Goal: Task Accomplishment & Management: Use online tool/utility

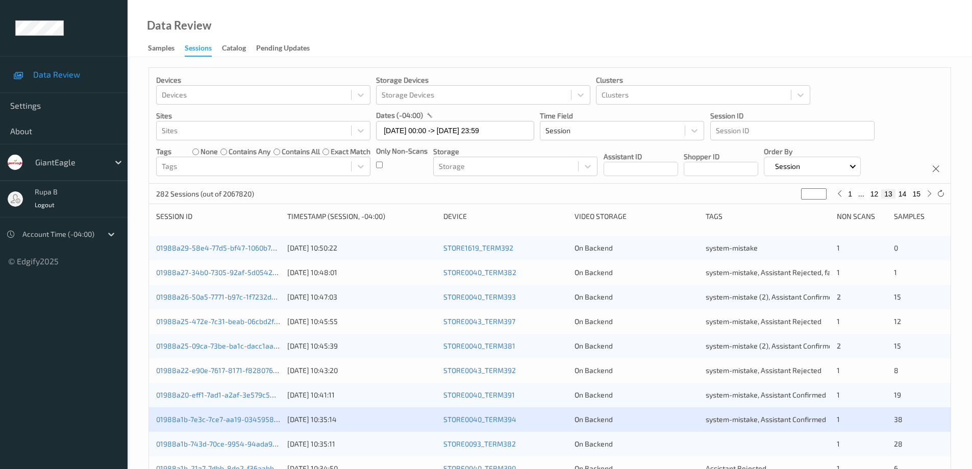
scroll to position [299, 0]
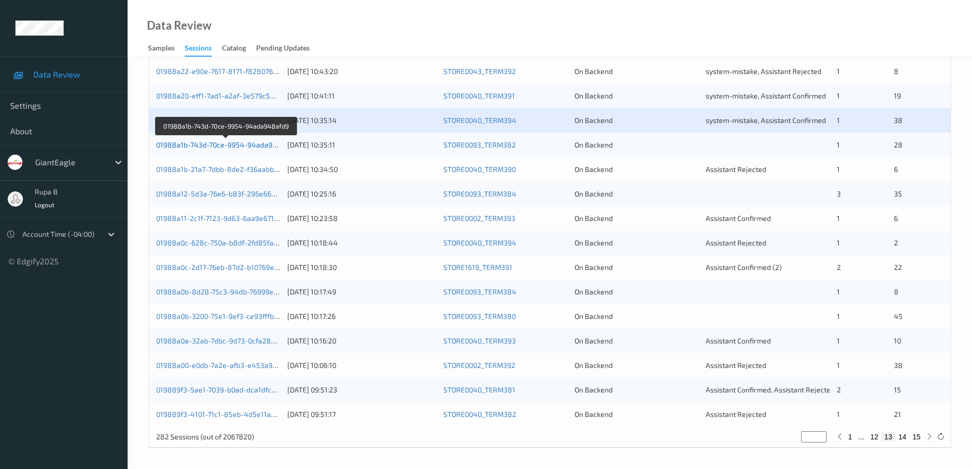
click at [229, 144] on link "01988a1b-743d-70ce-9954-94ada948afd9" at bounding box center [226, 144] width 140 height 9
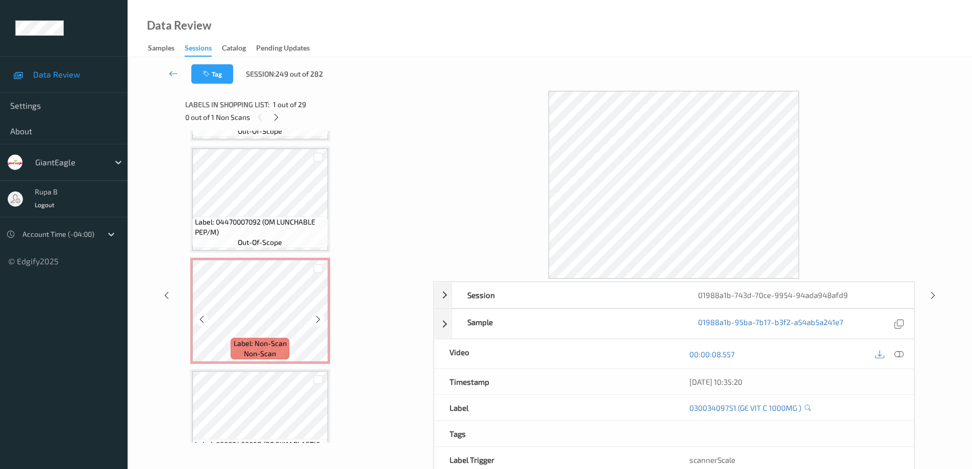
scroll to position [1786, 0]
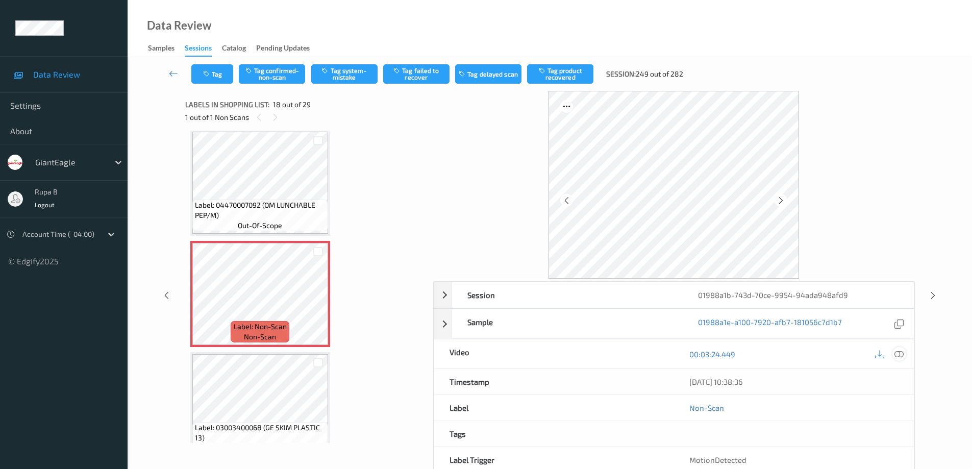
click at [902, 354] on icon at bounding box center [899, 354] width 9 height 9
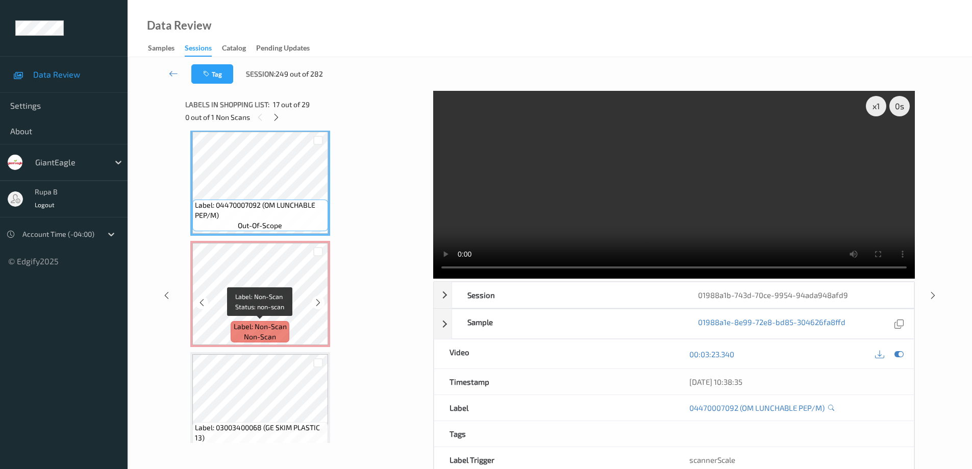
click at [281, 324] on span "Label: Non-Scan" at bounding box center [260, 326] width 53 height 10
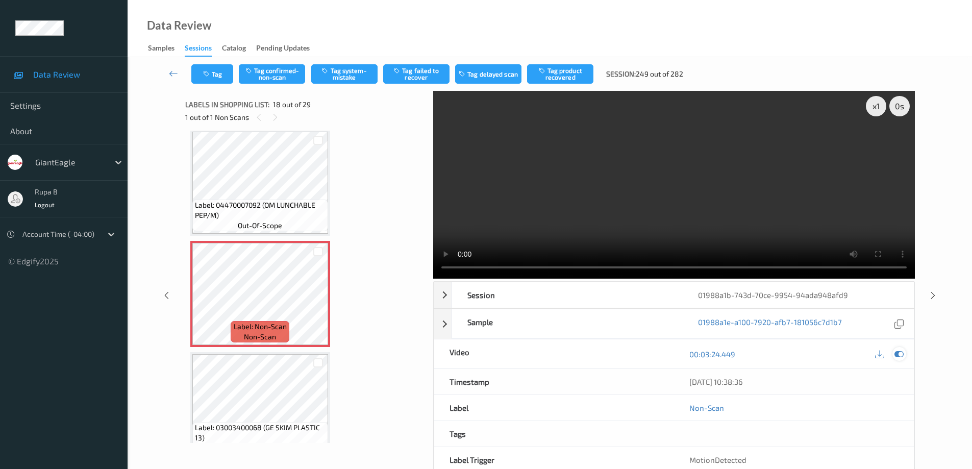
click at [902, 355] on icon at bounding box center [899, 354] width 9 height 9
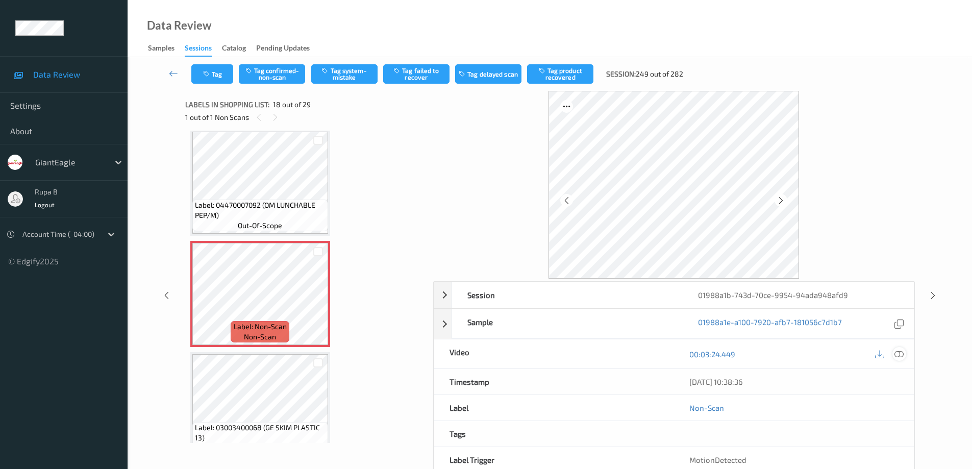
click at [900, 353] on icon at bounding box center [899, 354] width 9 height 9
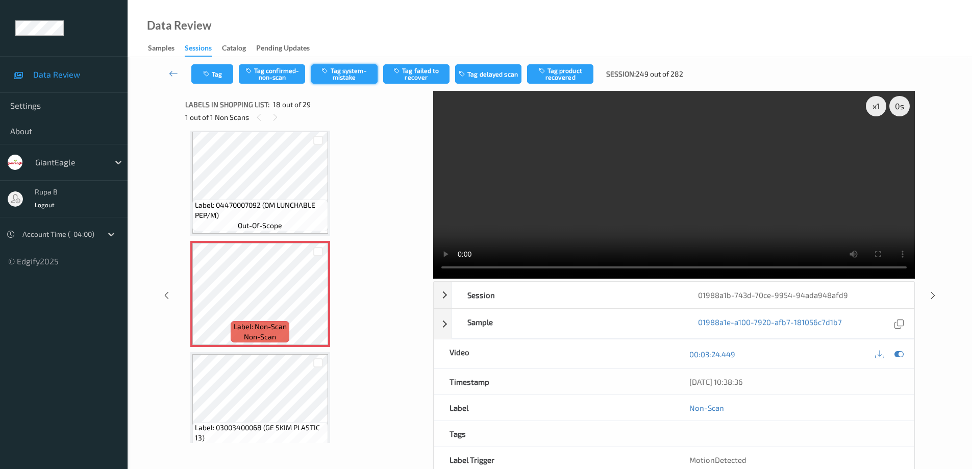
click at [358, 72] on button "Tag system-mistake" at bounding box center [344, 73] width 66 height 19
click at [172, 75] on icon at bounding box center [173, 73] width 9 height 10
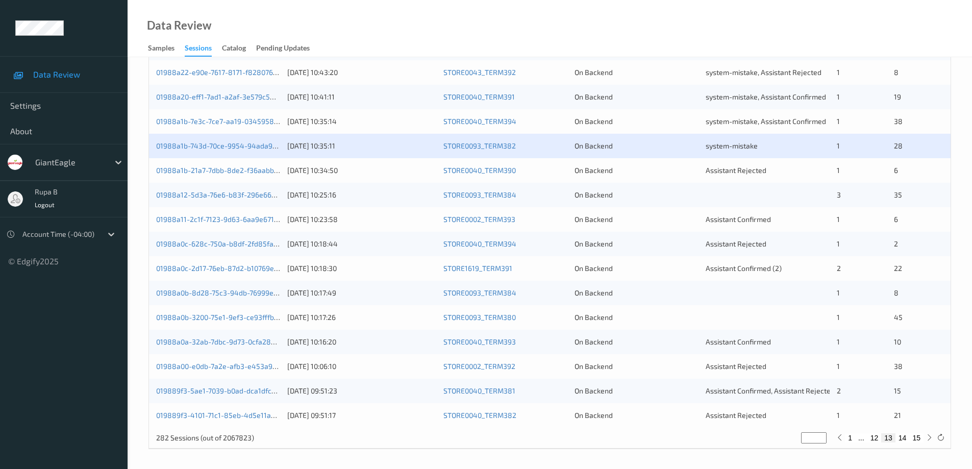
scroll to position [299, 0]
click at [217, 174] on div "01988a1b-21a7-7dbb-8de2-f36aabb7370f" at bounding box center [218, 169] width 124 height 10
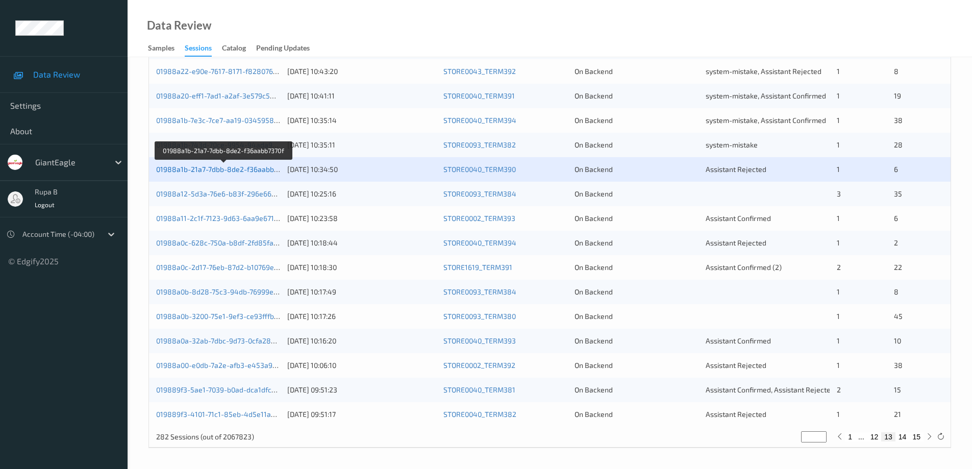
click at [243, 169] on link "01988a1b-21a7-7dbb-8de2-f36aabb7370f" at bounding box center [224, 169] width 136 height 9
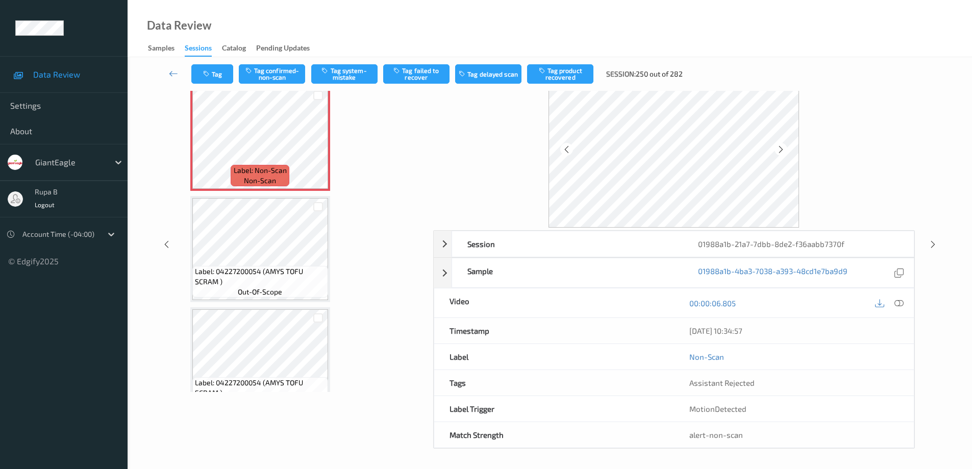
scroll to position [52, 0]
click at [900, 306] on icon at bounding box center [899, 302] width 9 height 9
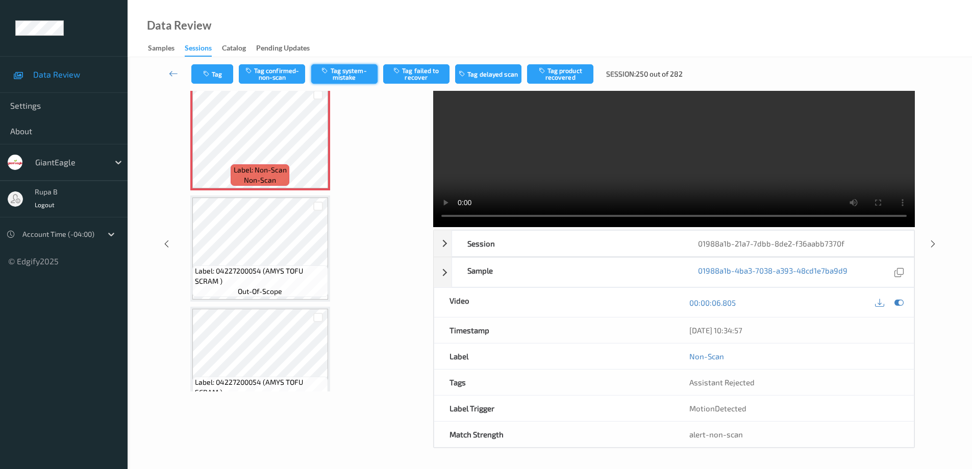
click at [350, 78] on button "Tag system-mistake" at bounding box center [344, 73] width 66 height 19
click at [170, 75] on icon at bounding box center [173, 73] width 9 height 10
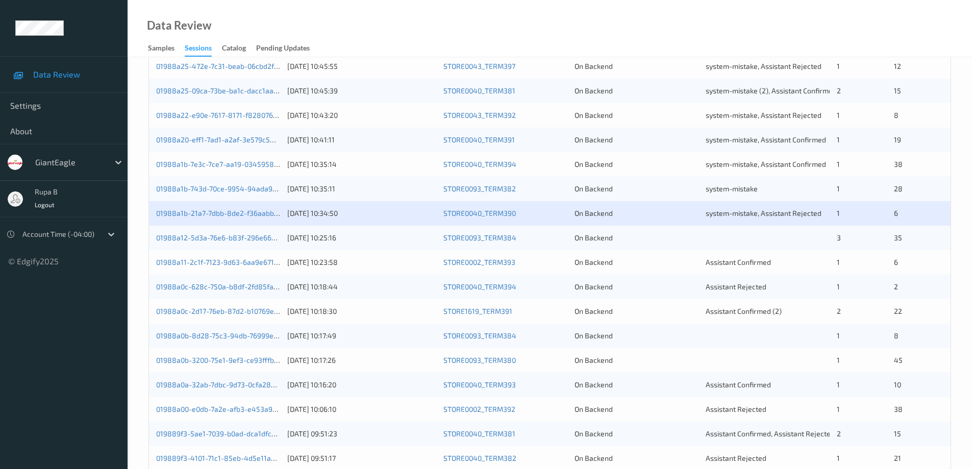
scroll to position [299, 0]
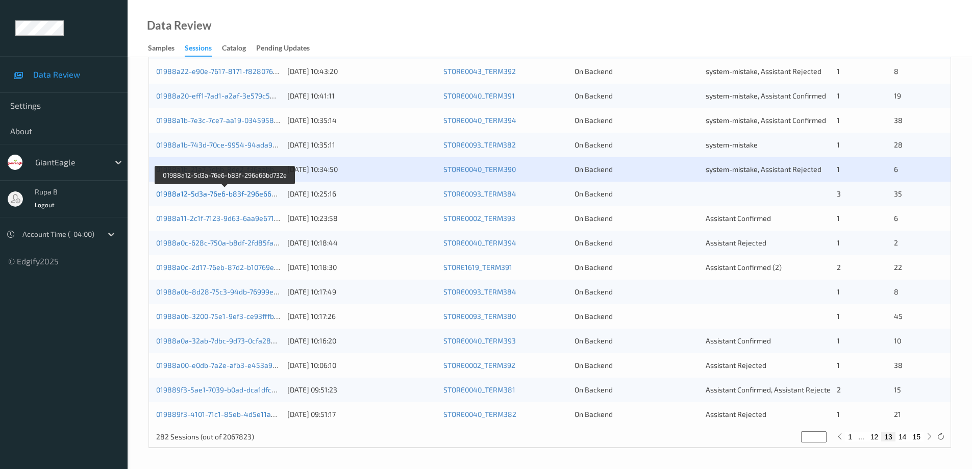
click at [252, 195] on link "01988a12-5d3a-76e6-b83f-296e66bd732e" at bounding box center [225, 193] width 139 height 9
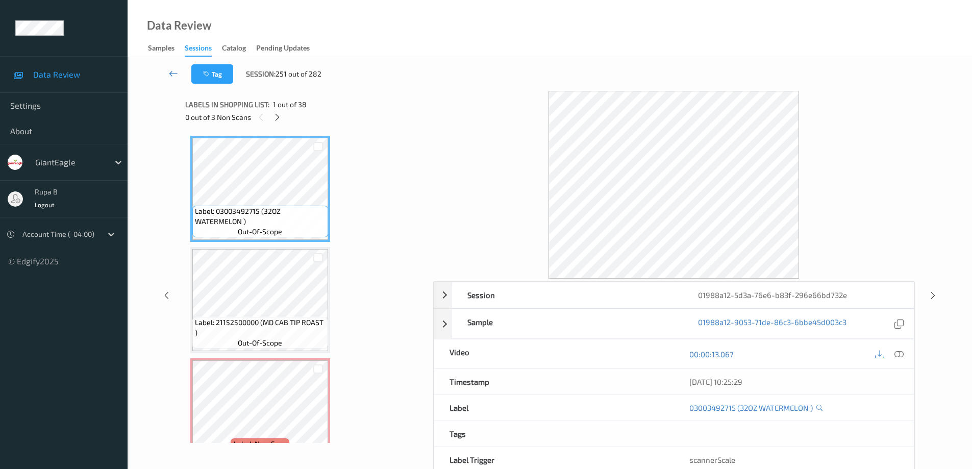
click at [170, 73] on icon at bounding box center [173, 73] width 9 height 10
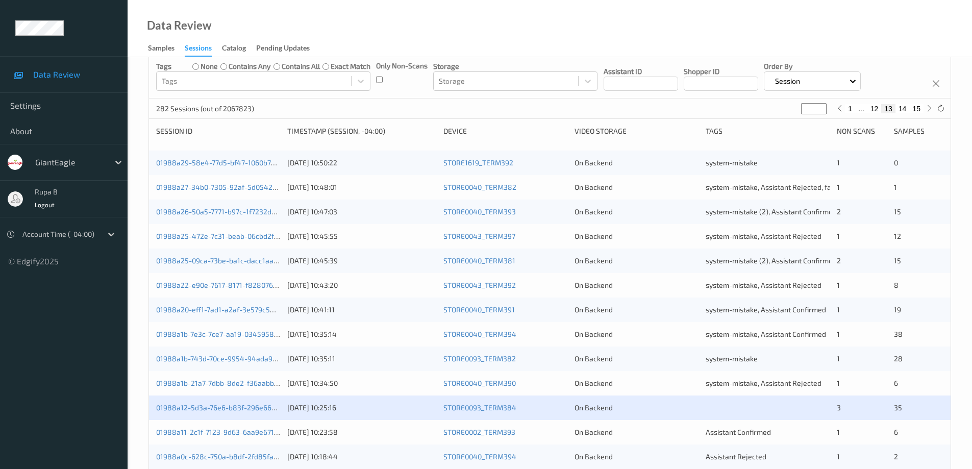
scroll to position [102, 0]
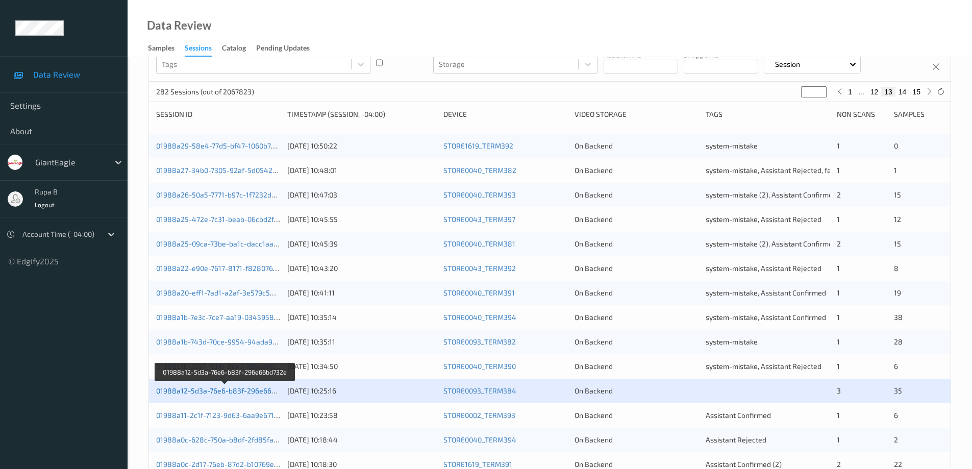
click at [221, 392] on link "01988a12-5d3a-76e6-b83f-296e66bd732e" at bounding box center [225, 390] width 139 height 9
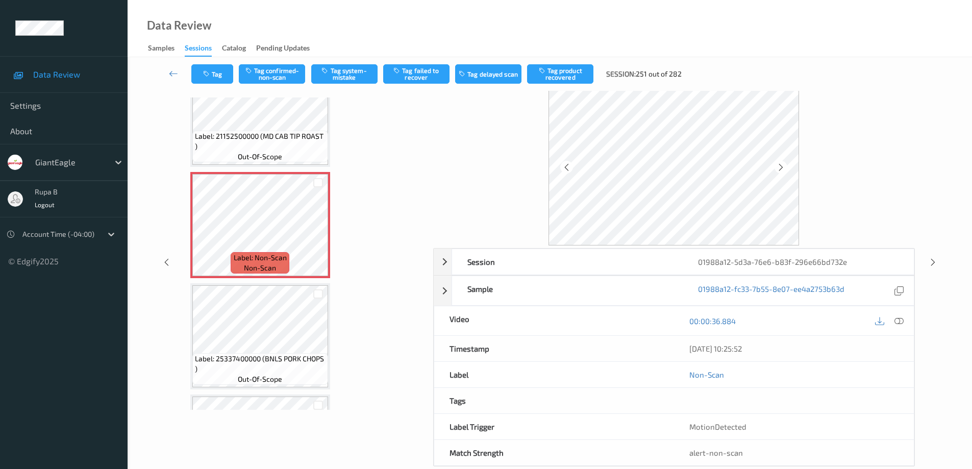
scroll to position [52, 0]
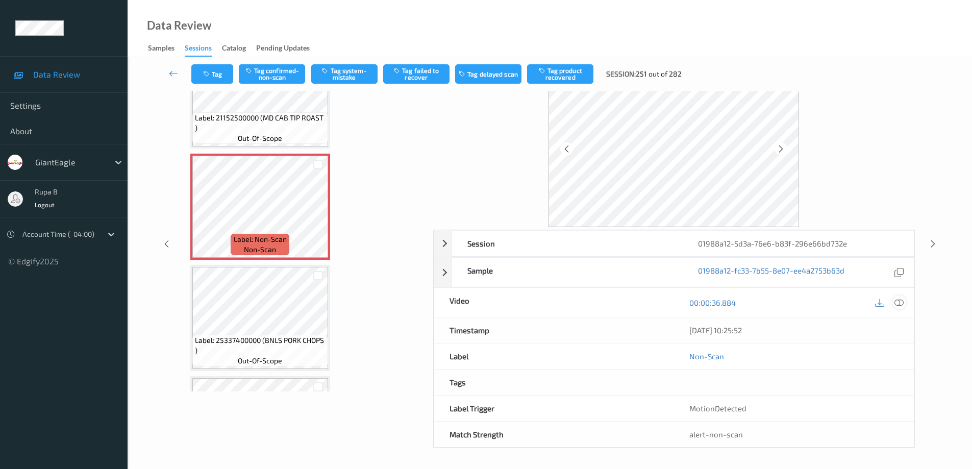
click at [901, 302] on icon at bounding box center [899, 302] width 9 height 9
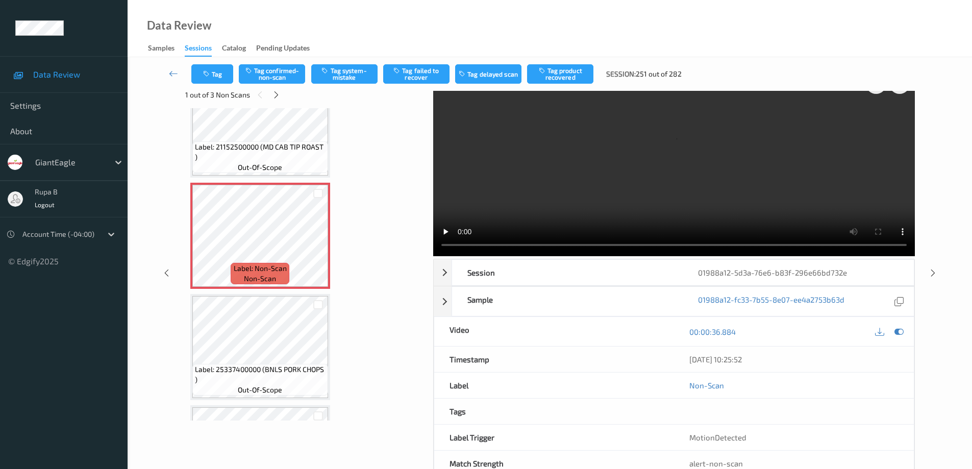
scroll to position [0, 0]
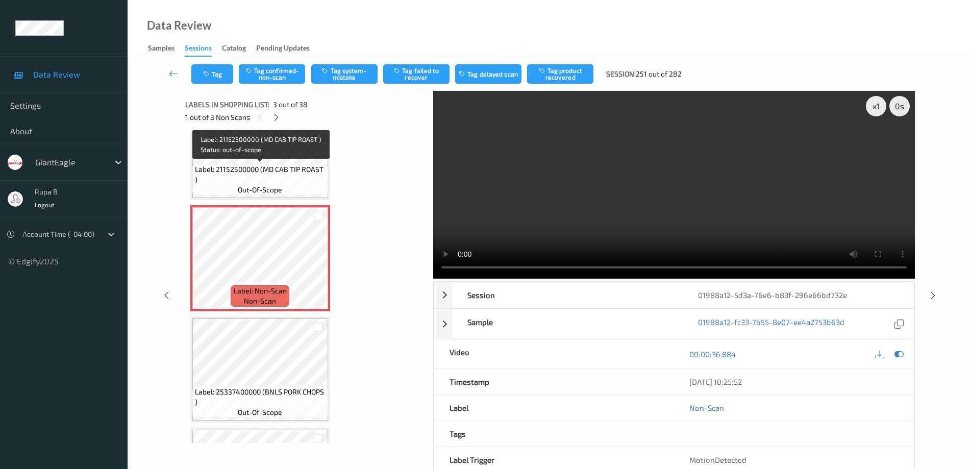
click at [294, 166] on span "Label: 21152500000 (MD CAB TIP ROAST )" at bounding box center [260, 174] width 131 height 20
click at [296, 172] on span "Label: 21152500000 (MD CAB TIP ROAST )" at bounding box center [260, 174] width 131 height 20
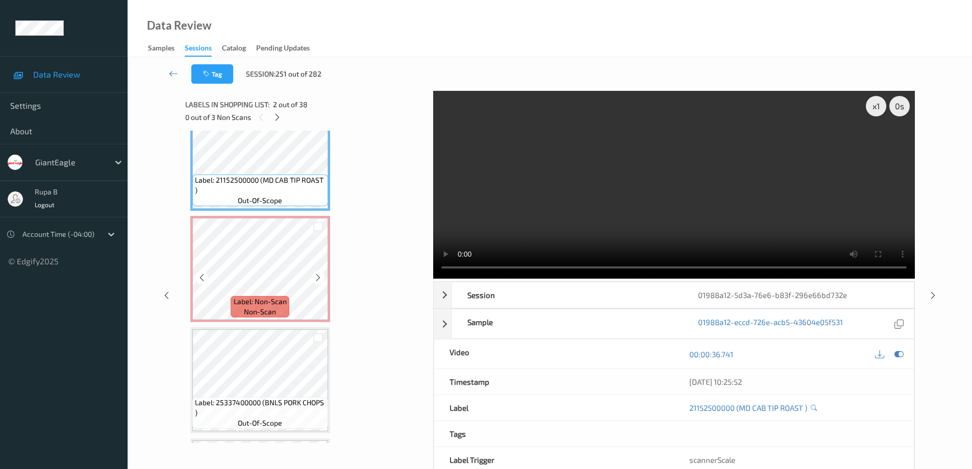
scroll to position [153, 0]
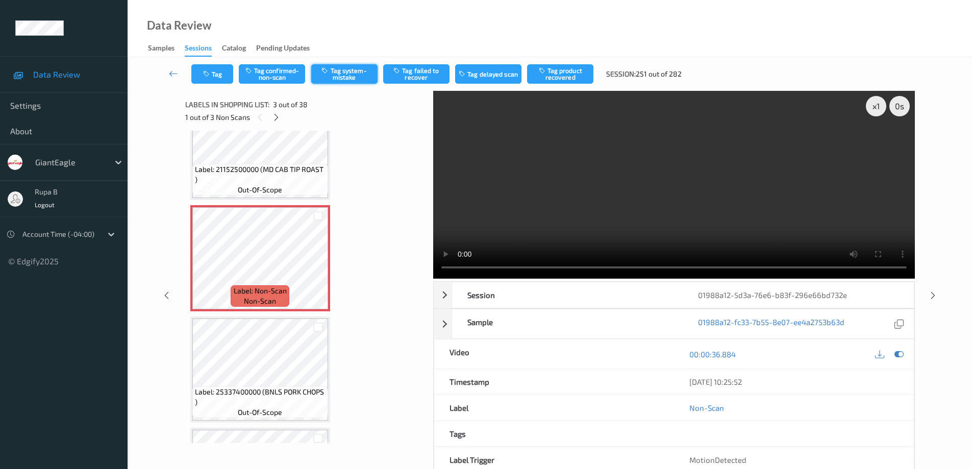
click at [358, 79] on button "Tag system-mistake" at bounding box center [344, 73] width 66 height 19
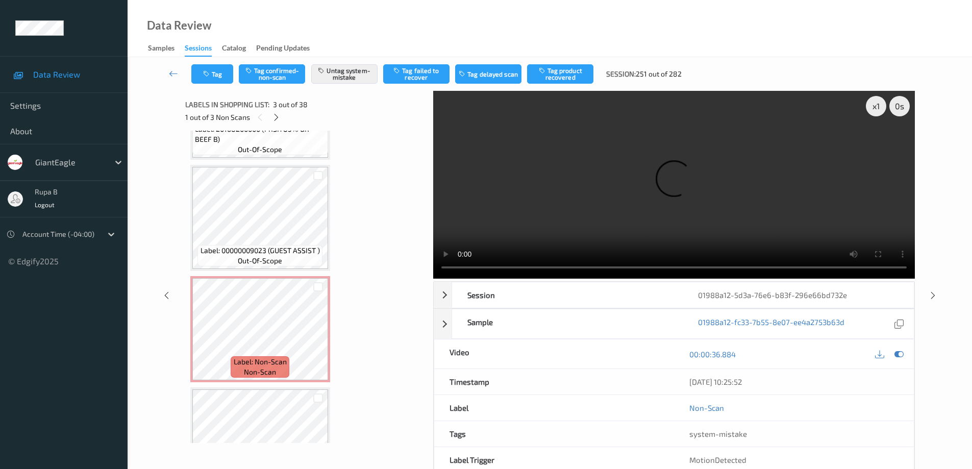
scroll to position [663, 0]
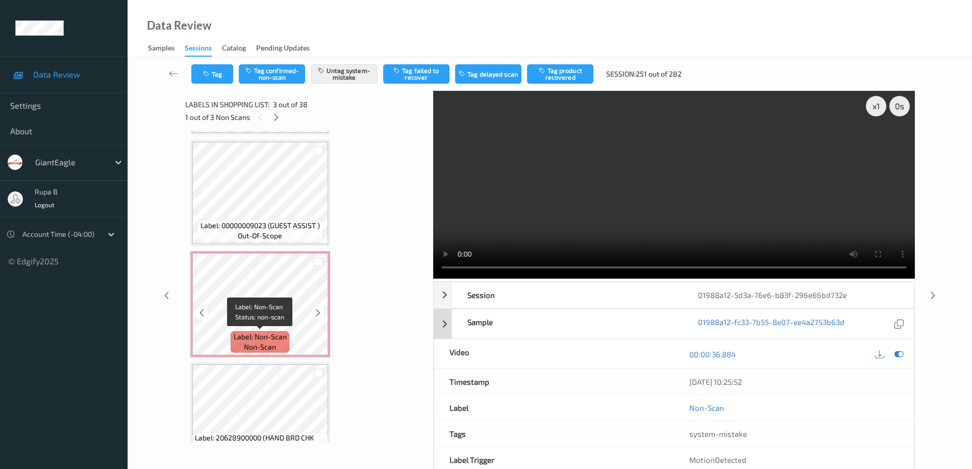
drag, startPoint x: 265, startPoint y: 333, endPoint x: 454, endPoint y: 309, distance: 190.3
click at [267, 331] on div "Label: Non-Scan non-scan" at bounding box center [260, 341] width 58 height 21
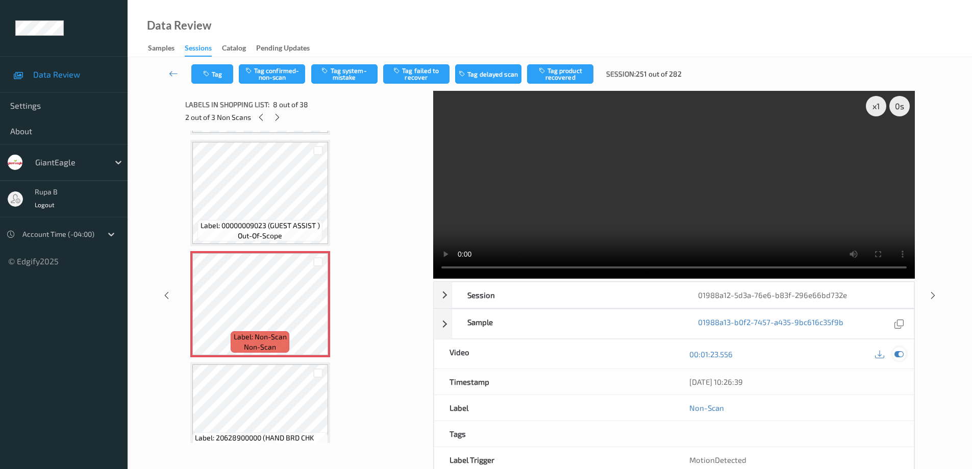
click at [902, 355] on icon at bounding box center [899, 354] width 9 height 9
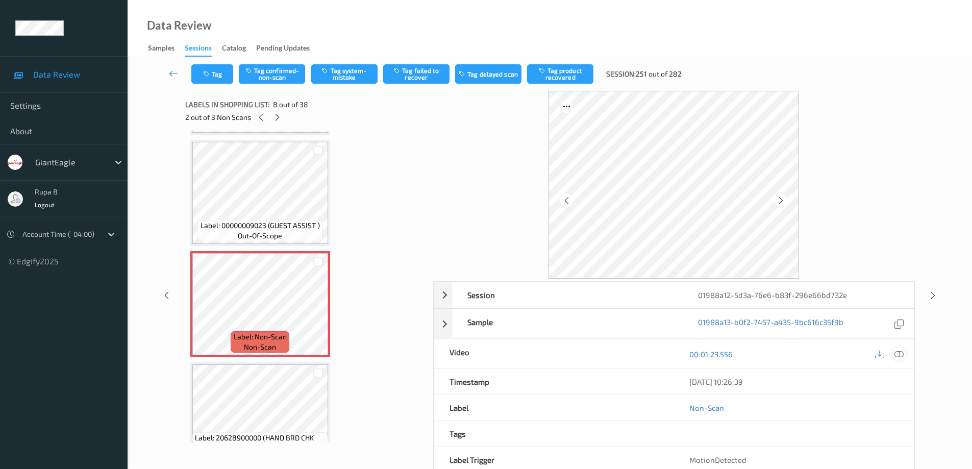
click at [896, 354] on icon at bounding box center [899, 354] width 9 height 9
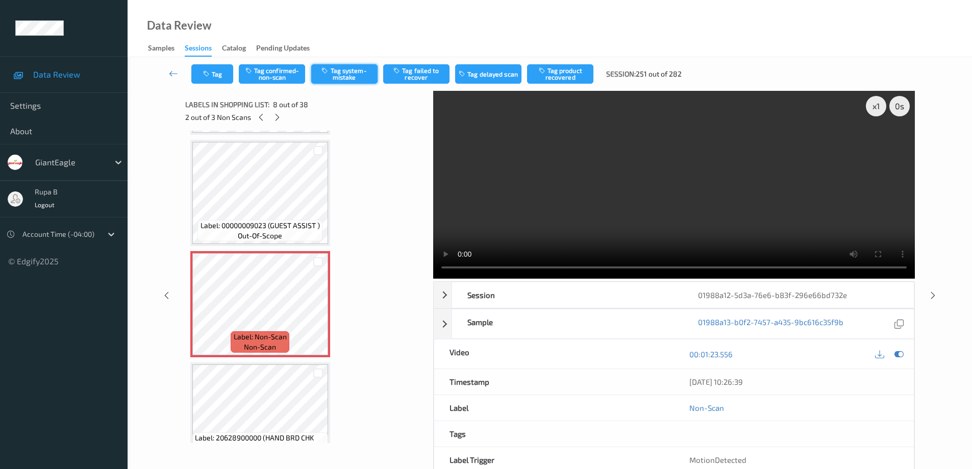
click at [347, 75] on button "Tag system-mistake" at bounding box center [344, 73] width 66 height 19
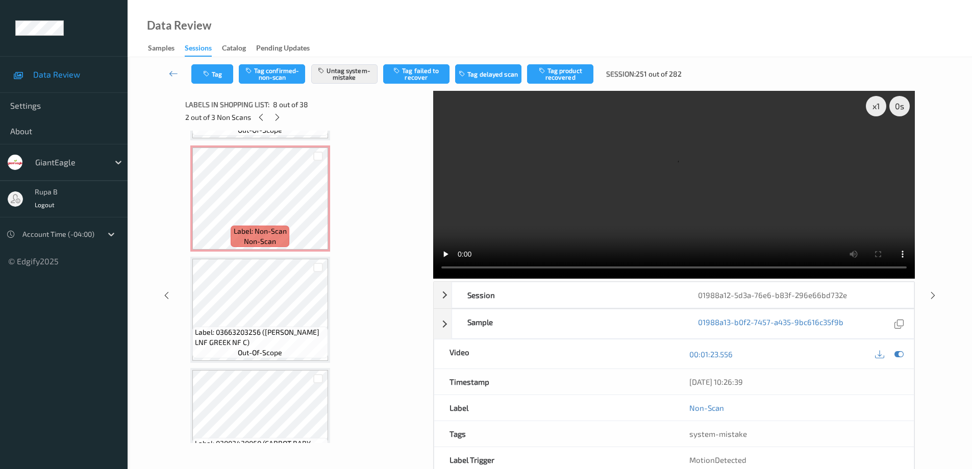
scroll to position [1123, 0]
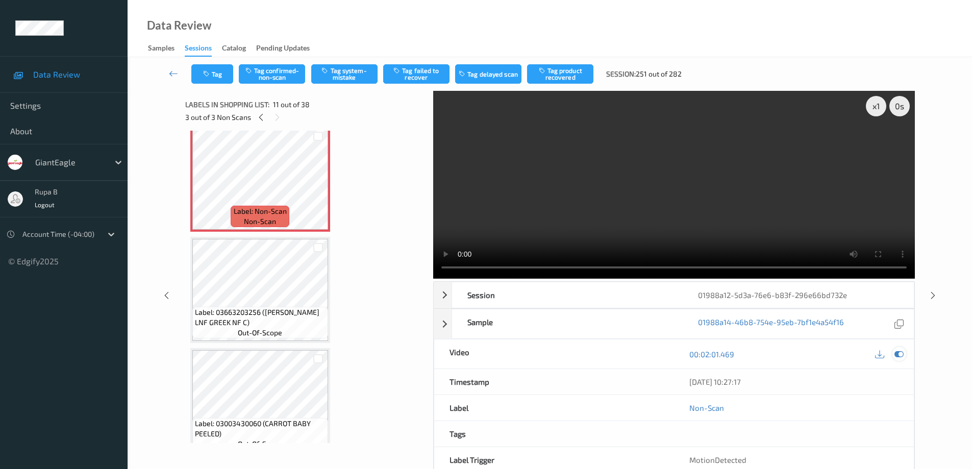
click at [900, 354] on icon at bounding box center [899, 354] width 9 height 9
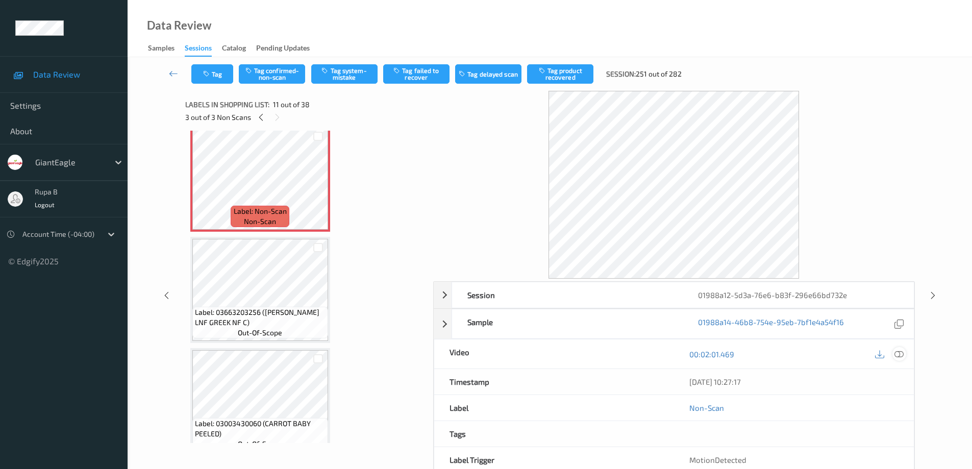
click at [901, 354] on icon at bounding box center [899, 354] width 9 height 9
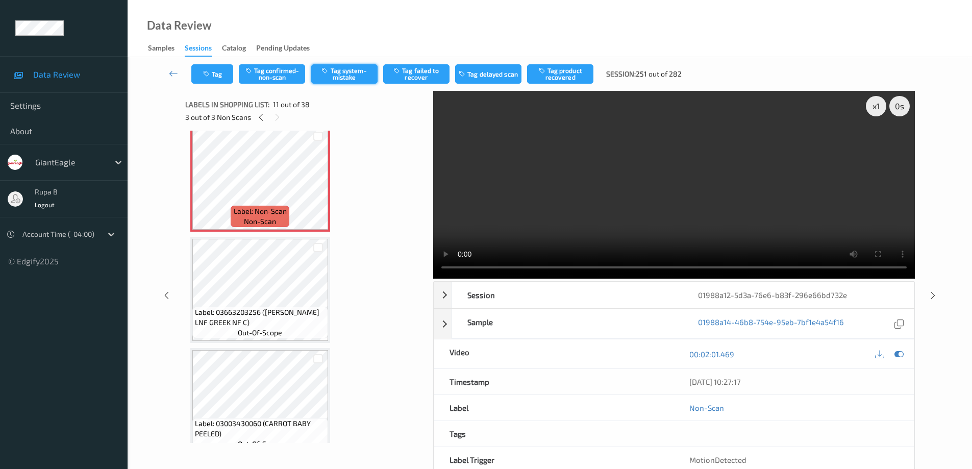
click at [351, 74] on button "Tag system-mistake" at bounding box center [344, 73] width 66 height 19
click at [171, 74] on icon at bounding box center [173, 73] width 9 height 10
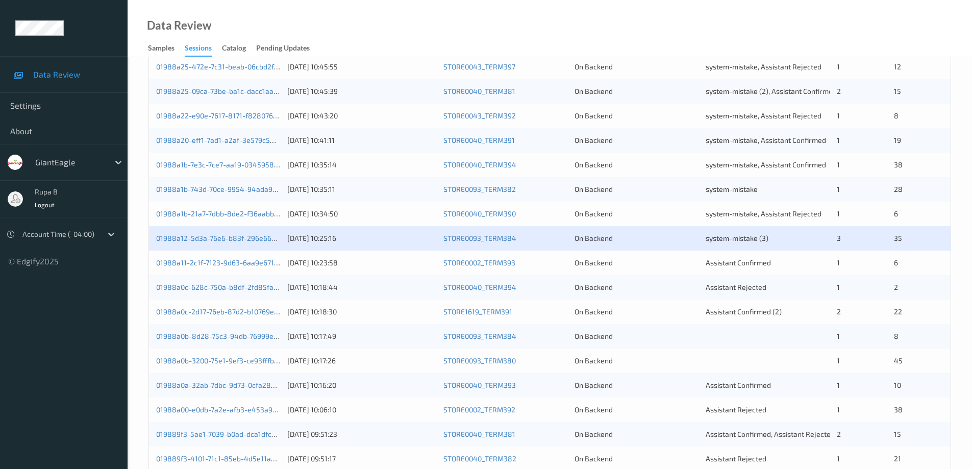
scroll to position [255, 0]
click at [240, 265] on link "01988a11-2c1f-7123-9d63-6aa9e6713949" at bounding box center [223, 262] width 135 height 9
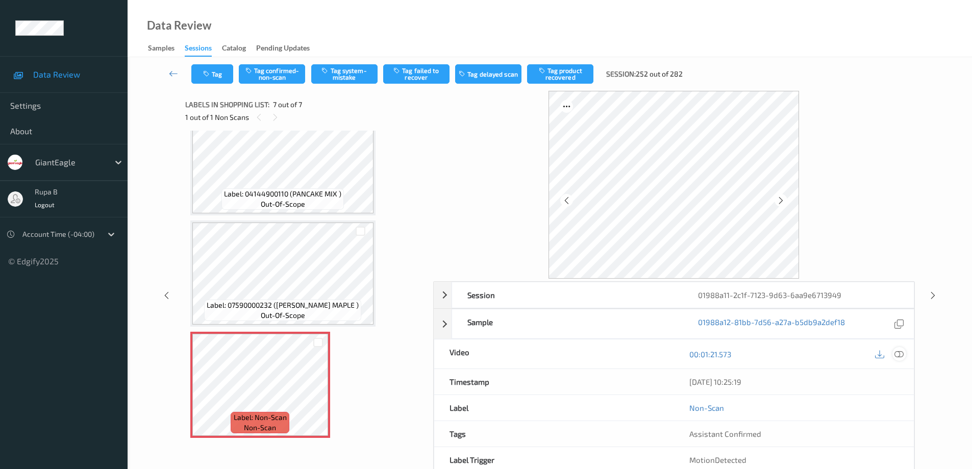
click at [899, 354] on icon at bounding box center [899, 354] width 9 height 9
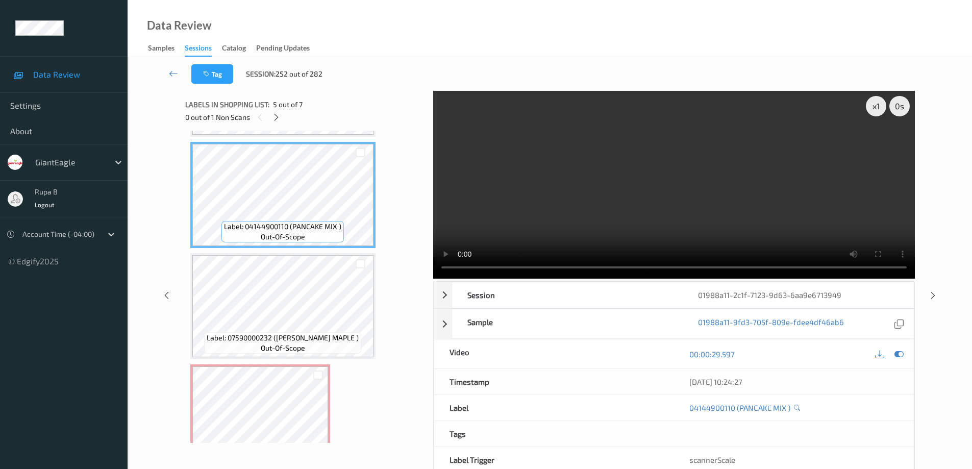
scroll to position [472, 0]
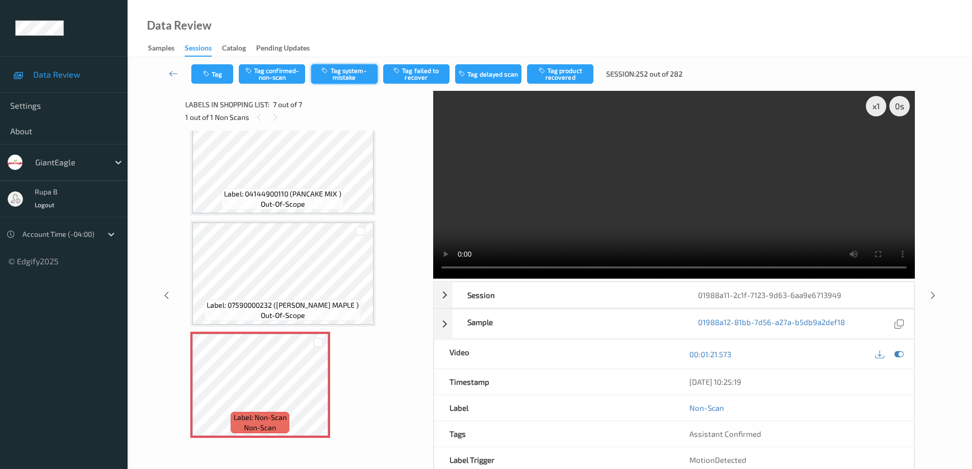
click at [343, 78] on button "Tag system-mistake" at bounding box center [344, 73] width 66 height 19
click at [573, 78] on button "Tag product recovered" at bounding box center [560, 73] width 66 height 19
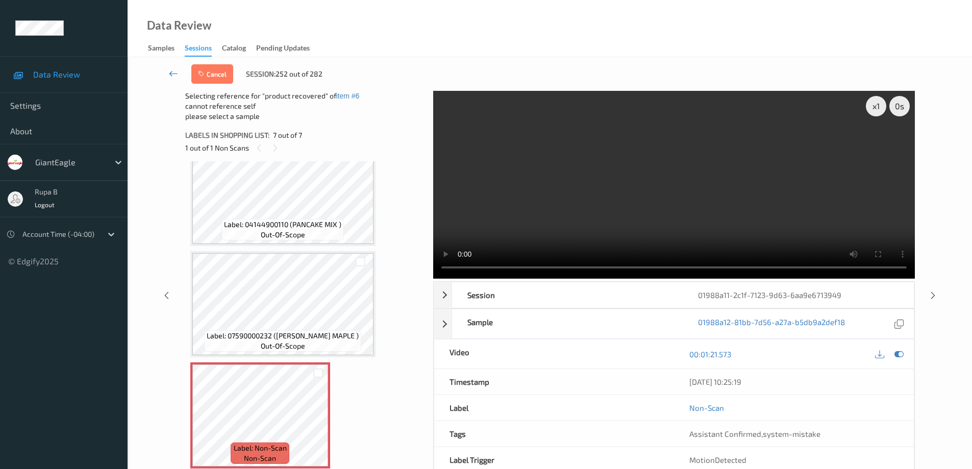
click at [170, 72] on icon at bounding box center [173, 73] width 9 height 10
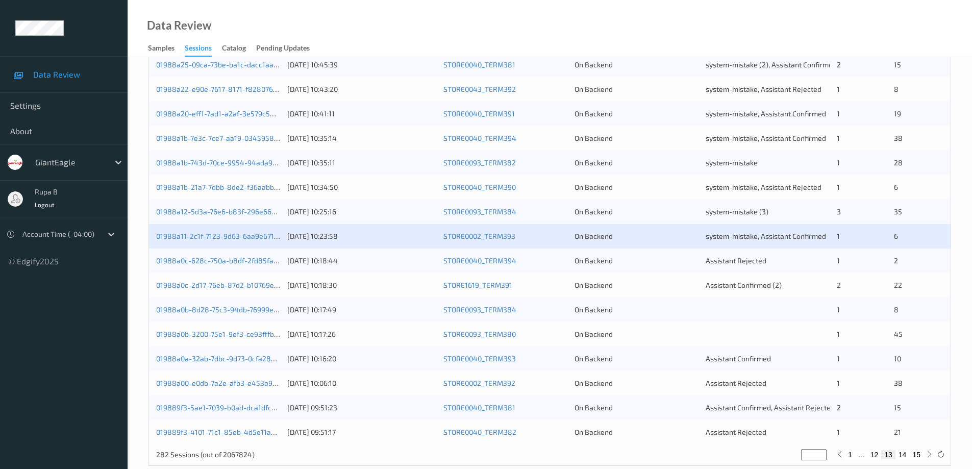
scroll to position [299, 0]
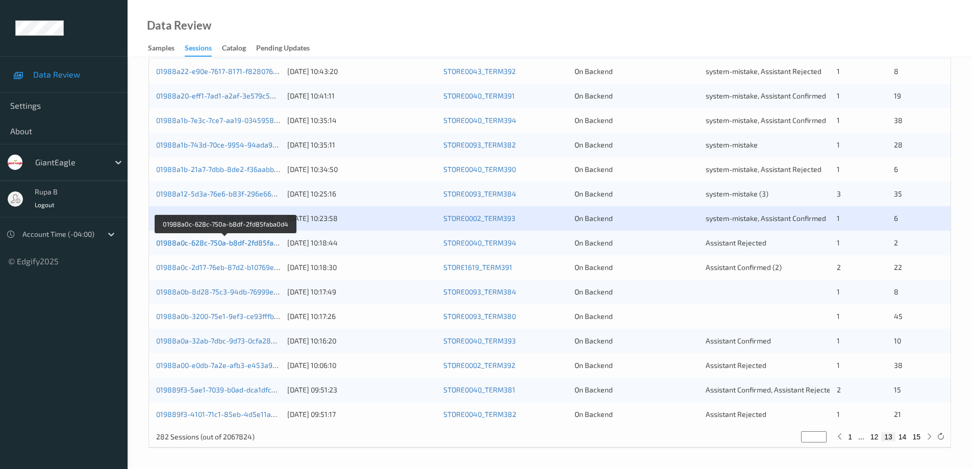
click at [244, 243] on link "01988a0c-628c-750a-b8df-2fd85faba0d4" at bounding box center [225, 242] width 138 height 9
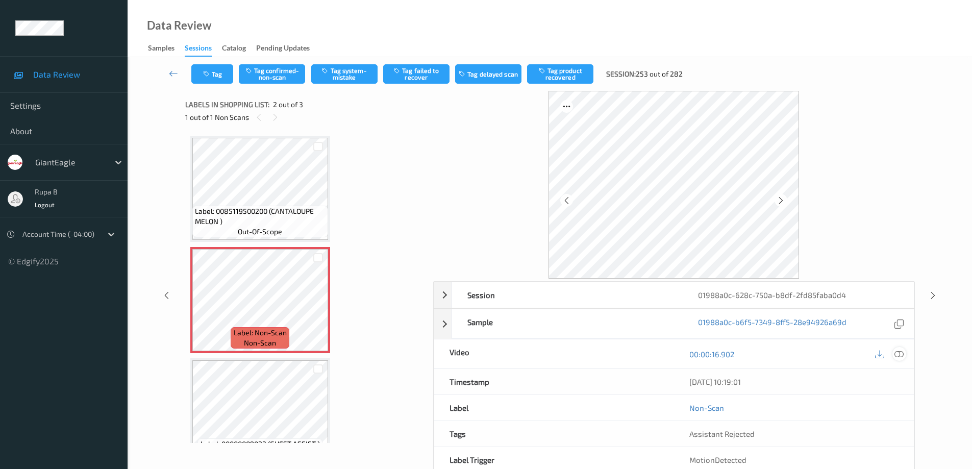
click at [903, 356] on icon at bounding box center [899, 354] width 9 height 9
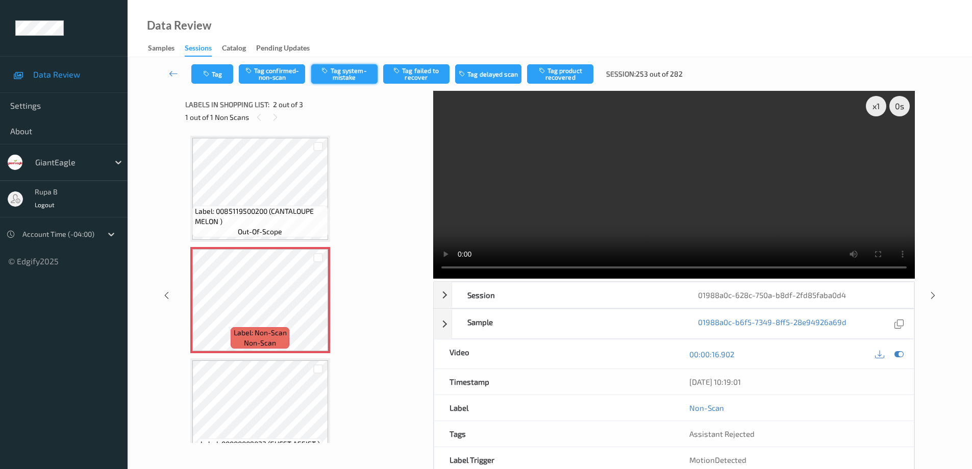
click at [361, 80] on button "Tag system-mistake" at bounding box center [344, 73] width 66 height 19
click at [428, 76] on button "Tag failed to recover" at bounding box center [416, 73] width 66 height 19
click at [170, 73] on icon at bounding box center [173, 73] width 9 height 10
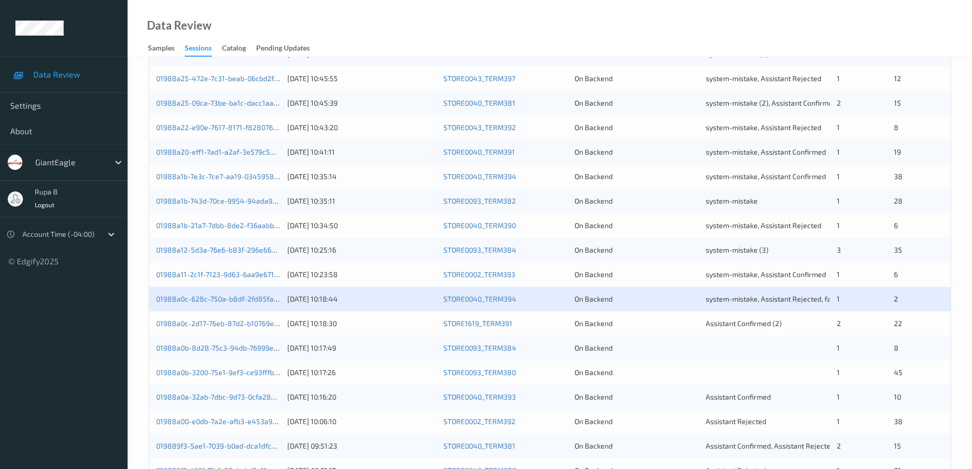
scroll to position [299, 0]
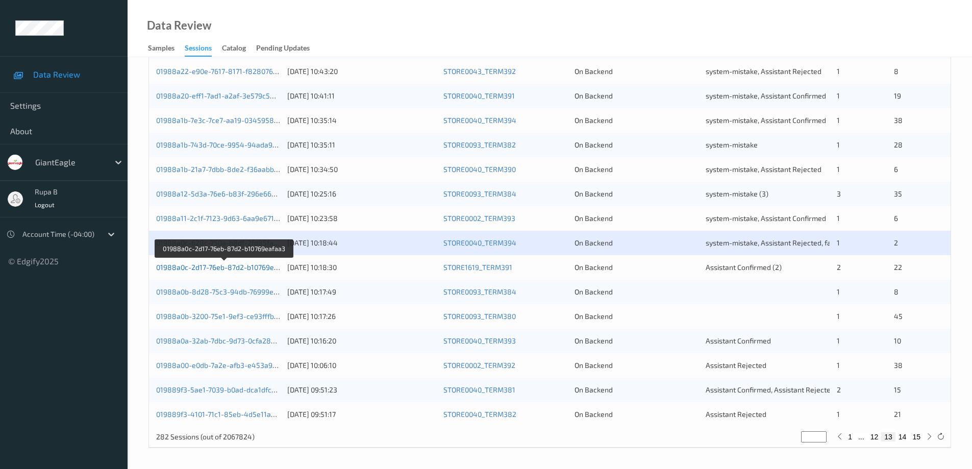
click at [239, 270] on link "01988a0c-2d17-76eb-87d2-b10769eafaa3" at bounding box center [224, 267] width 137 height 9
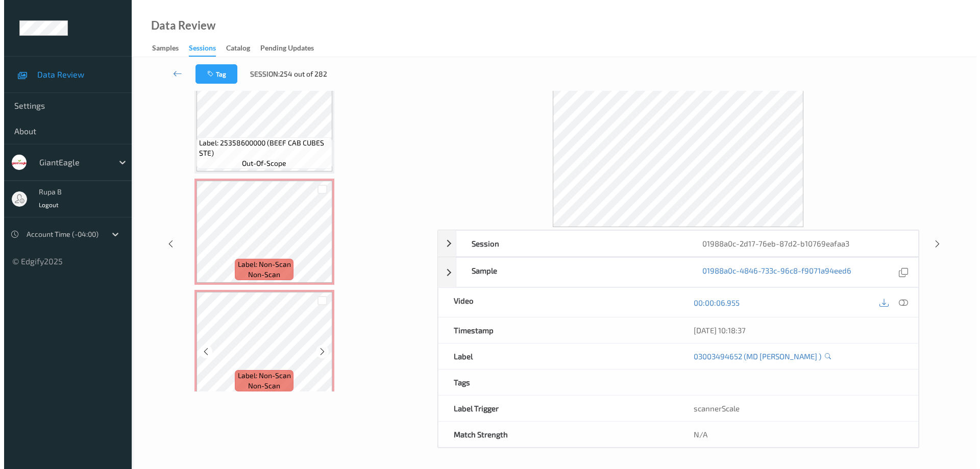
scroll to position [1123, 0]
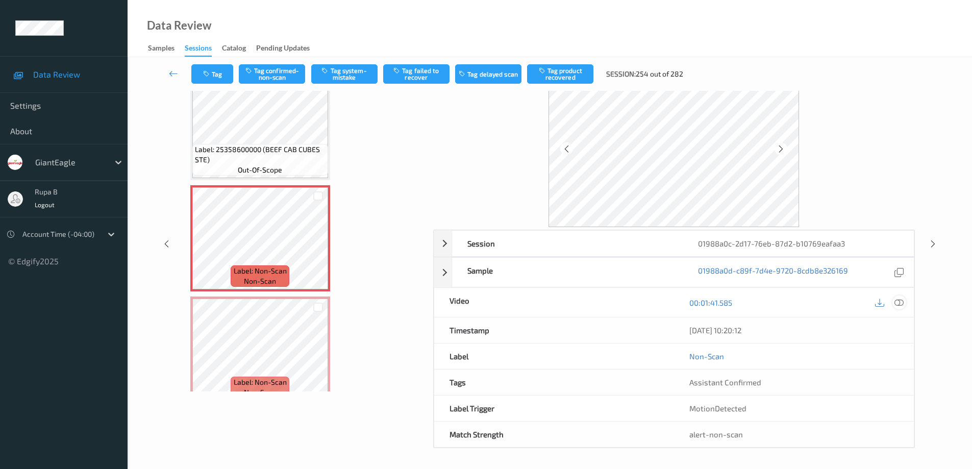
click at [900, 304] on icon at bounding box center [899, 302] width 9 height 9
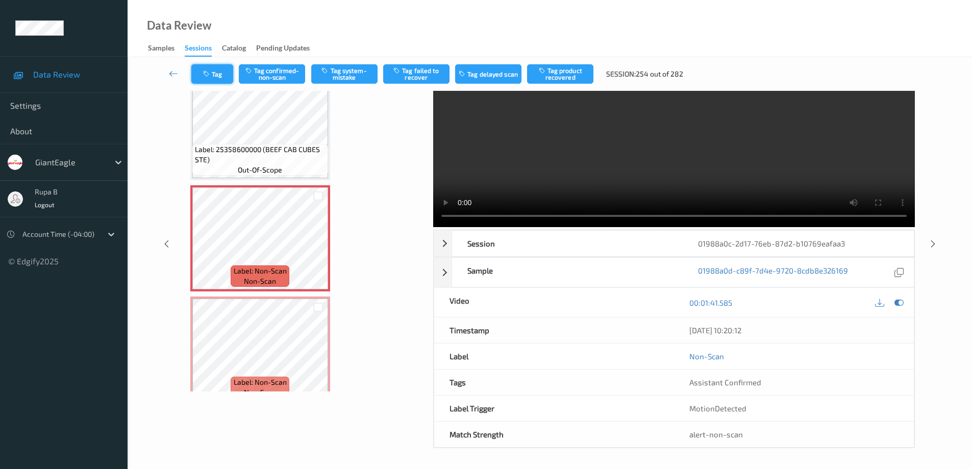
click at [215, 72] on button "Tag" at bounding box center [212, 73] width 42 height 19
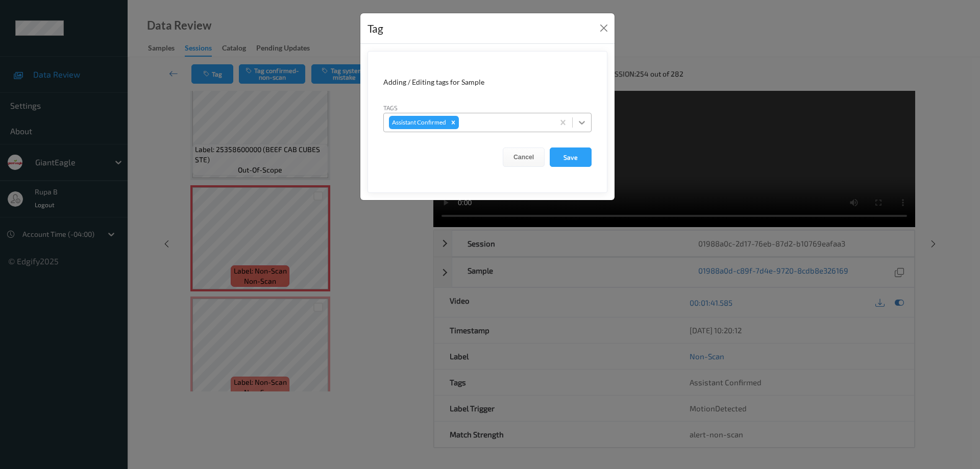
click at [582, 123] on icon at bounding box center [582, 123] width 6 height 4
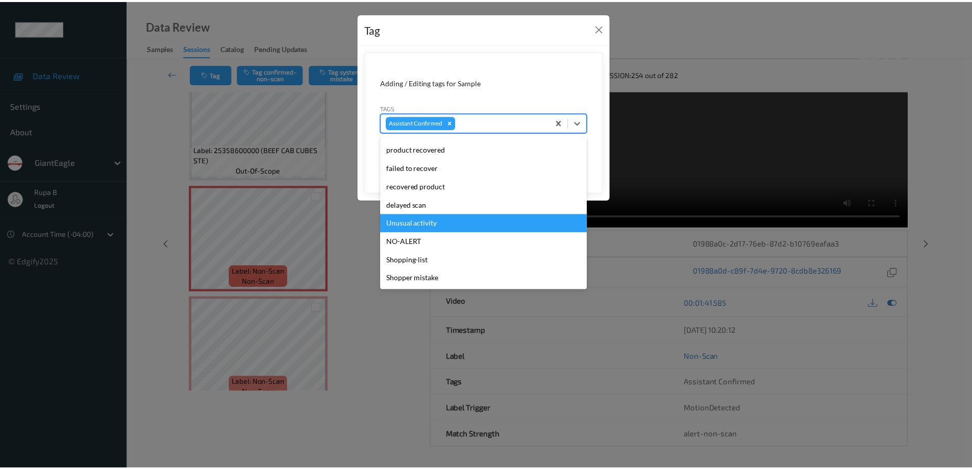
scroll to position [39, 0]
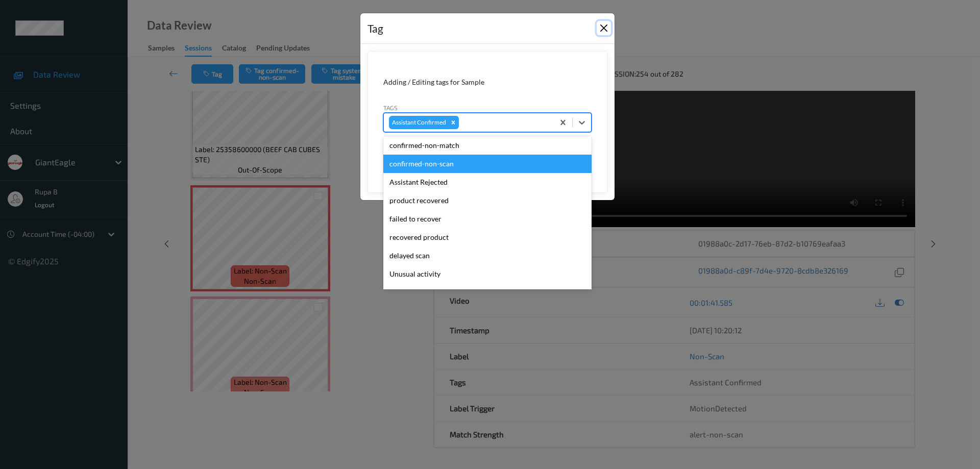
click at [604, 28] on button "Close" at bounding box center [604, 28] width 14 height 14
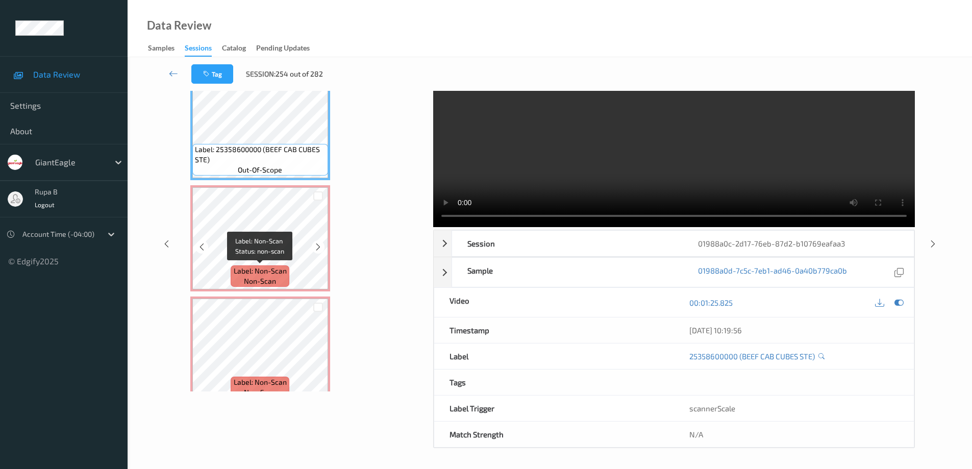
click at [278, 268] on span "Label: Non-Scan" at bounding box center [260, 271] width 53 height 10
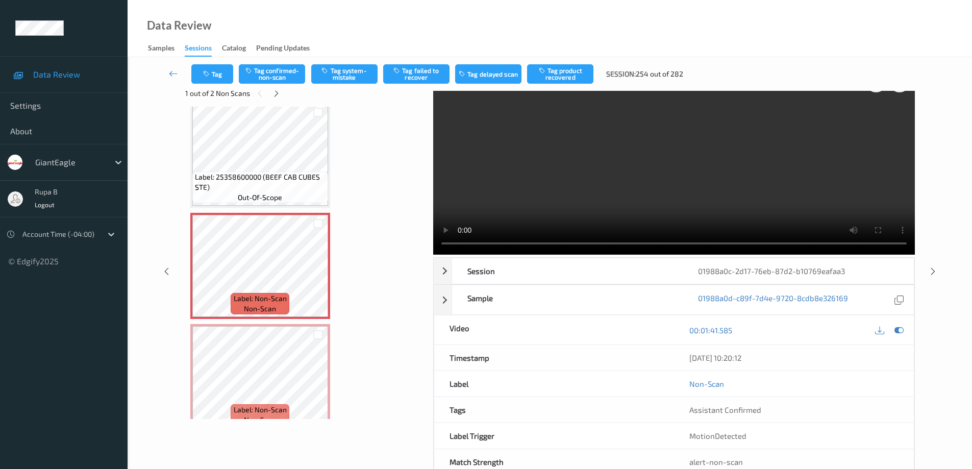
scroll to position [0, 0]
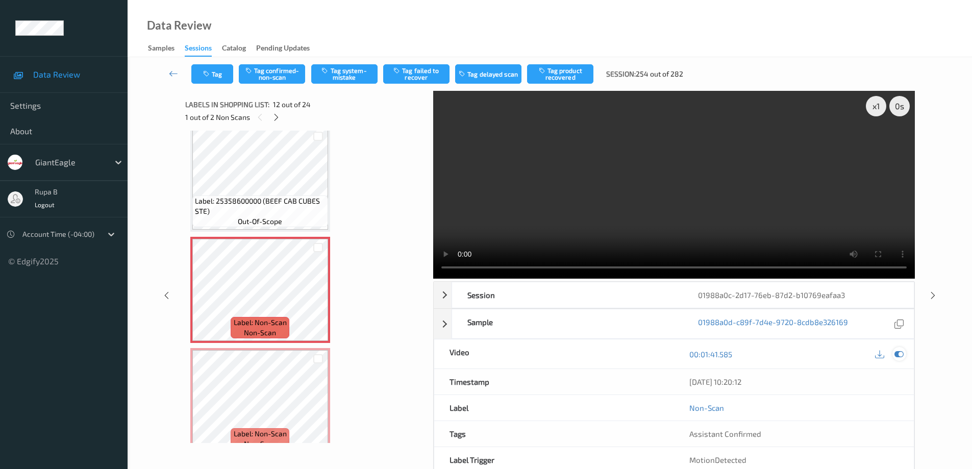
click at [897, 354] on icon at bounding box center [899, 354] width 9 height 9
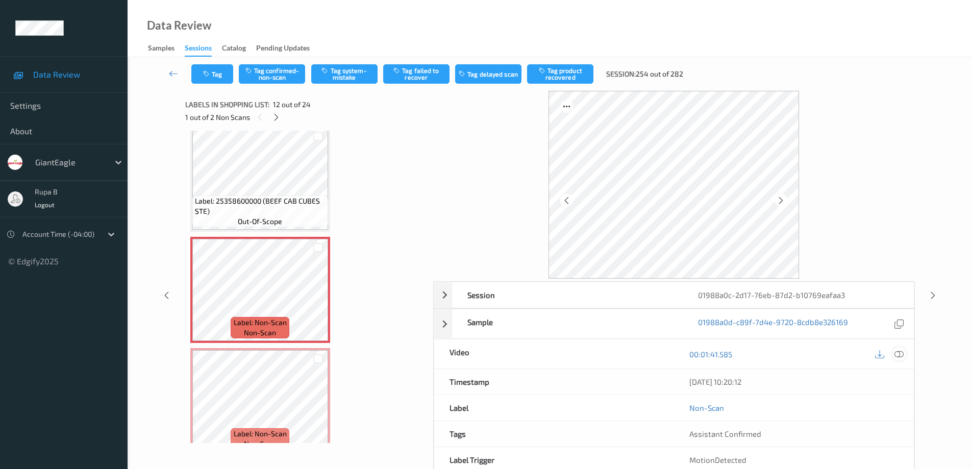
click at [901, 352] on icon at bounding box center [899, 354] width 9 height 9
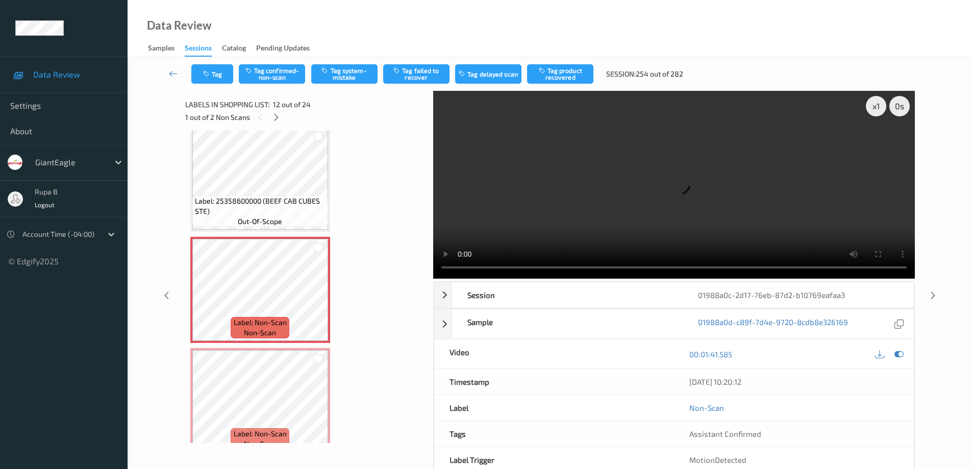
click at [581, 264] on video at bounding box center [674, 185] width 482 height 188
click at [898, 352] on icon at bounding box center [899, 354] width 9 height 9
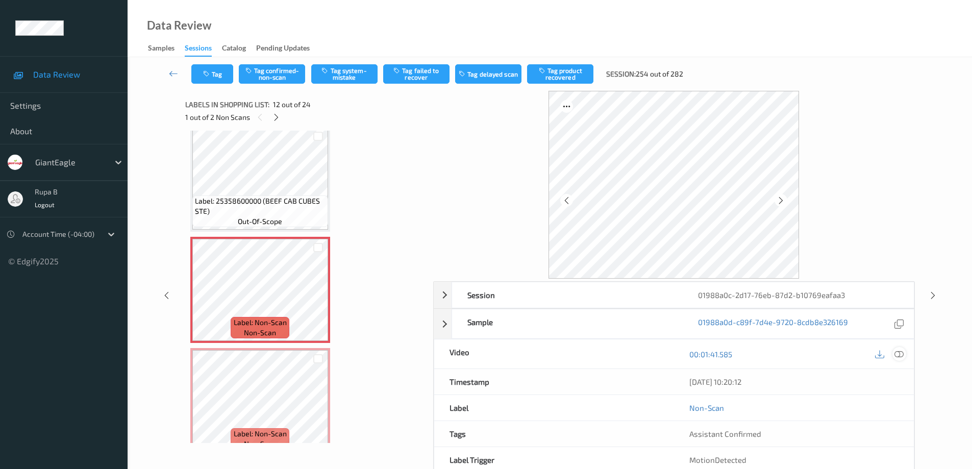
click at [900, 356] on icon at bounding box center [899, 354] width 9 height 9
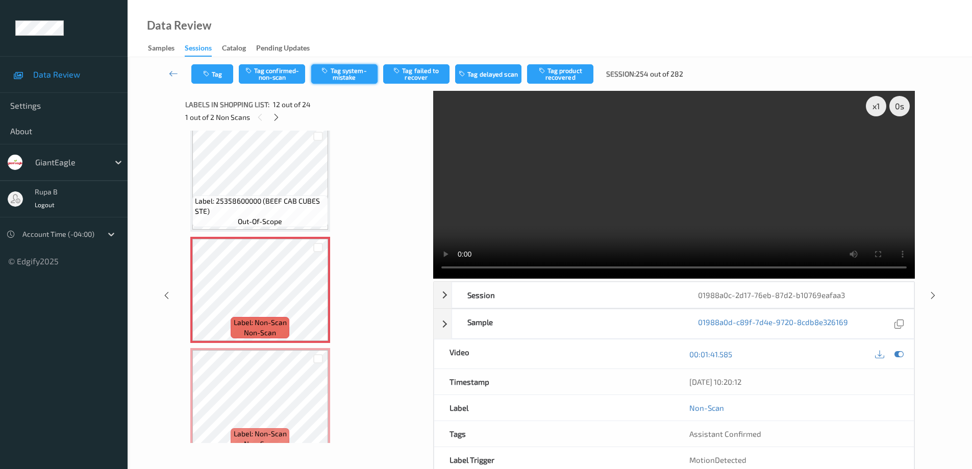
click at [346, 78] on button "Tag system-mistake" at bounding box center [344, 73] width 66 height 19
click at [286, 76] on button "Tag confirmed-non-scan" at bounding box center [272, 73] width 66 height 19
click at [286, 76] on button "Untag confirmed-non-scan" at bounding box center [272, 73] width 66 height 19
click at [222, 75] on button "Tag" at bounding box center [212, 73] width 42 height 19
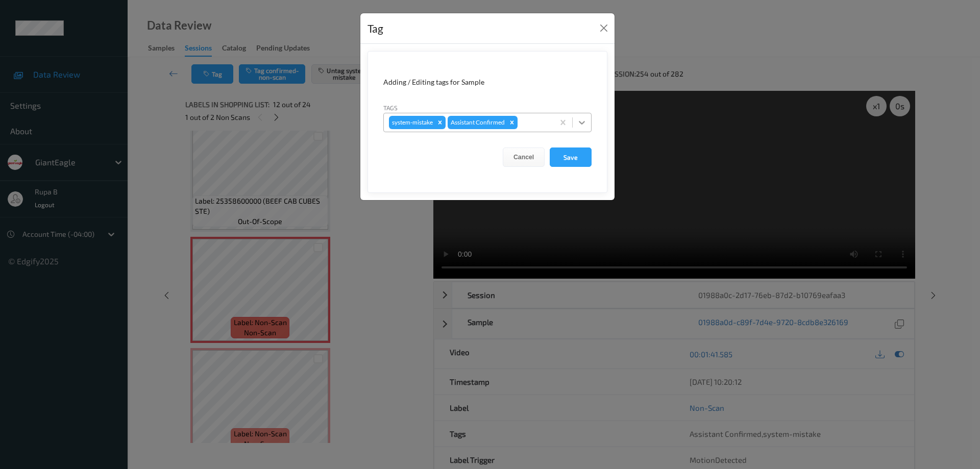
click at [582, 122] on icon at bounding box center [582, 122] width 10 height 10
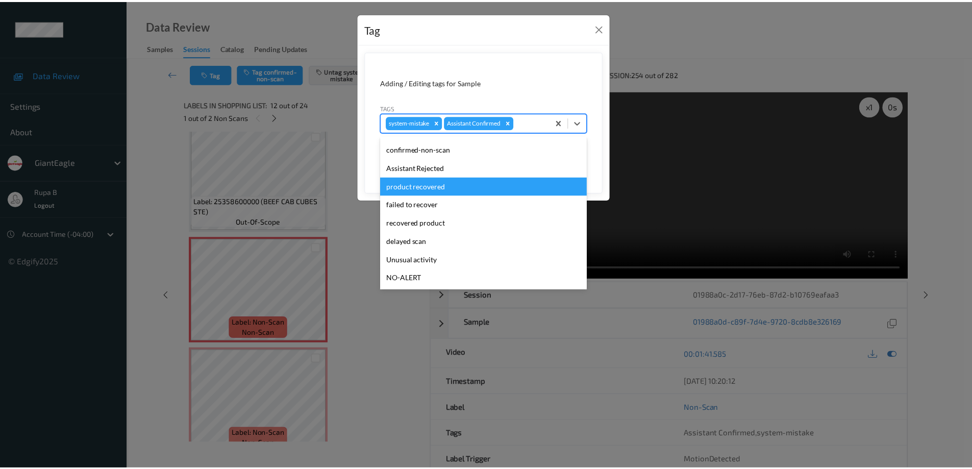
scroll to position [44, 0]
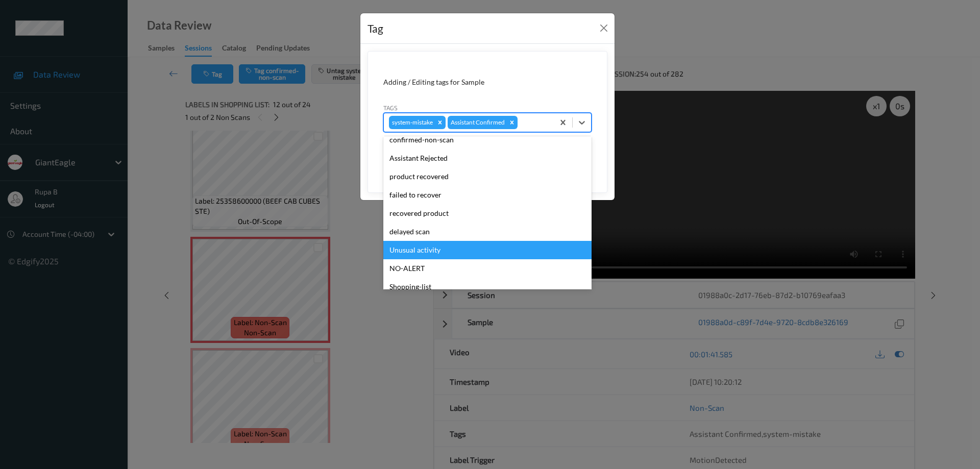
click at [437, 250] on div "Unusual activity" at bounding box center [487, 250] width 208 height 18
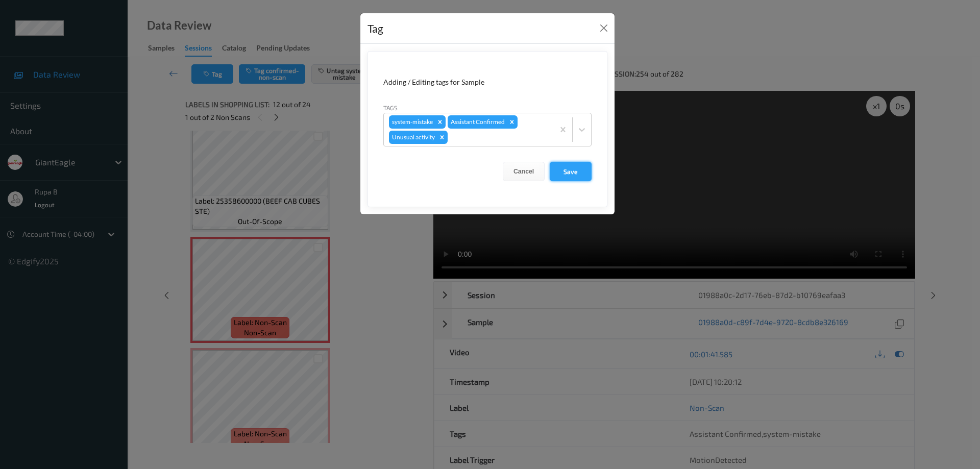
click at [577, 172] on button "Save" at bounding box center [571, 171] width 42 height 19
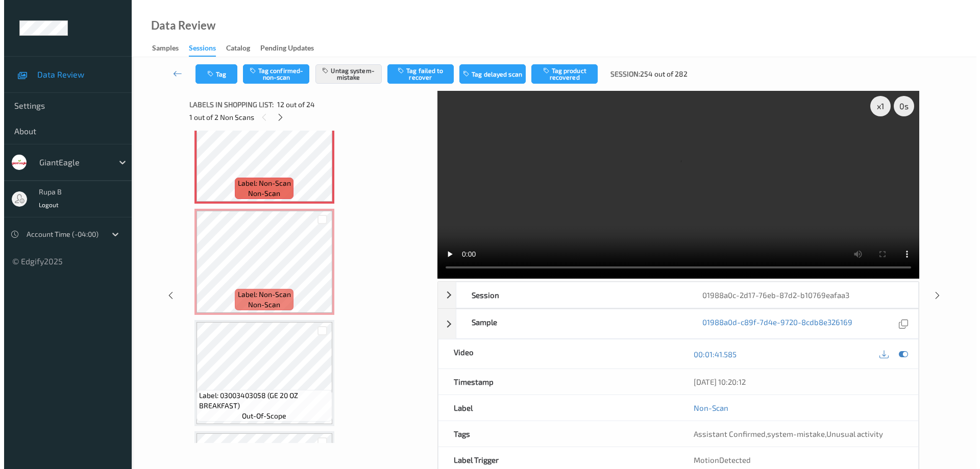
scroll to position [1276, 0]
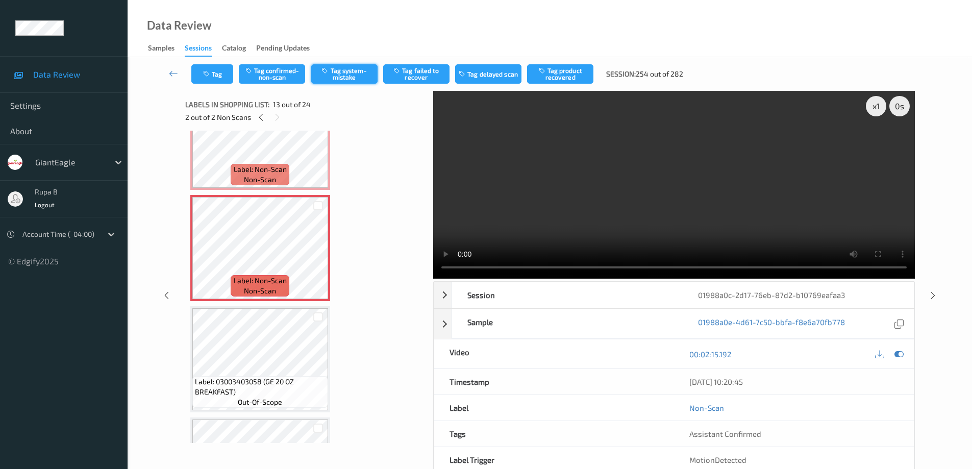
click at [359, 78] on button "Tag system-mistake" at bounding box center [344, 73] width 66 height 19
click at [226, 76] on button "Tag" at bounding box center [212, 73] width 42 height 19
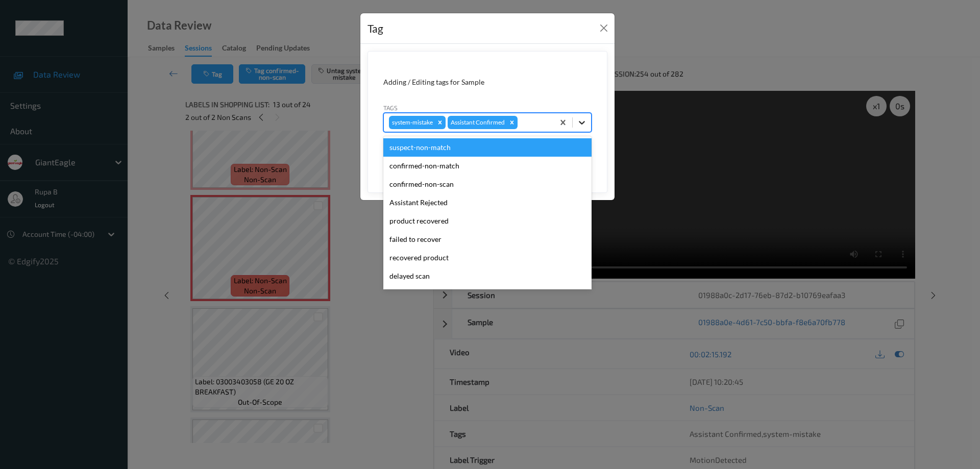
click at [580, 121] on icon at bounding box center [582, 122] width 10 height 10
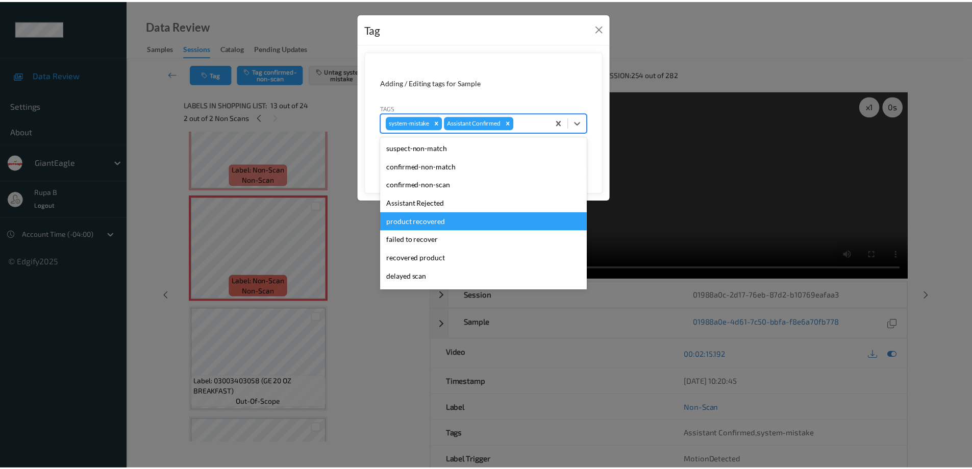
scroll to position [71, 0]
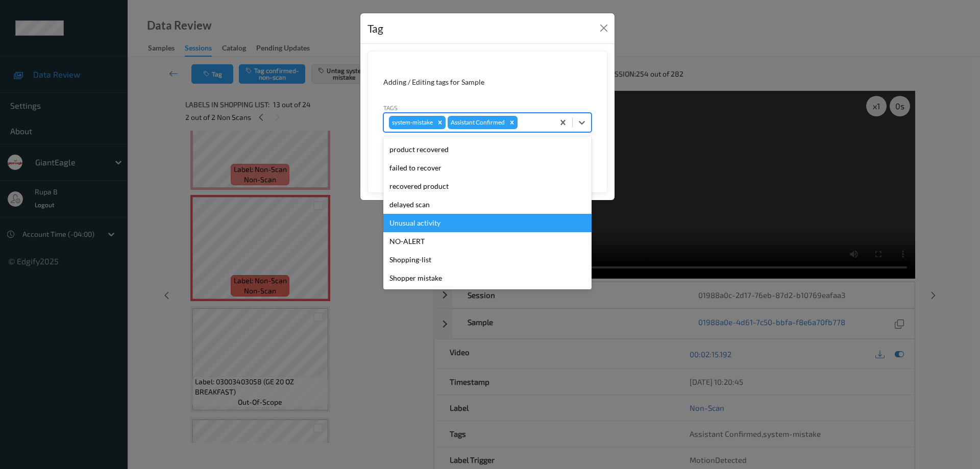
drag, startPoint x: 434, startPoint y: 225, endPoint x: 447, endPoint y: 251, distance: 28.5
click at [435, 225] on div "Unusual activity" at bounding box center [487, 223] width 208 height 18
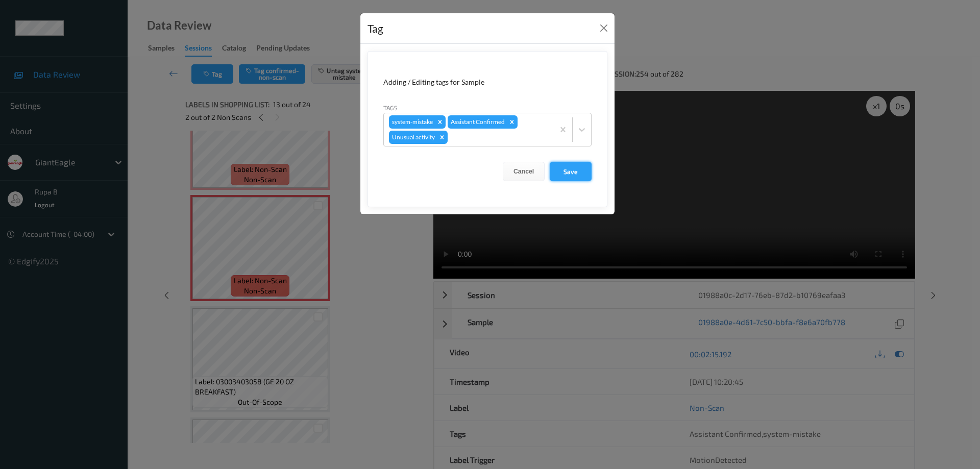
click at [569, 171] on button "Save" at bounding box center [571, 171] width 42 height 19
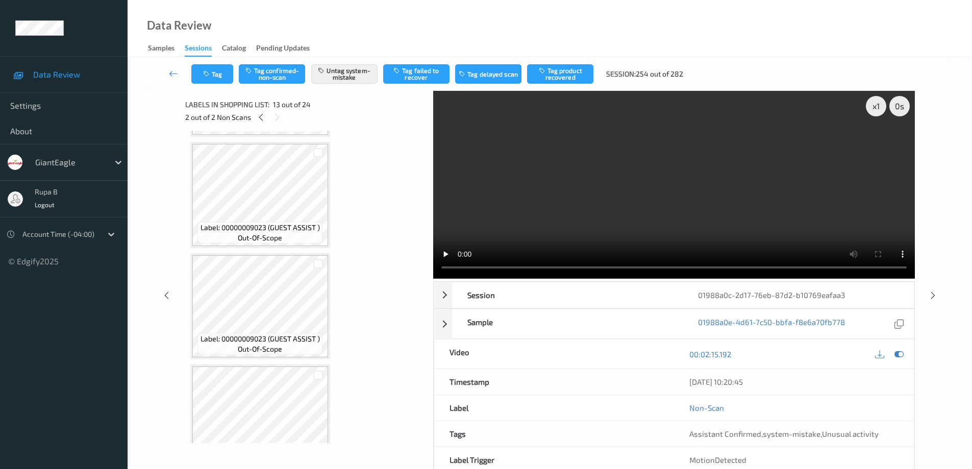
scroll to position [2363, 0]
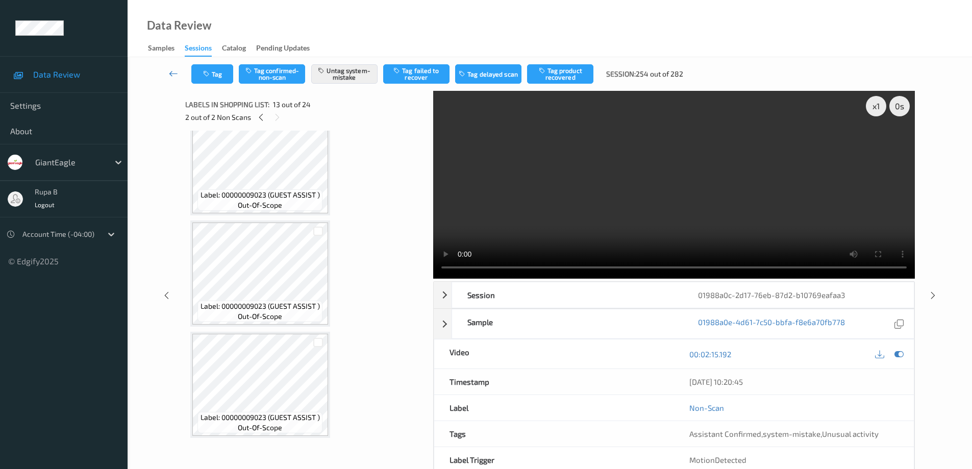
click at [170, 72] on icon at bounding box center [173, 73] width 9 height 10
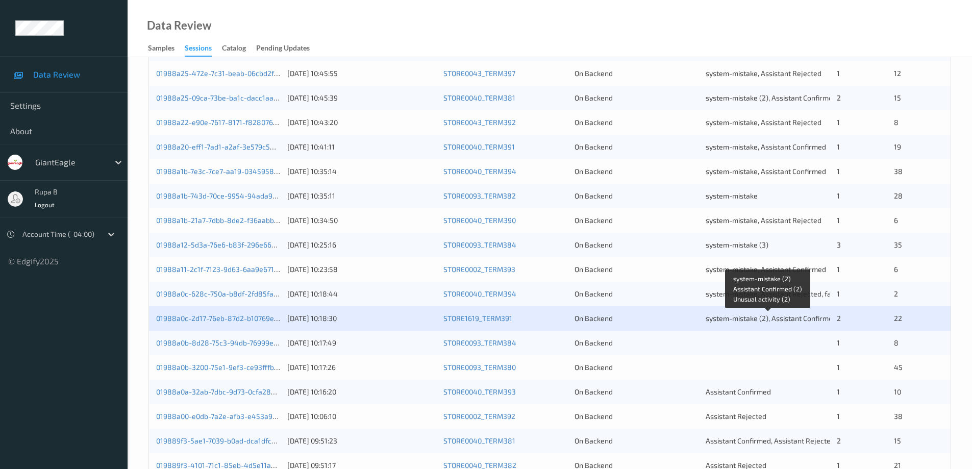
scroll to position [299, 0]
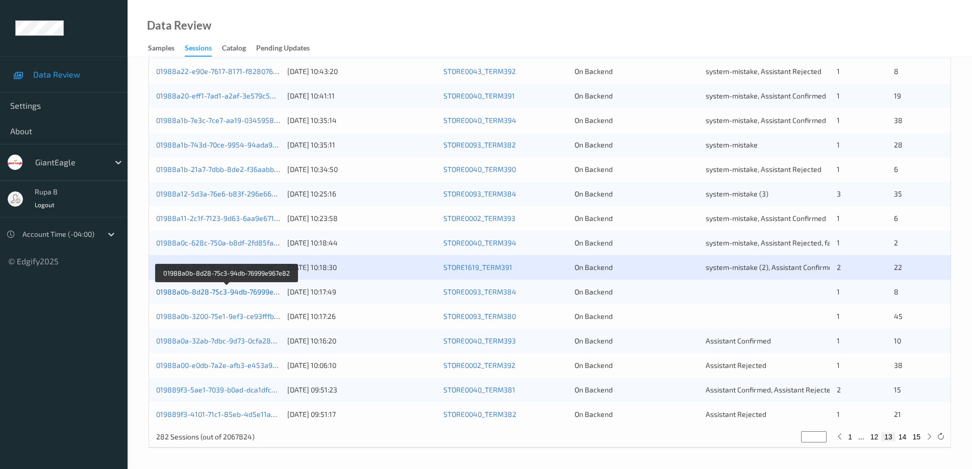
click at [239, 293] on link "01988a0b-8d28-75c3-94db-76999e967e82" at bounding box center [227, 291] width 142 height 9
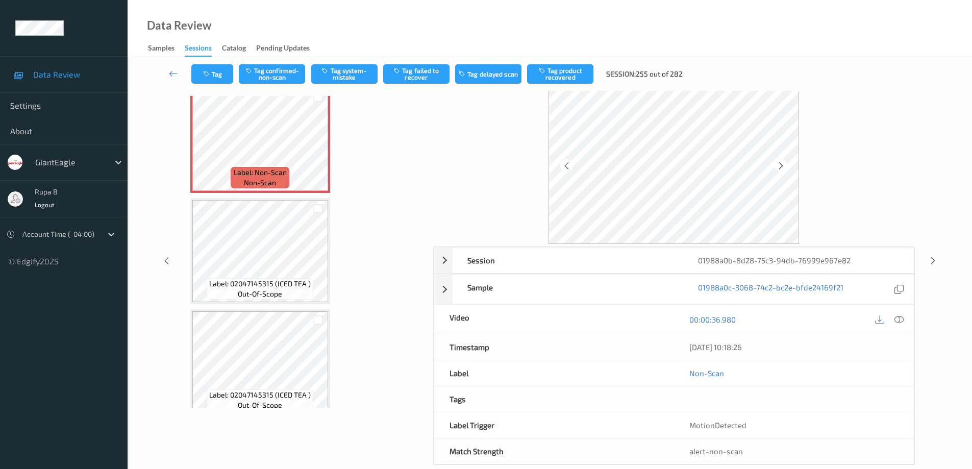
scroll to position [51, 0]
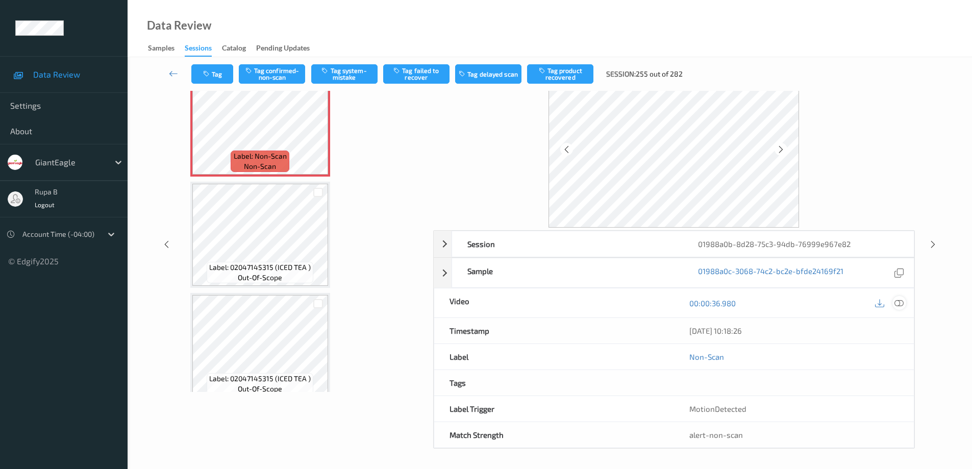
click at [902, 302] on icon at bounding box center [899, 303] width 9 height 9
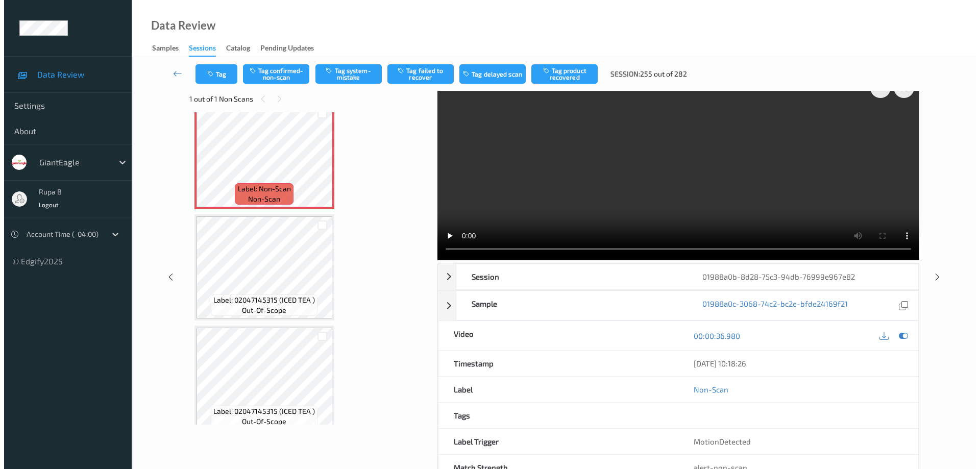
scroll to position [0, 0]
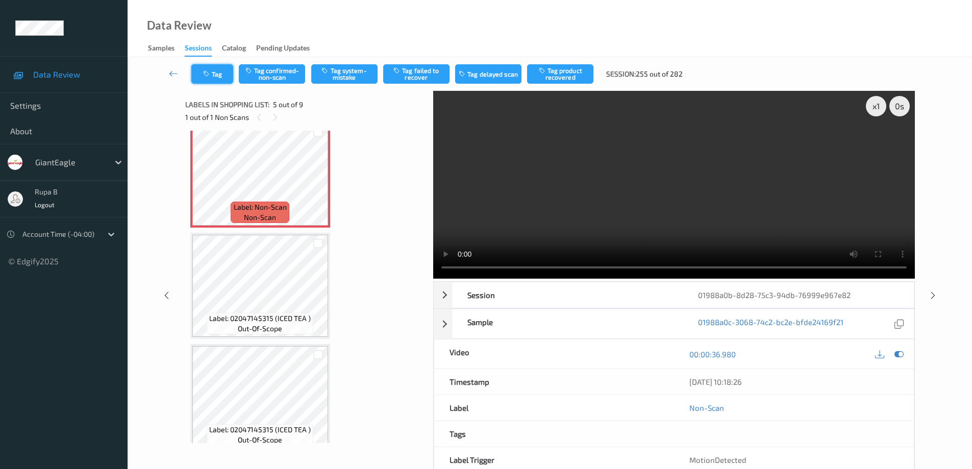
click at [225, 73] on button "Tag" at bounding box center [212, 73] width 42 height 19
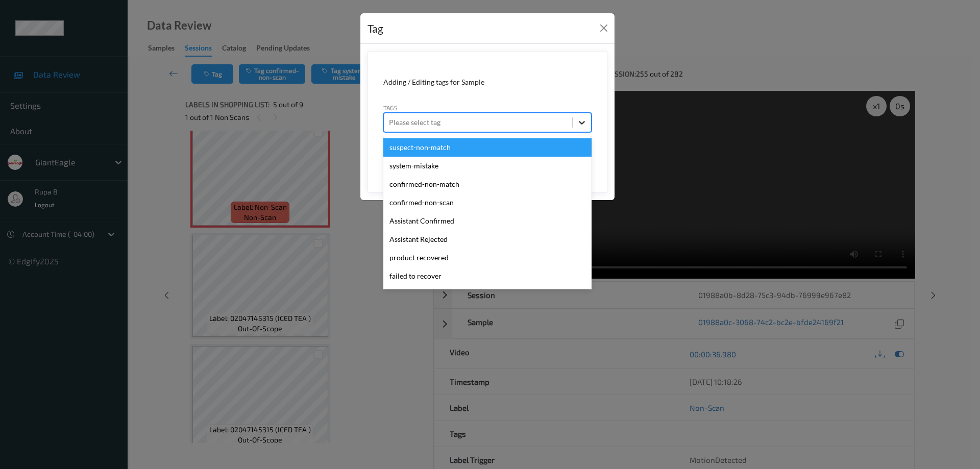
click at [583, 122] on icon at bounding box center [582, 123] width 6 height 4
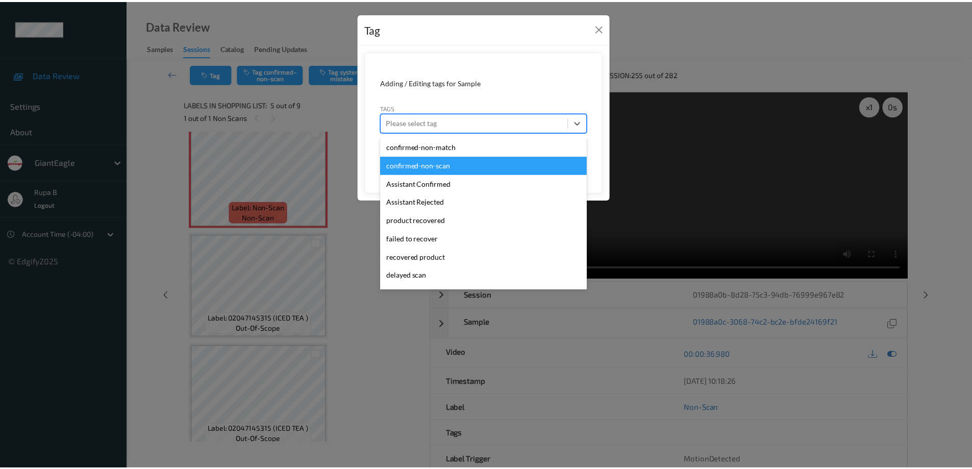
scroll to position [51, 0]
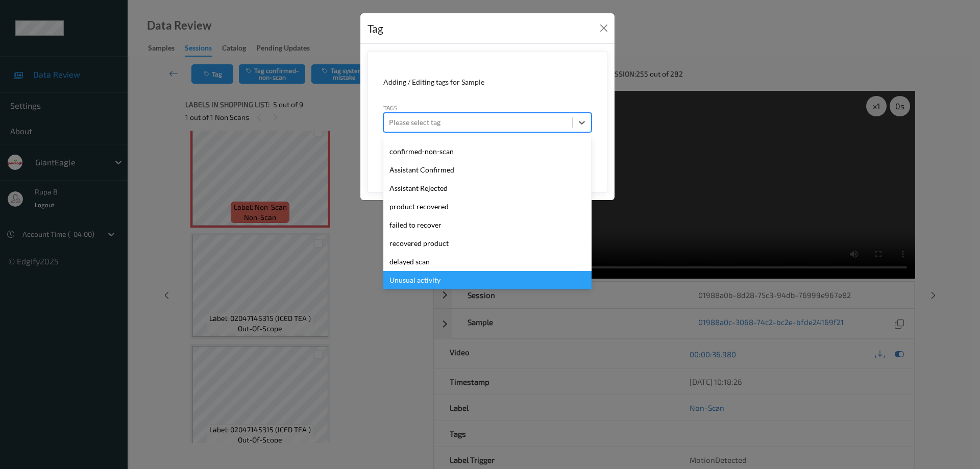
click at [433, 282] on div "Unusual activity" at bounding box center [487, 280] width 208 height 18
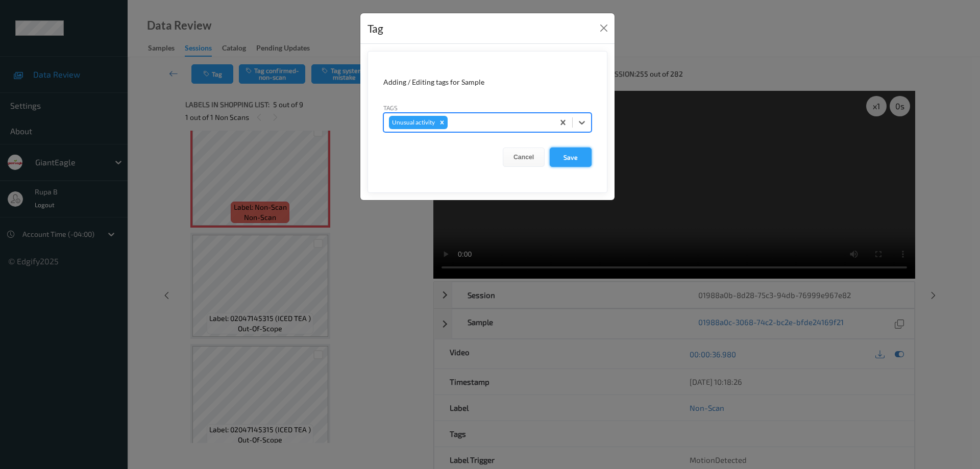
click at [568, 159] on button "Save" at bounding box center [571, 156] width 42 height 19
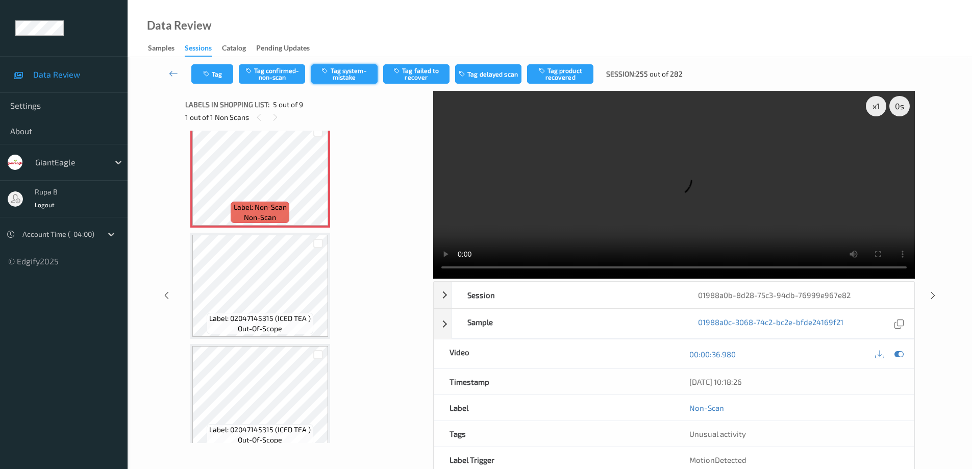
drag, startPoint x: 359, startPoint y: 78, endPoint x: 384, endPoint y: 81, distance: 24.8
click at [360, 78] on button "Tag system-mistake" at bounding box center [344, 73] width 66 height 19
click at [171, 72] on icon at bounding box center [173, 73] width 9 height 10
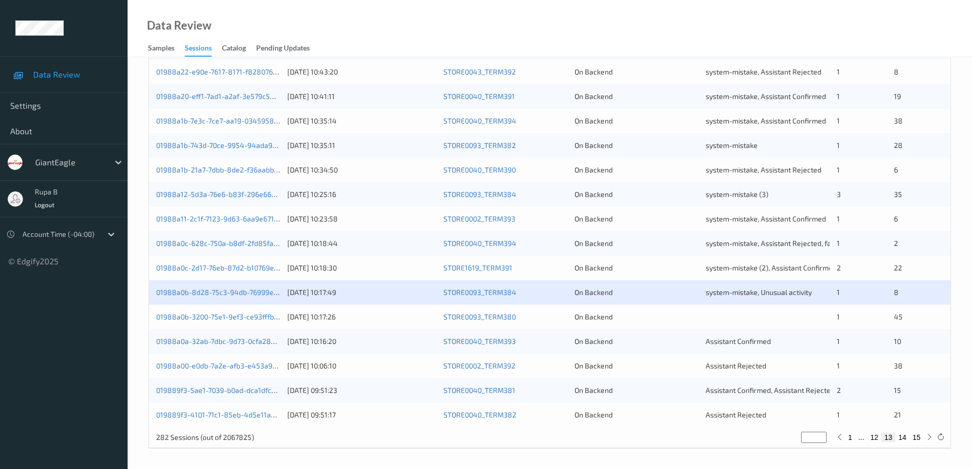
scroll to position [299, 0]
click at [228, 319] on link "01988a0b-3200-75e1-9ef3-ce93fffbf85f" at bounding box center [222, 316] width 132 height 9
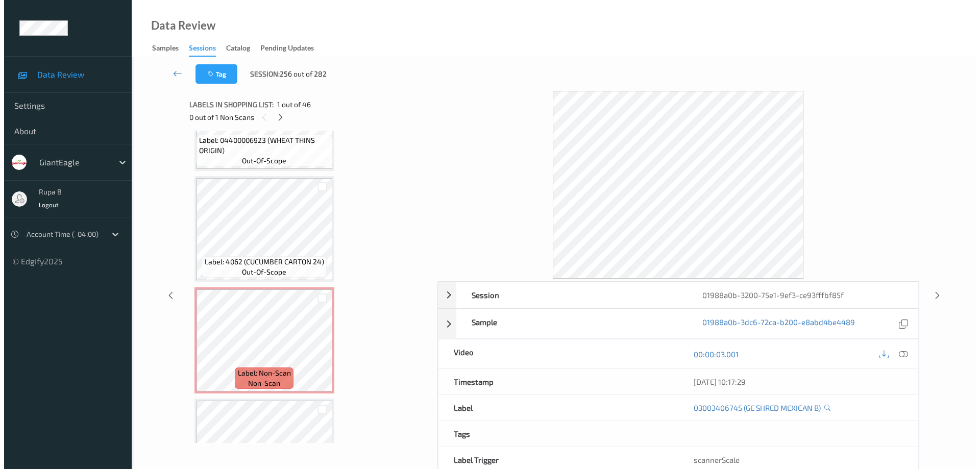
scroll to position [4777, 0]
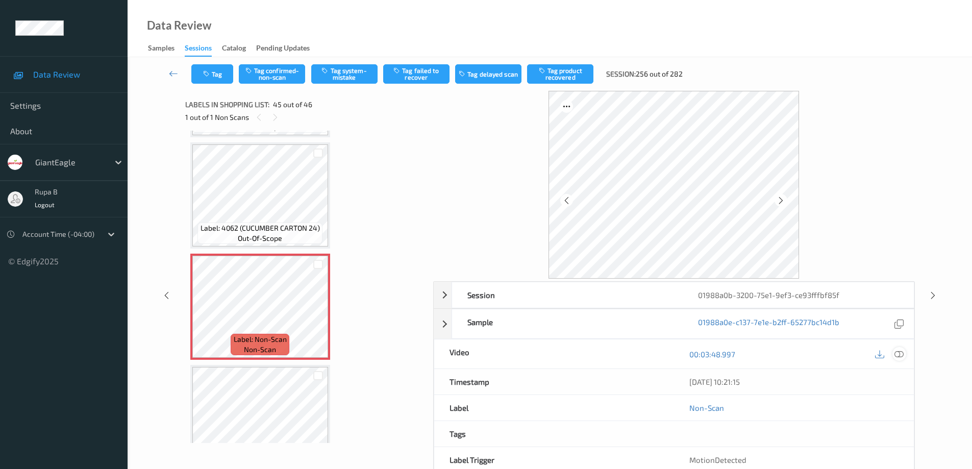
click at [900, 355] on icon at bounding box center [899, 354] width 9 height 9
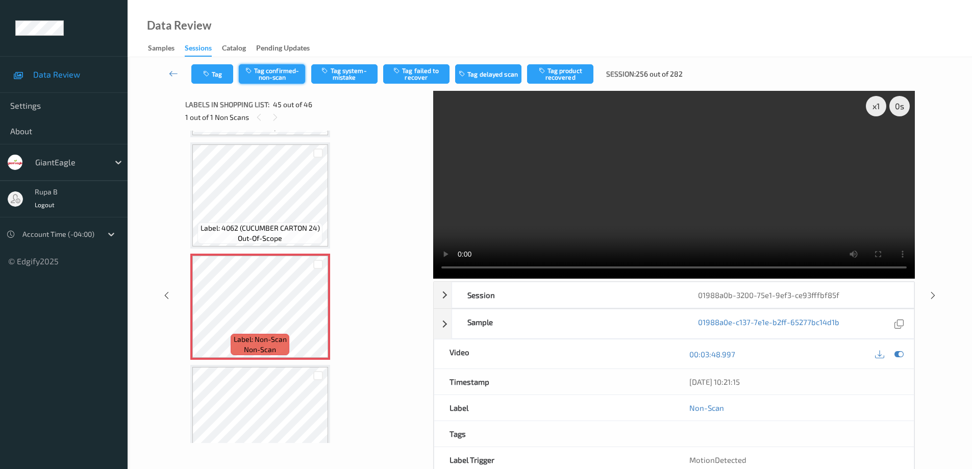
click at [288, 79] on button "Tag confirmed-non-scan" at bounding box center [272, 73] width 66 height 19
click at [219, 78] on button "Tag" at bounding box center [212, 73] width 42 height 19
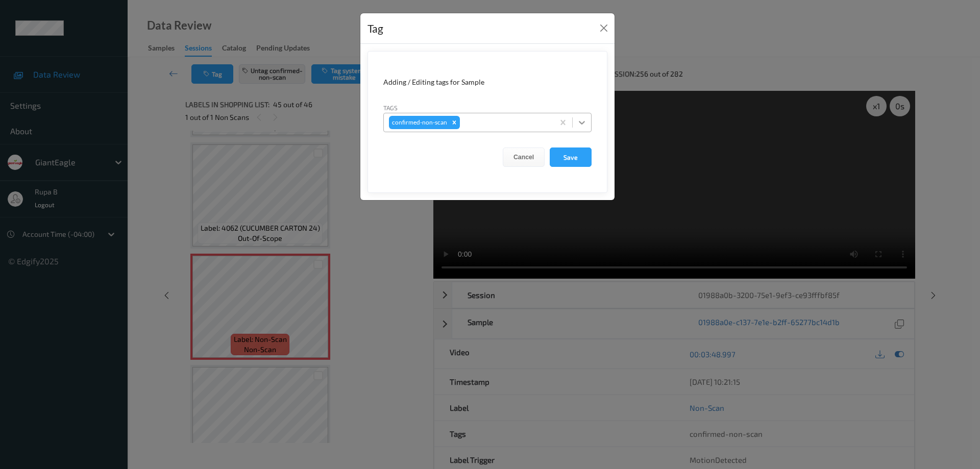
click at [581, 122] on icon at bounding box center [582, 122] width 10 height 10
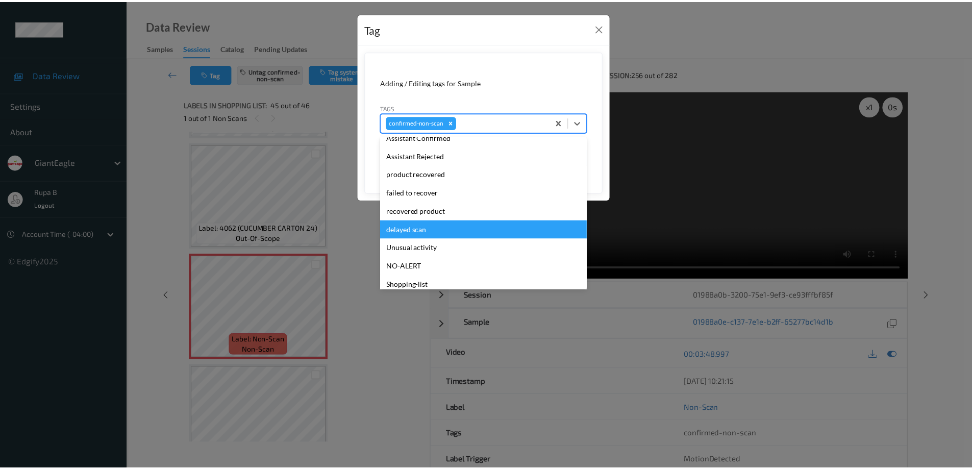
scroll to position [90, 0]
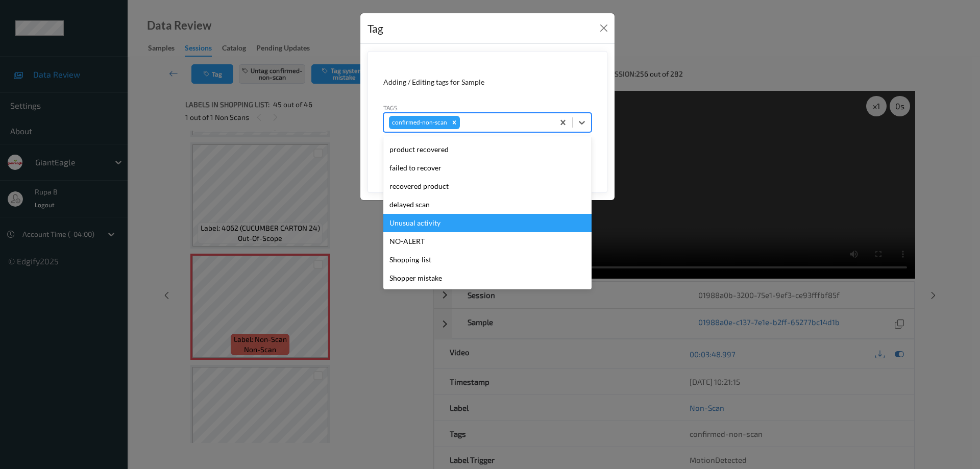
click at [438, 222] on div "Unusual activity" at bounding box center [487, 223] width 208 height 18
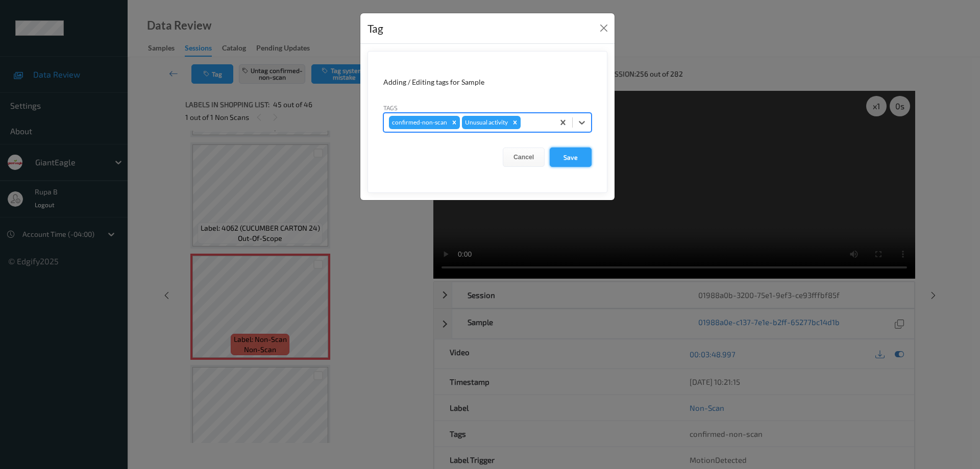
click at [574, 157] on button "Save" at bounding box center [571, 156] width 42 height 19
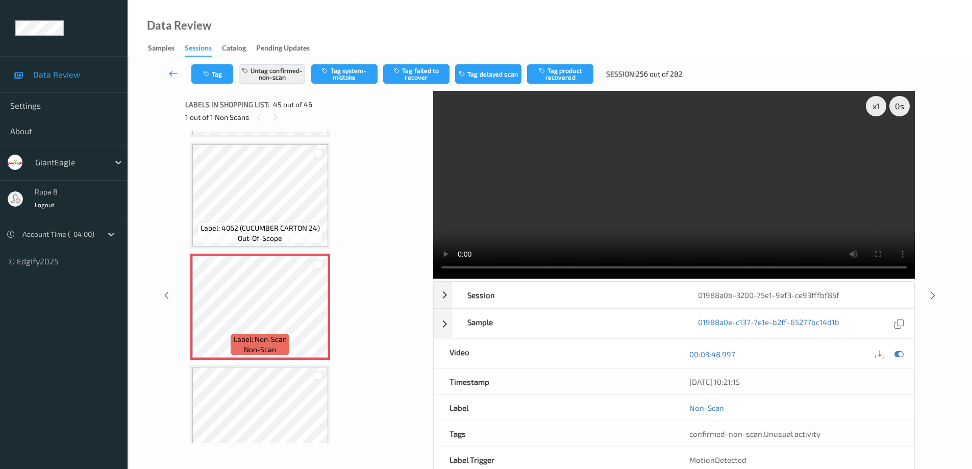
click at [168, 75] on link at bounding box center [174, 73] width 36 height 19
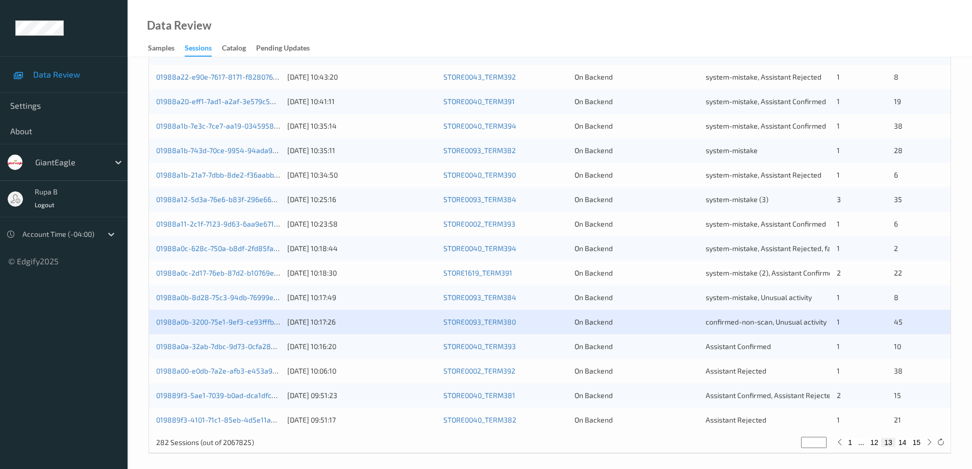
scroll to position [299, 0]
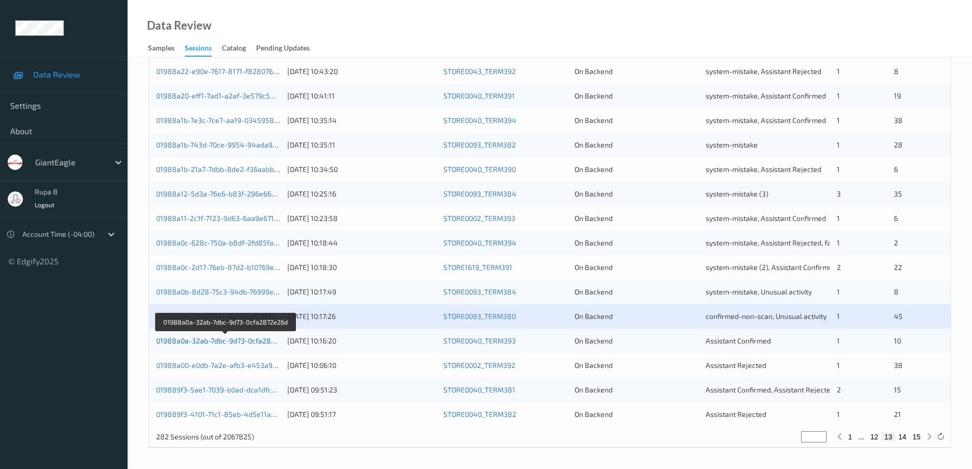
click at [265, 341] on link "01988a0a-32ab-7dbc-9d73-0cfa2872e26d" at bounding box center [225, 340] width 139 height 9
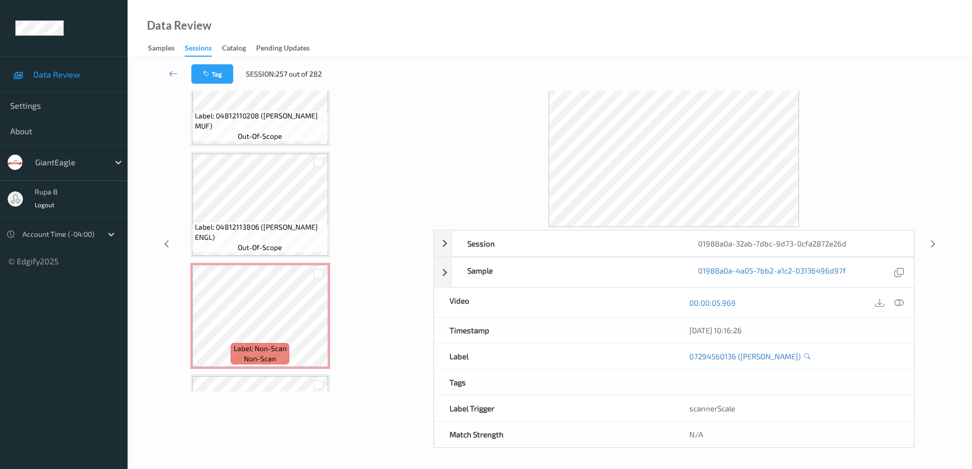
scroll to position [612, 0]
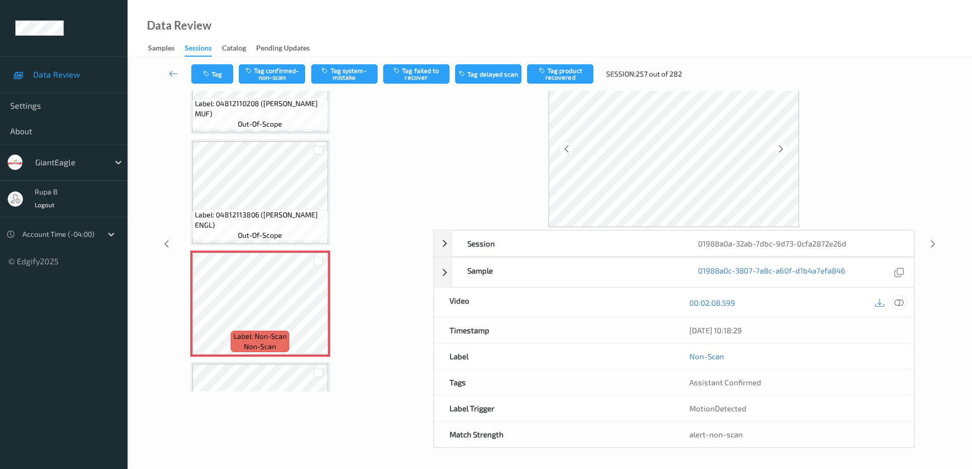
click at [898, 302] on icon at bounding box center [899, 302] width 9 height 9
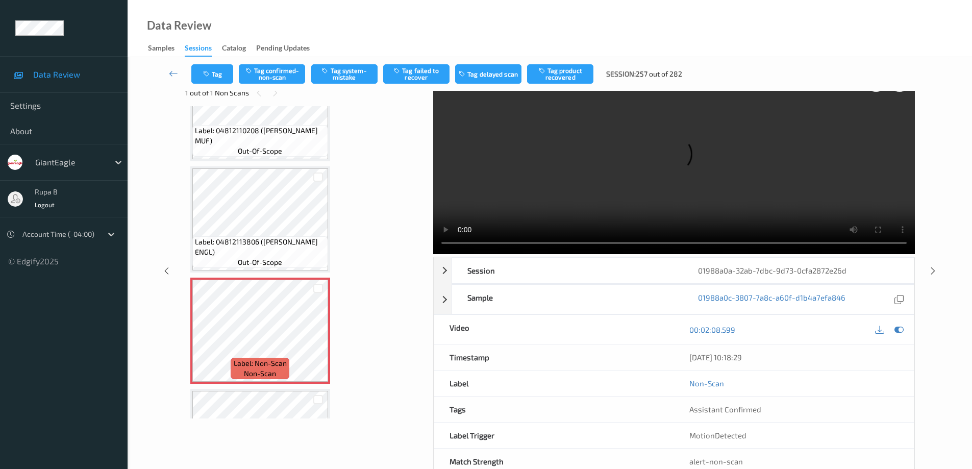
scroll to position [0, 0]
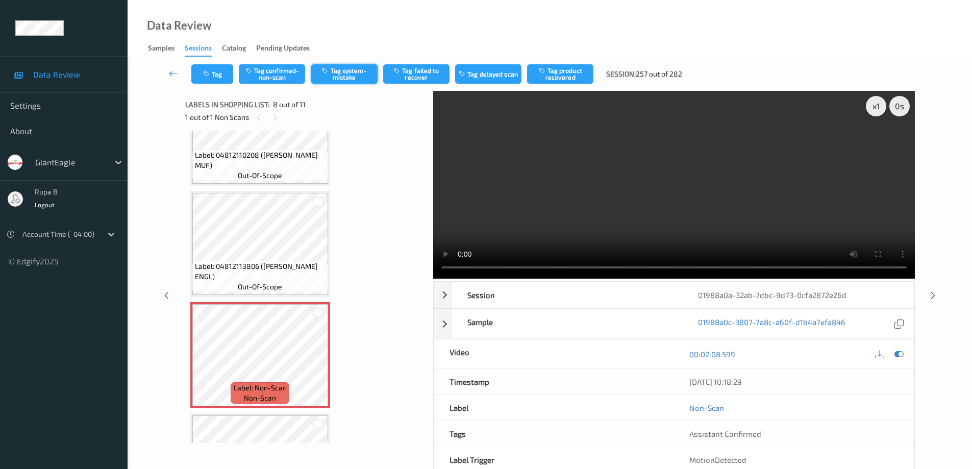
click at [362, 76] on button "Tag system-mistake" at bounding box center [344, 73] width 66 height 19
click at [567, 78] on button "Tag product recovered" at bounding box center [560, 73] width 66 height 19
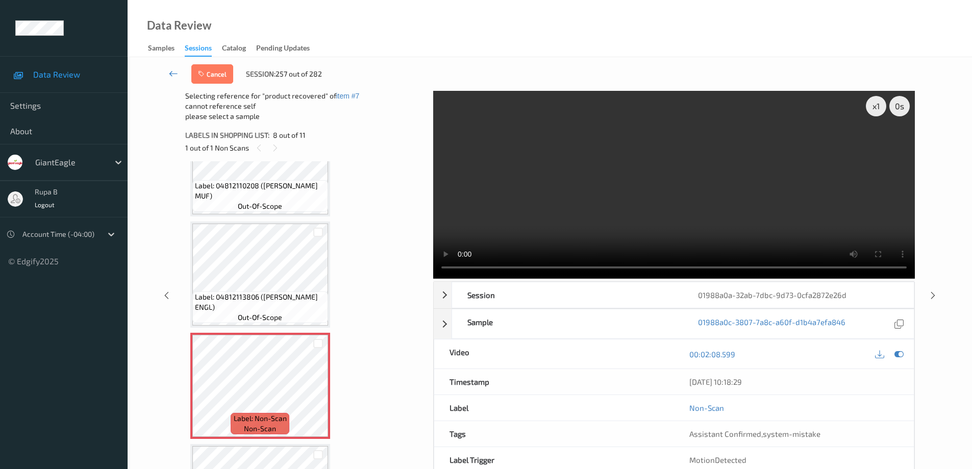
click at [171, 73] on icon at bounding box center [173, 73] width 9 height 10
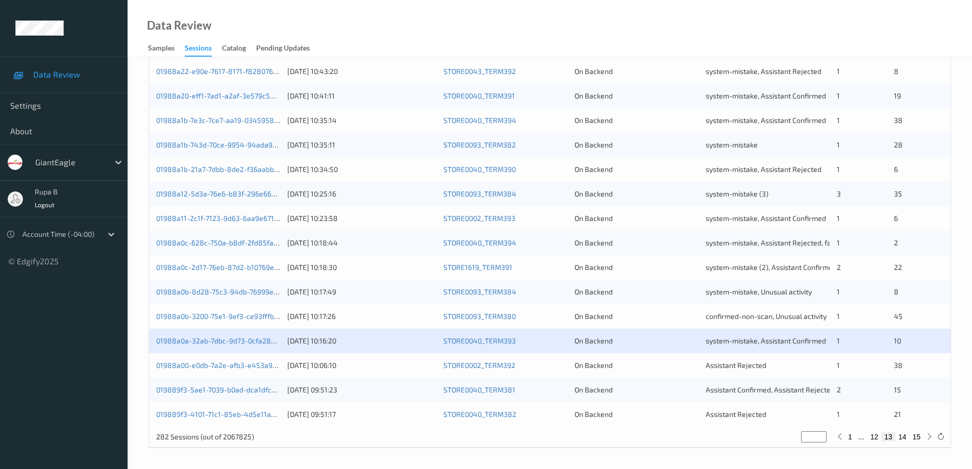
scroll to position [299, 0]
click at [220, 365] on link "01988a00-e0db-7a2e-afb3-e453a9a55567" at bounding box center [226, 365] width 140 height 9
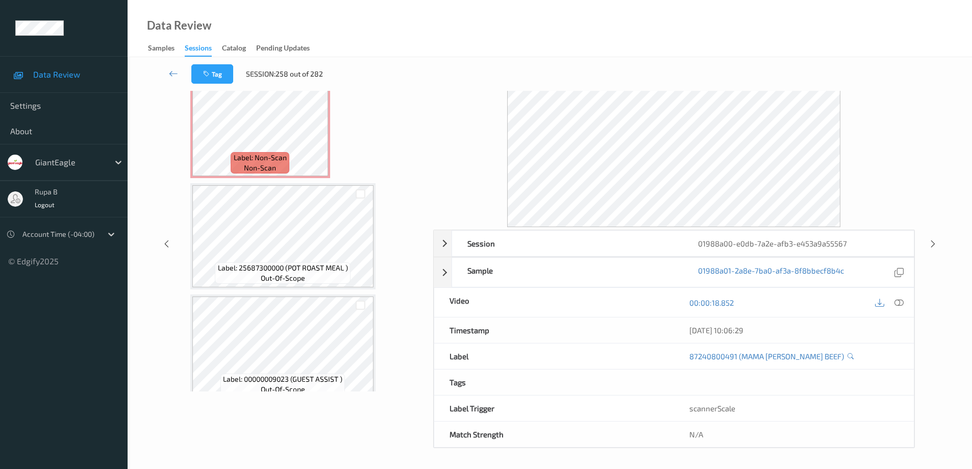
scroll to position [3719, 0]
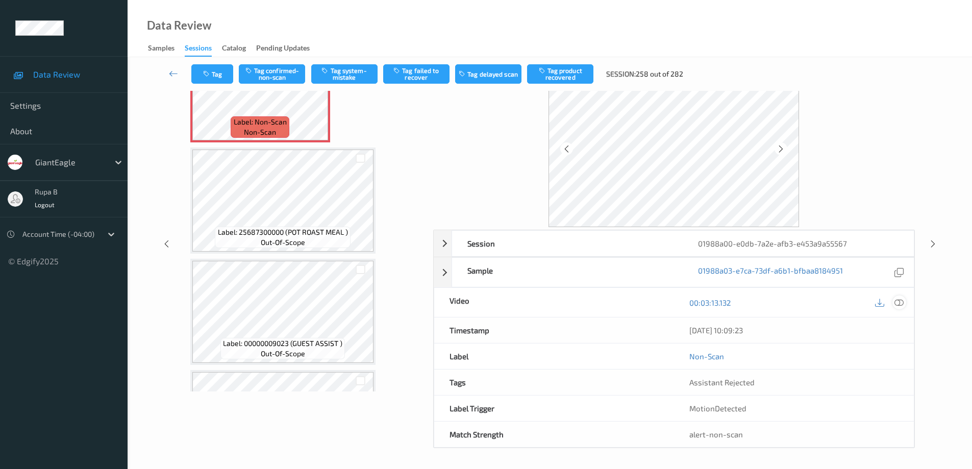
click at [900, 303] on icon at bounding box center [899, 302] width 9 height 9
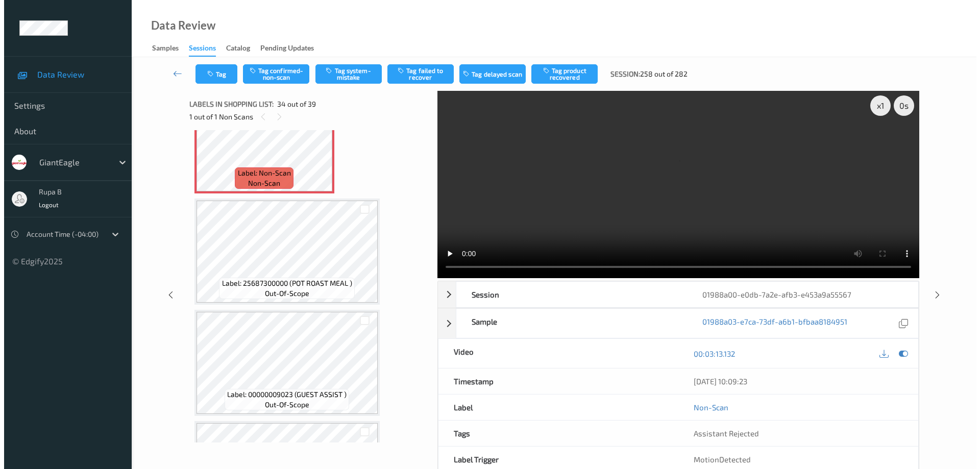
scroll to position [0, 0]
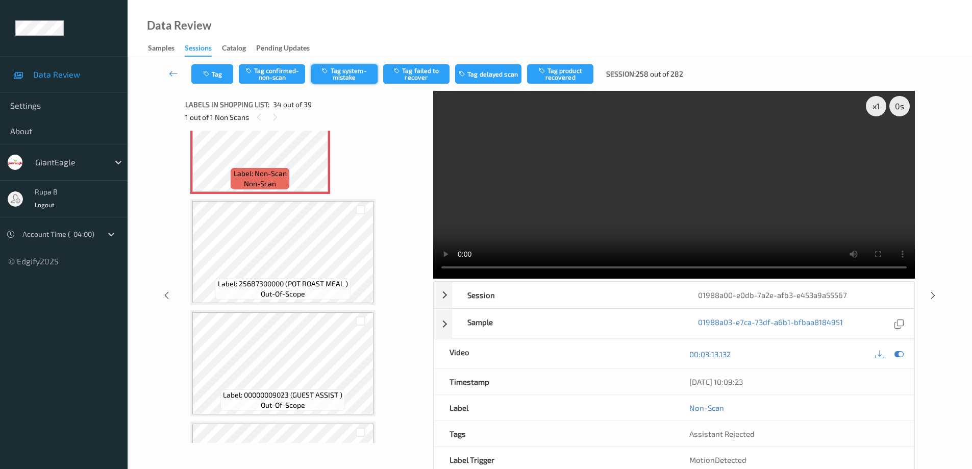
click at [349, 79] on button "Tag system-mistake" at bounding box center [344, 73] width 66 height 19
click at [219, 74] on button "Tag" at bounding box center [212, 73] width 42 height 19
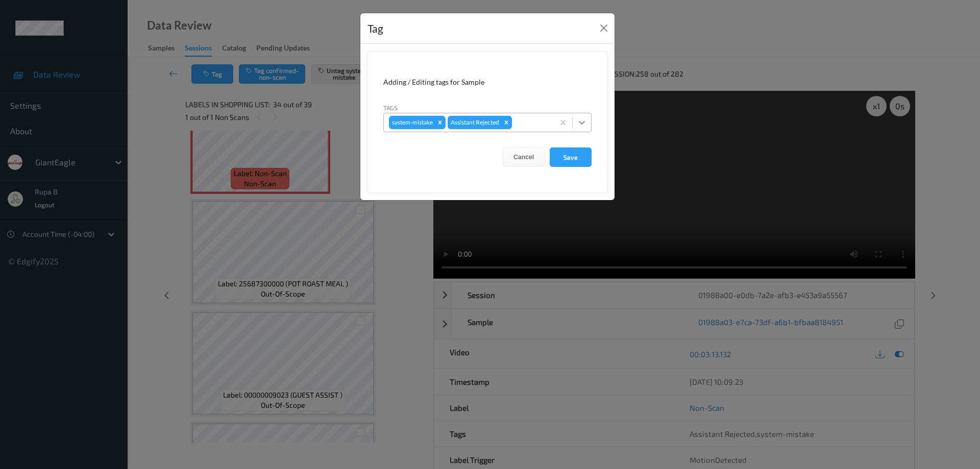
click at [582, 123] on icon at bounding box center [582, 123] width 6 height 4
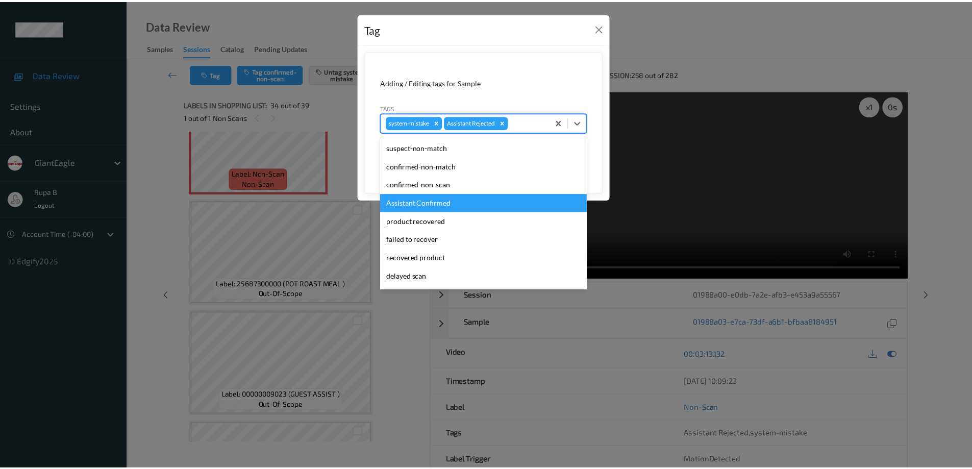
scroll to position [71, 0]
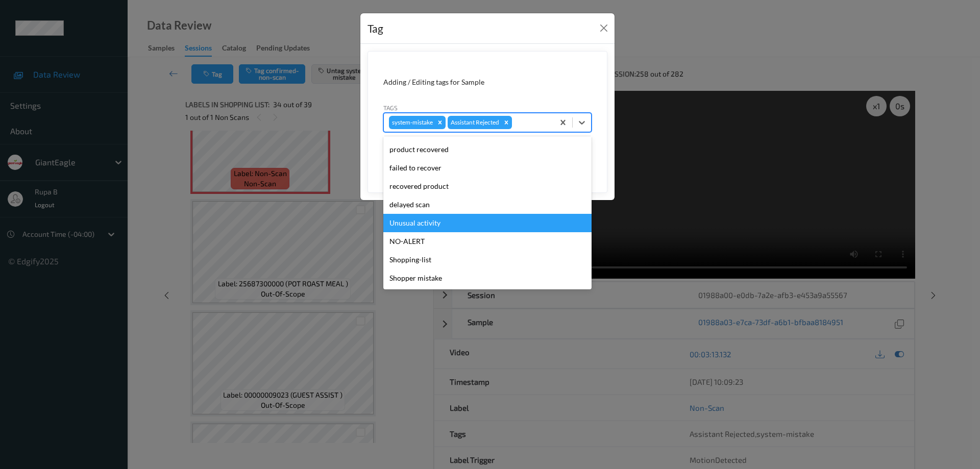
click at [442, 227] on div "Unusual activity" at bounding box center [487, 223] width 208 height 18
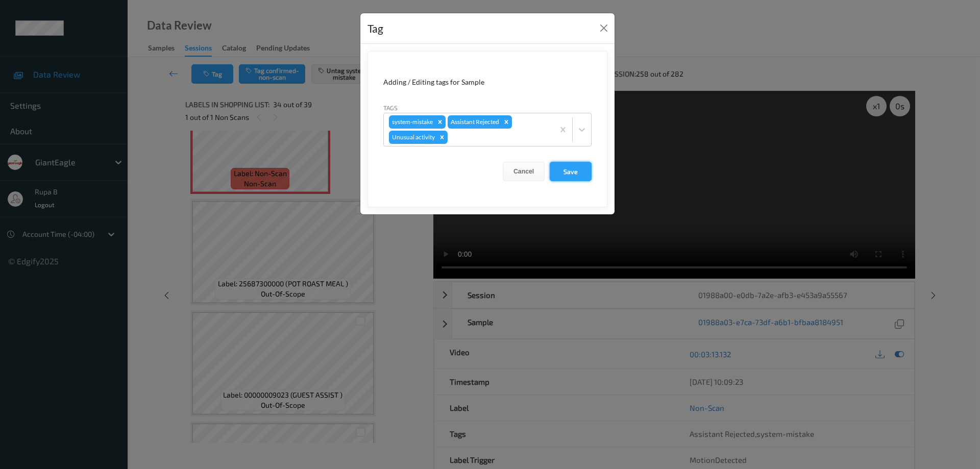
click at [575, 175] on button "Save" at bounding box center [571, 171] width 42 height 19
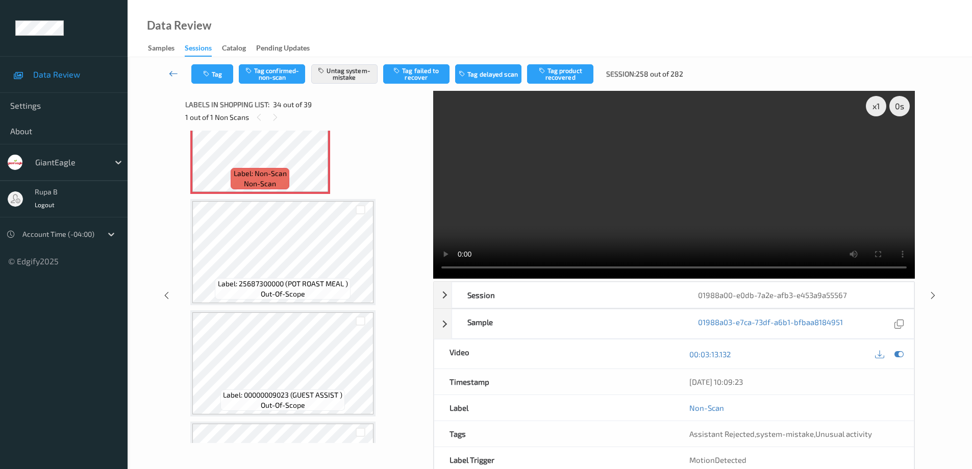
click at [172, 71] on icon at bounding box center [173, 73] width 9 height 10
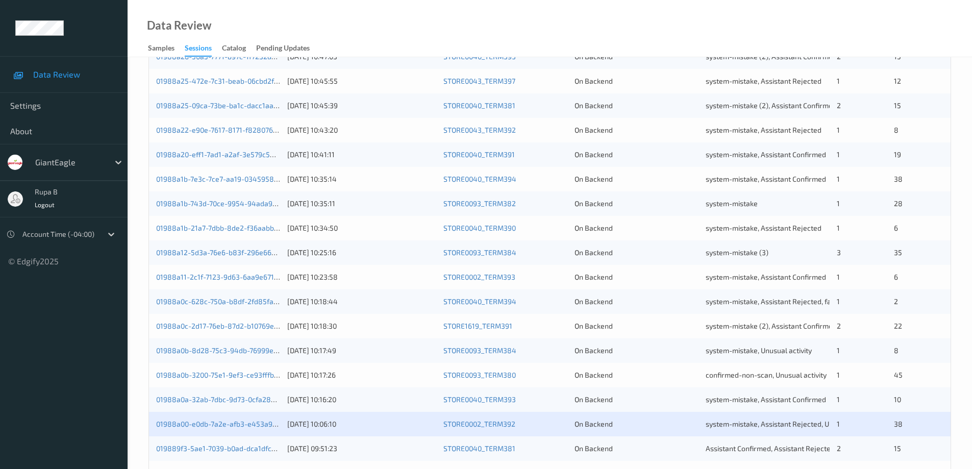
scroll to position [299, 0]
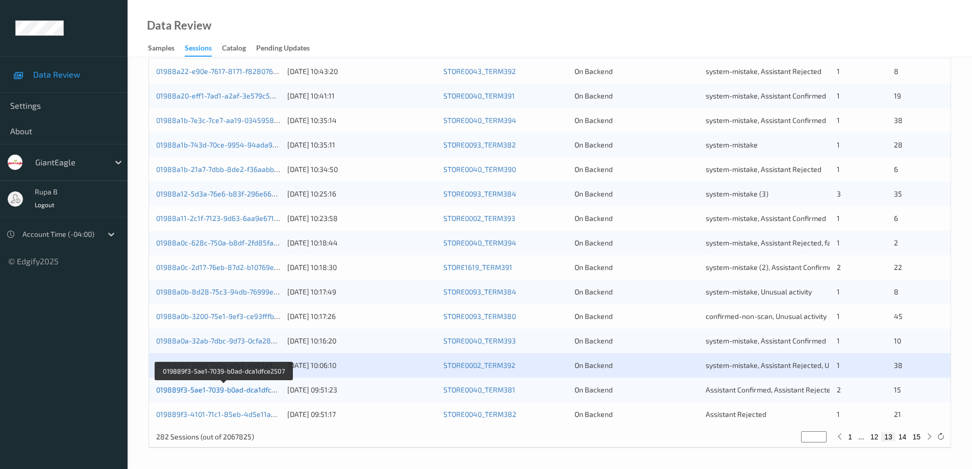
click at [242, 391] on link "019889f3-5ae1-7039-b0ad-dca1dfce2507" at bounding box center [223, 389] width 135 height 9
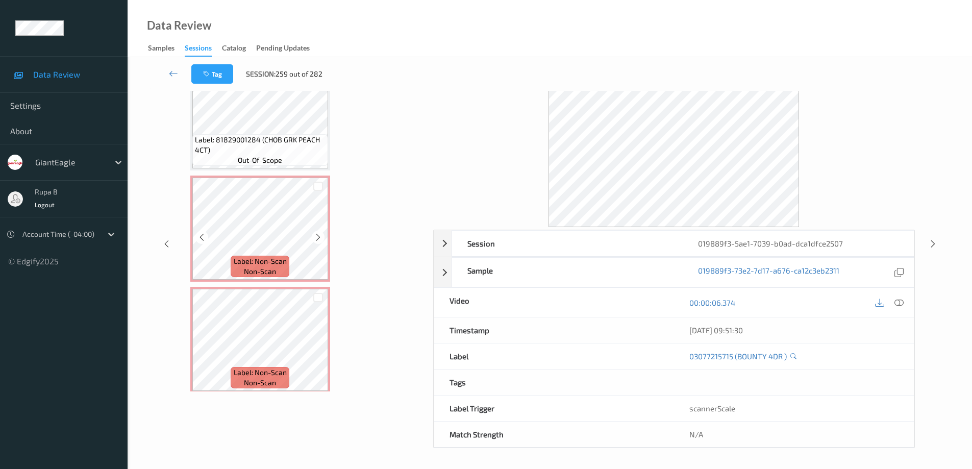
scroll to position [1429, 0]
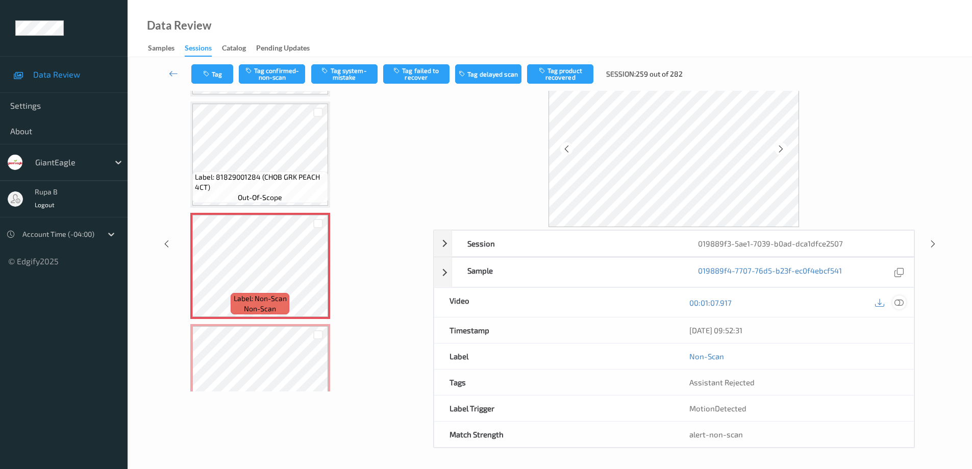
click at [902, 304] on icon at bounding box center [899, 302] width 9 height 9
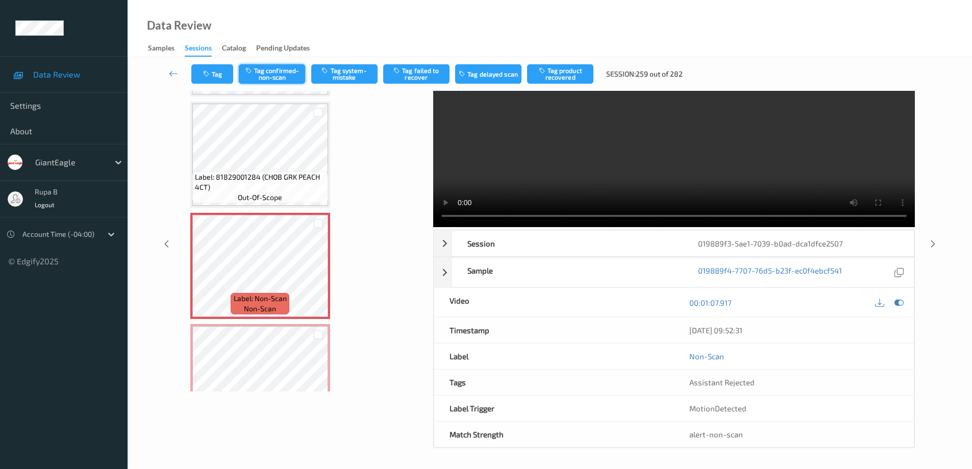
click at [274, 76] on button "Tag confirmed-non-scan" at bounding box center [272, 73] width 66 height 19
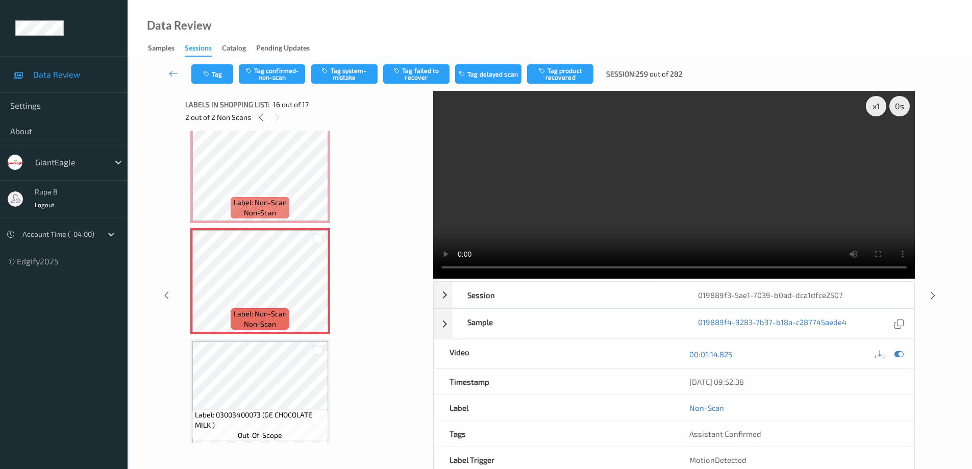
scroll to position [1582, 0]
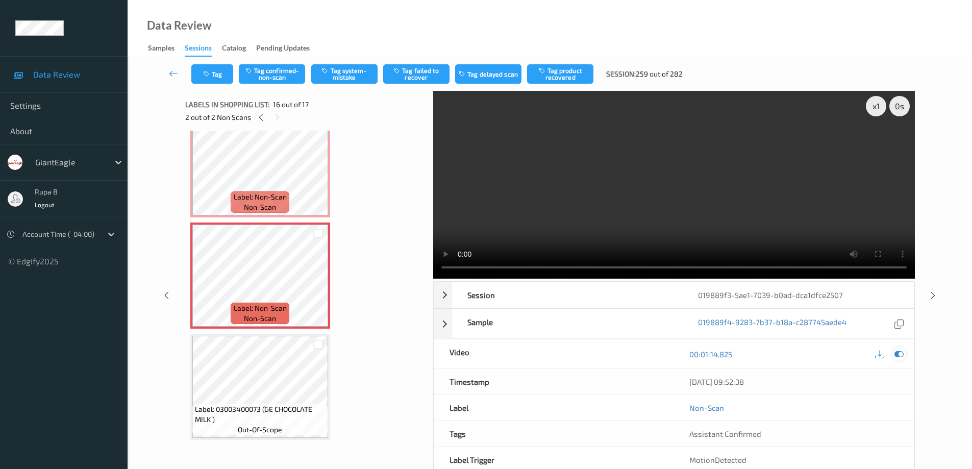
click at [898, 355] on icon at bounding box center [899, 354] width 9 height 9
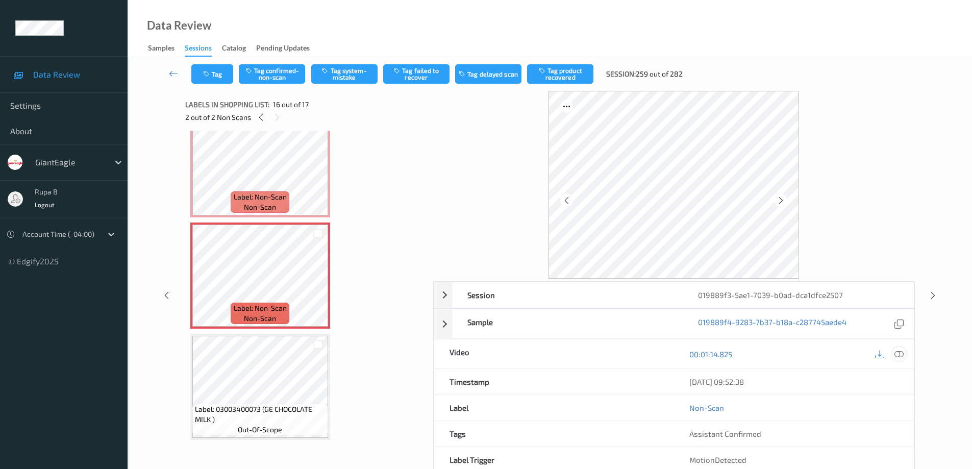
click at [900, 356] on icon at bounding box center [899, 354] width 9 height 9
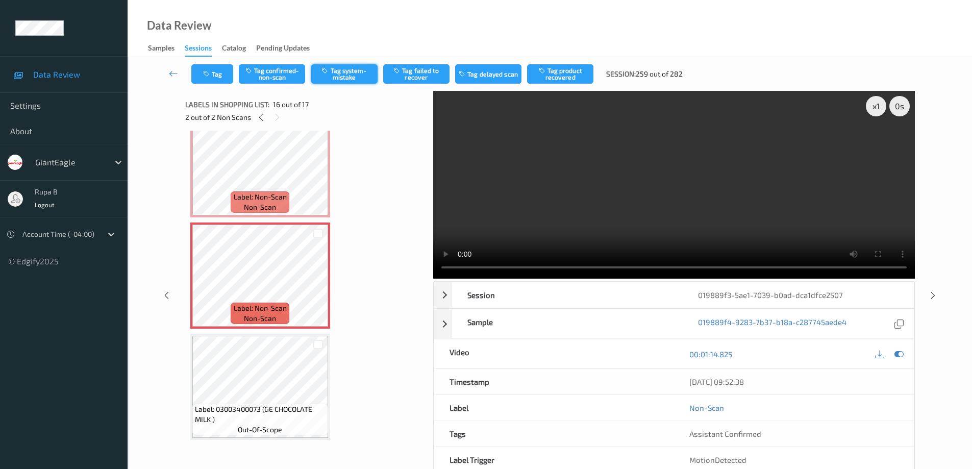
click at [354, 77] on button "Tag system-mistake" at bounding box center [344, 73] width 66 height 19
click at [574, 78] on button "Tag product recovered" at bounding box center [560, 73] width 66 height 19
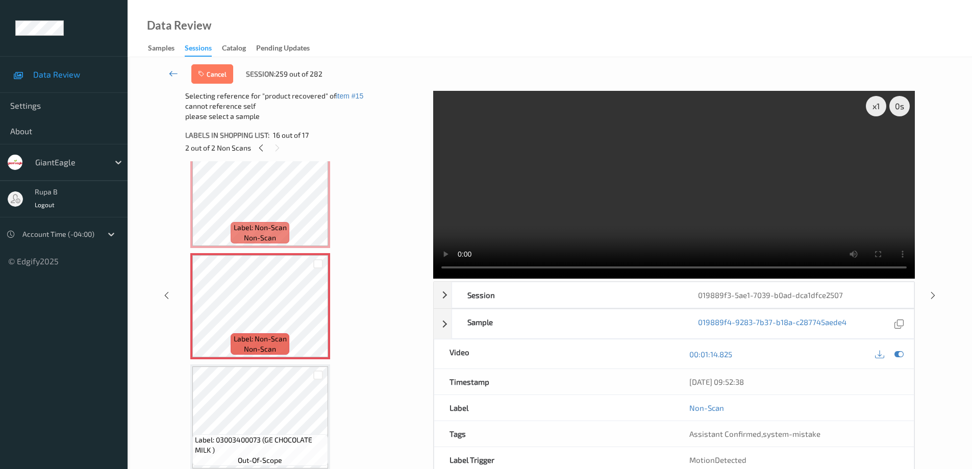
click at [169, 76] on icon at bounding box center [173, 73] width 9 height 10
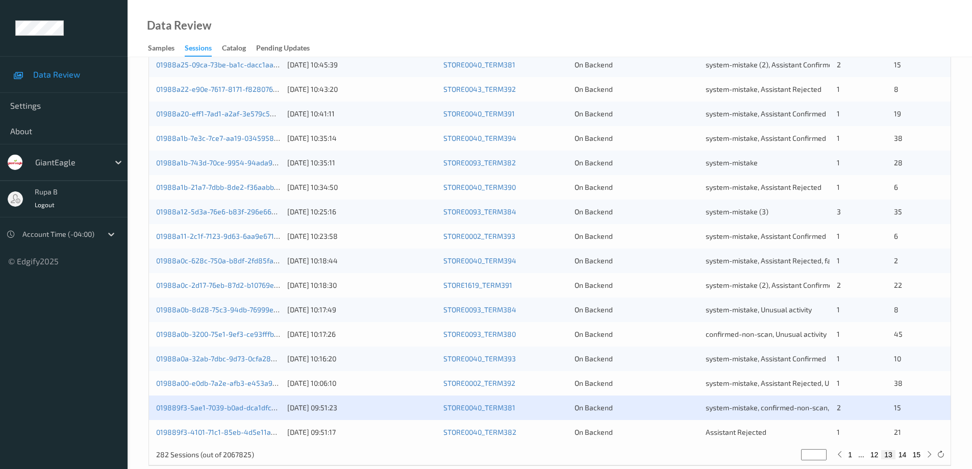
scroll to position [299, 0]
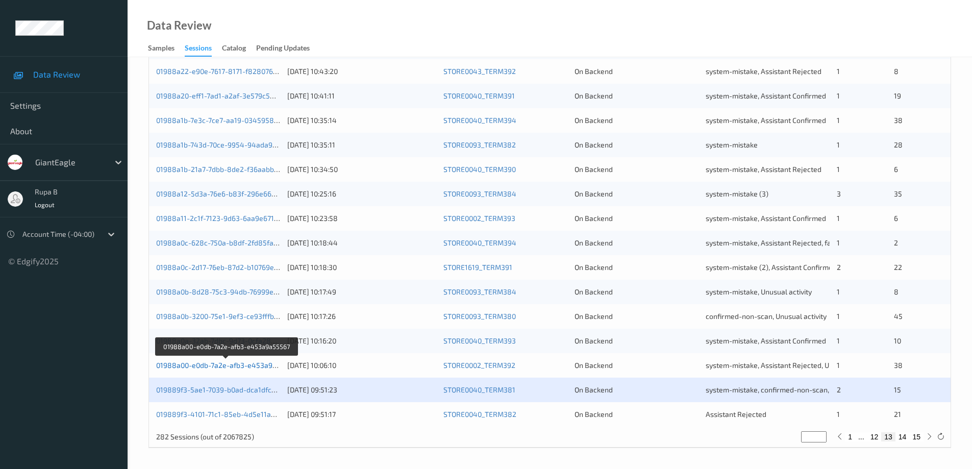
click at [238, 367] on link "01988a00-e0db-7a2e-afb3-e453a9a55567" at bounding box center [226, 365] width 140 height 9
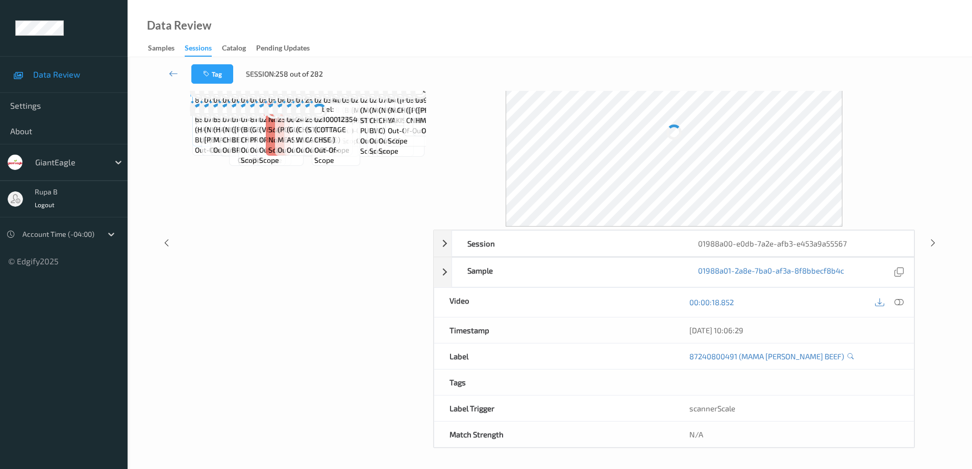
scroll to position [52, 0]
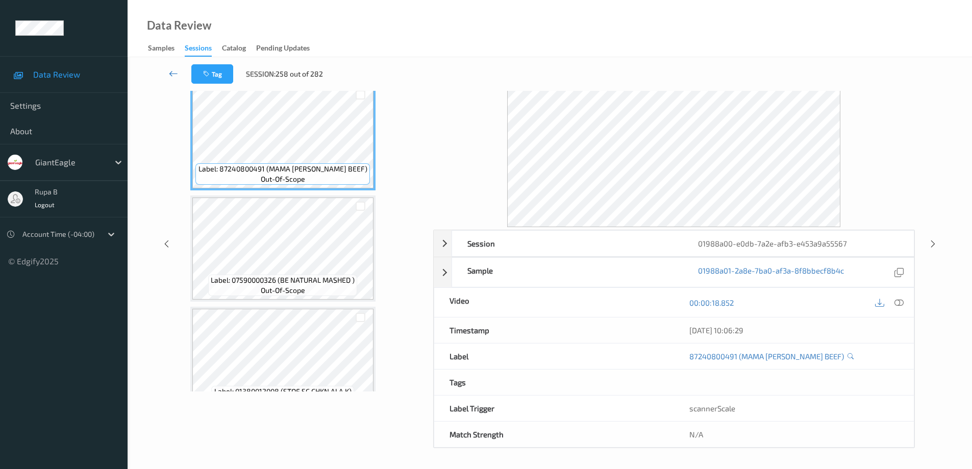
click at [168, 74] on link at bounding box center [174, 73] width 36 height 19
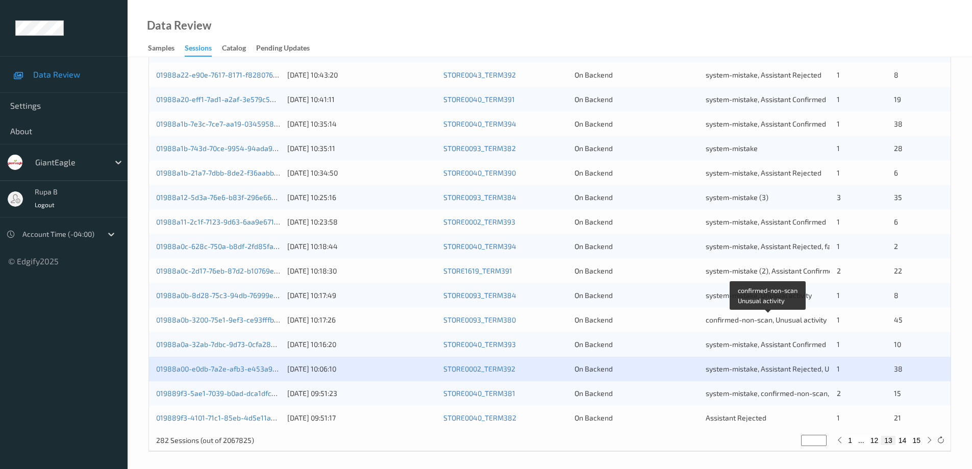
scroll to position [299, 0]
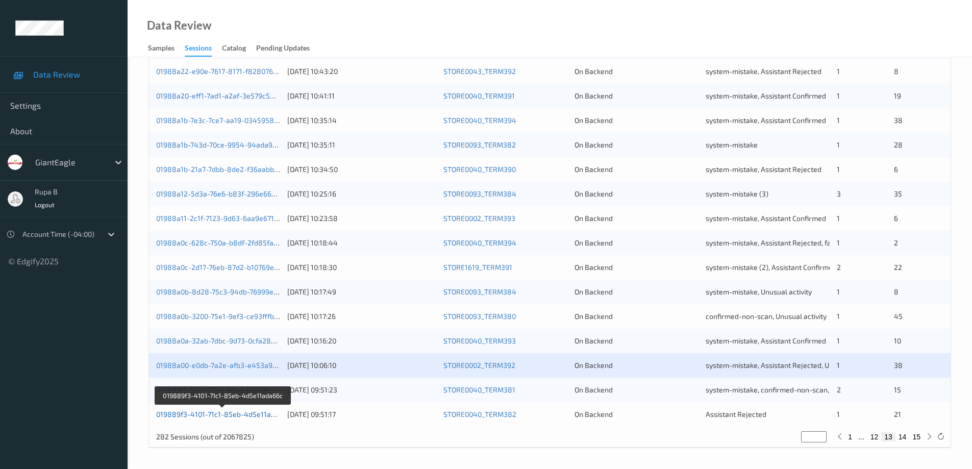
click at [210, 415] on link "019889f3-4101-71c1-85eb-4d5e11ada66c" at bounding box center [223, 414] width 135 height 9
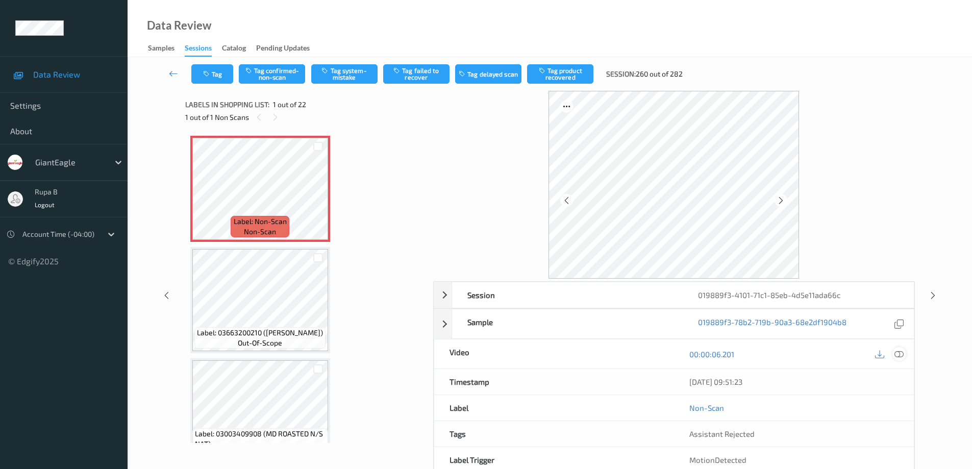
click at [899, 358] on icon at bounding box center [899, 354] width 9 height 9
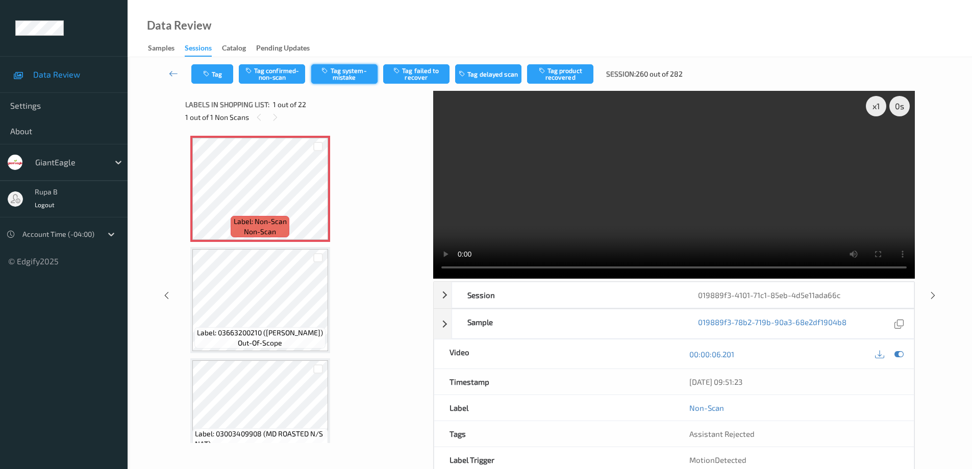
click at [342, 73] on button "Tag system-mistake" at bounding box center [344, 73] width 66 height 19
click at [223, 77] on button "Tag" at bounding box center [212, 73] width 42 height 19
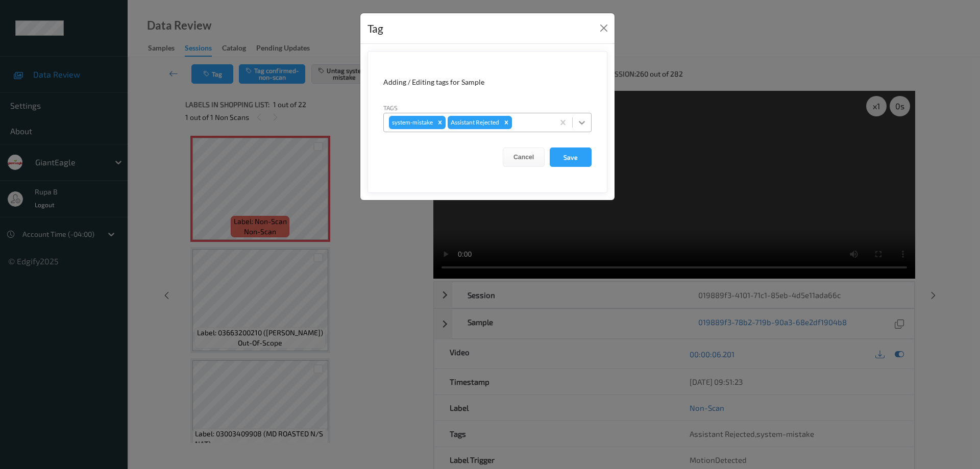
click at [581, 122] on icon at bounding box center [582, 122] width 10 height 10
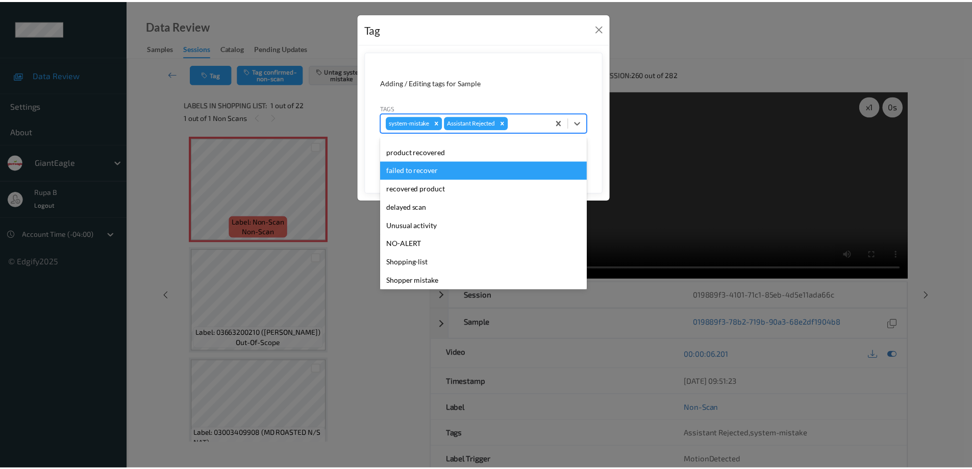
scroll to position [71, 0]
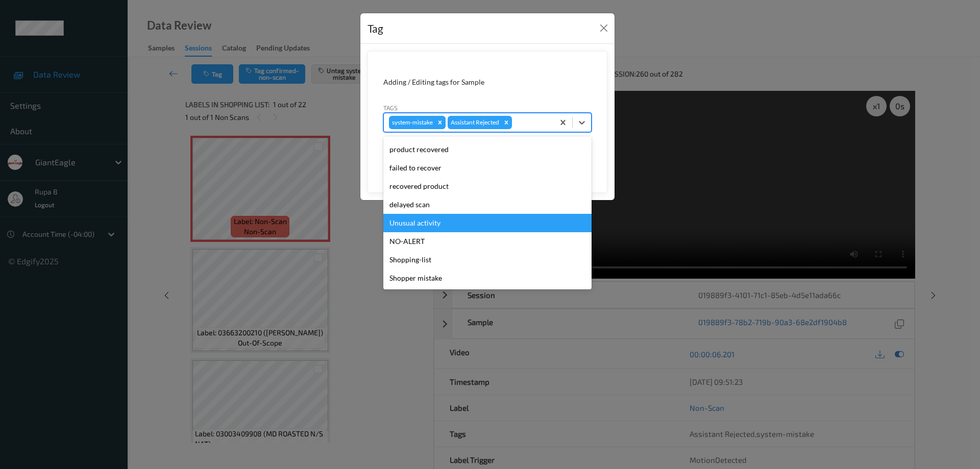
click at [427, 221] on div "Unusual activity" at bounding box center [487, 223] width 208 height 18
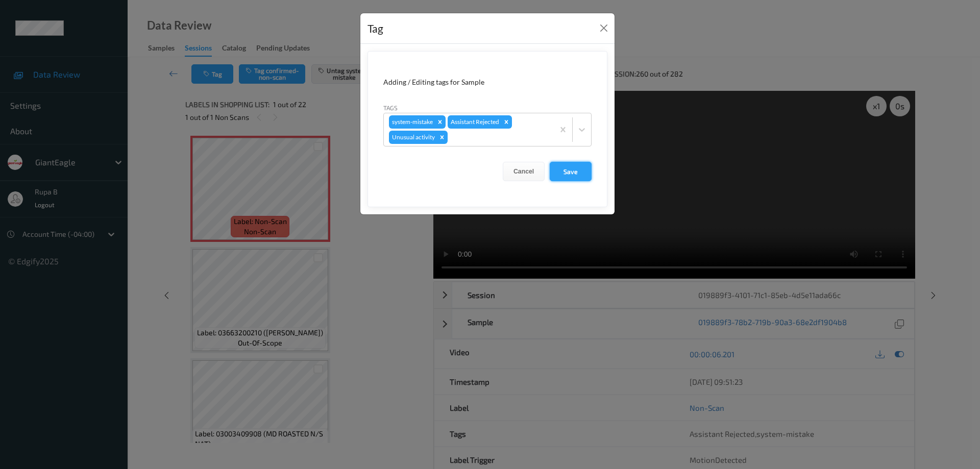
click at [577, 172] on button "Save" at bounding box center [571, 171] width 42 height 19
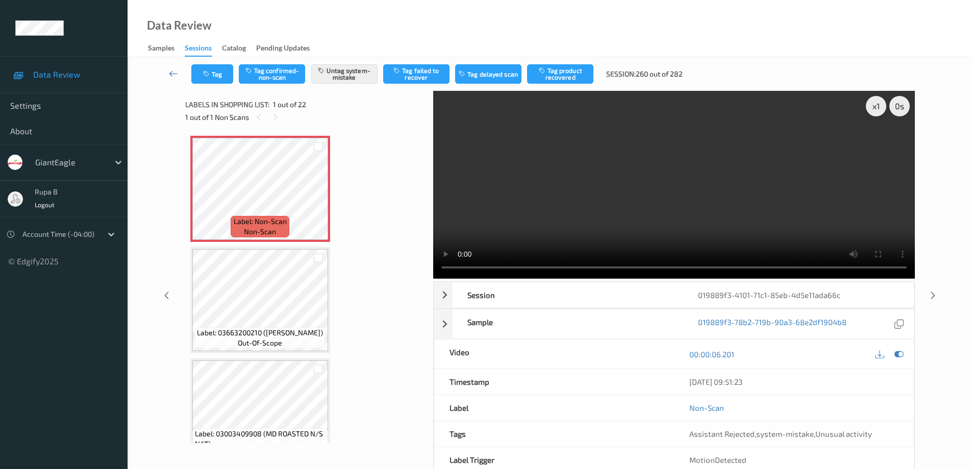
click at [172, 73] on icon at bounding box center [173, 73] width 9 height 10
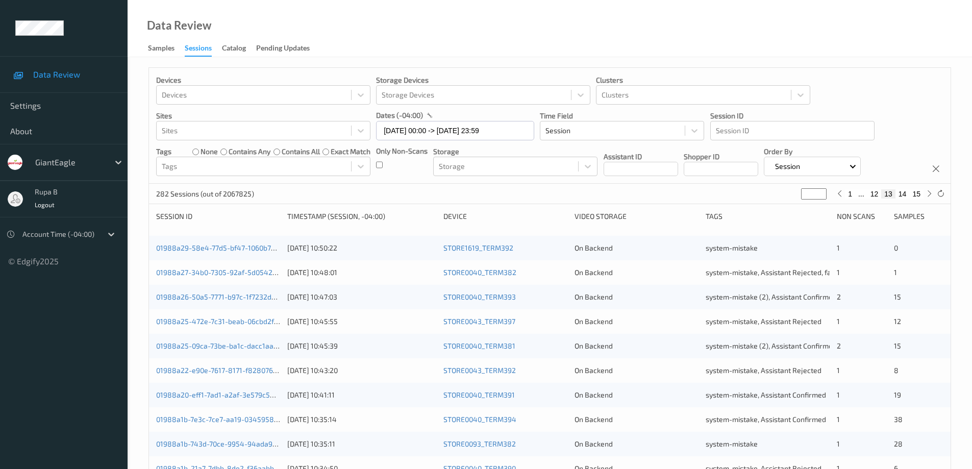
click at [75, 76] on span "Data Review" at bounding box center [75, 74] width 84 height 10
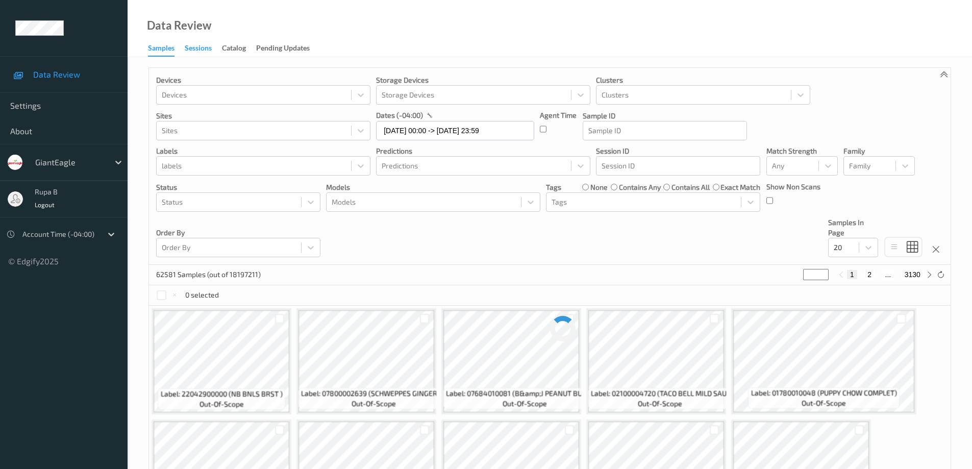
click at [201, 48] on div "Sessions" at bounding box center [198, 49] width 27 height 13
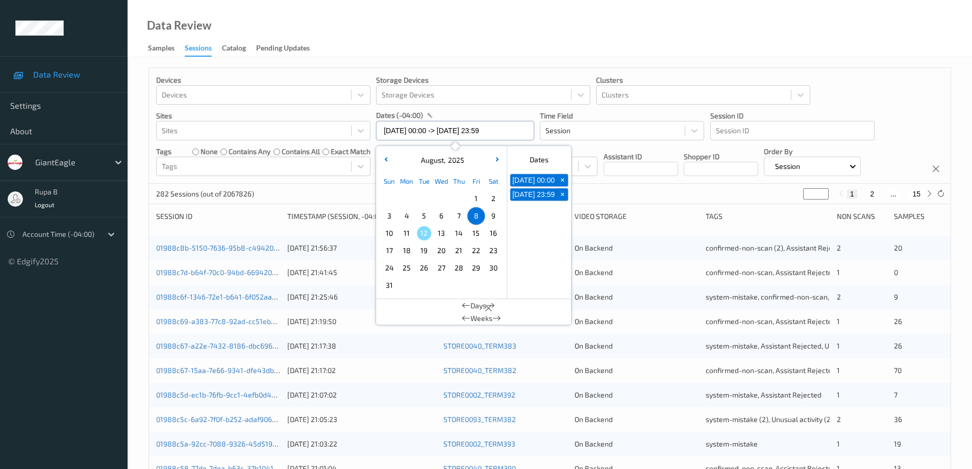
click at [508, 131] on input "[DATE] 00:00 -> [DATE] 23:59" at bounding box center [455, 130] width 158 height 19
click at [492, 213] on span "9" at bounding box center [493, 216] width 14 height 14
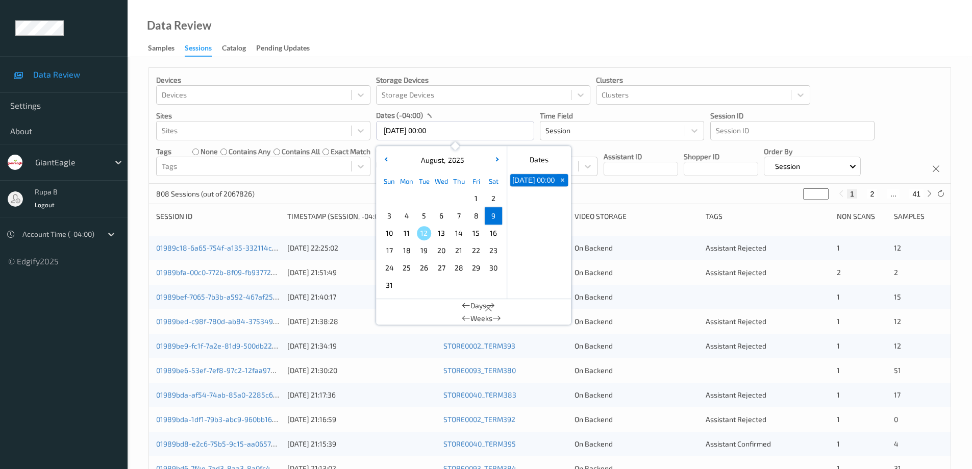
click at [494, 218] on span "9" at bounding box center [493, 216] width 14 height 14
type input "[DATE] 00:00 -> [DATE] 23:59"
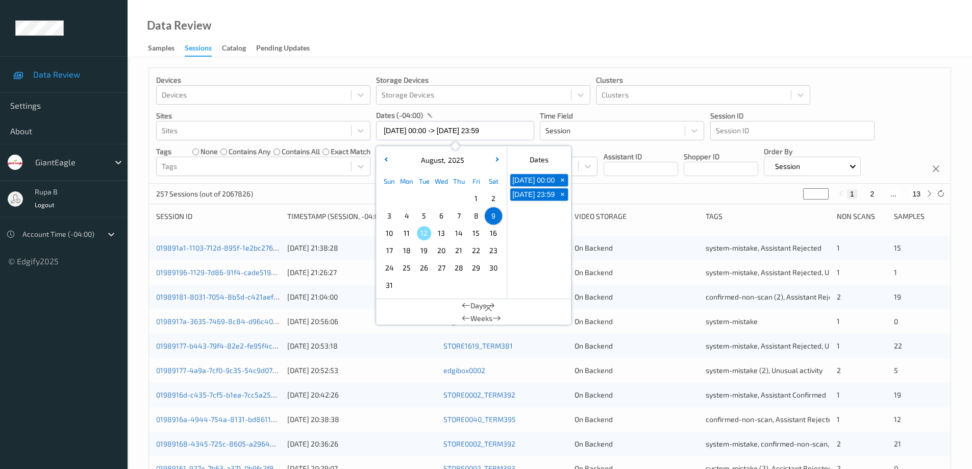
click at [895, 103] on div "Devices Devices Storage Devices Storage Devices Clusters Clusters Sites Sites d…" at bounding box center [550, 126] width 802 height 116
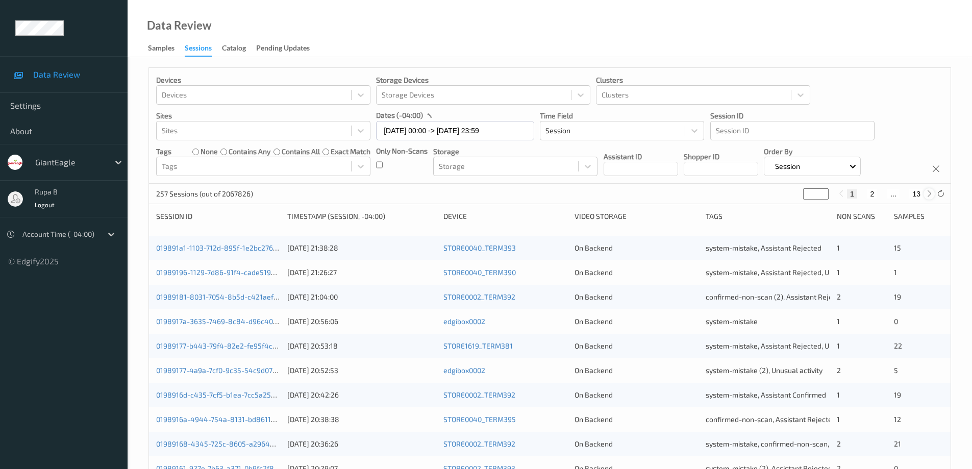
click at [928, 194] on icon at bounding box center [930, 194] width 8 height 8
type input "*"
click at [928, 194] on icon at bounding box center [930, 194] width 8 height 8
type input "*"
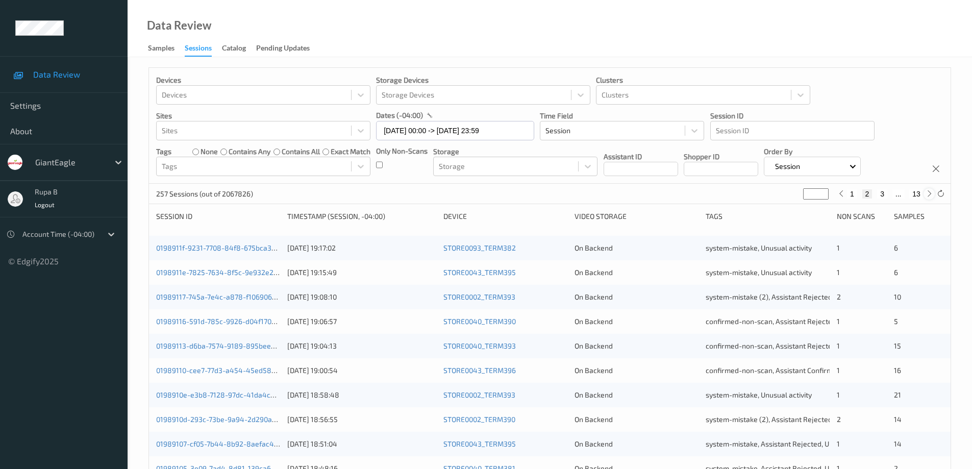
type input "*"
click at [928, 194] on icon at bounding box center [930, 194] width 8 height 8
type input "*"
click at [928, 194] on icon at bounding box center [930, 194] width 8 height 8
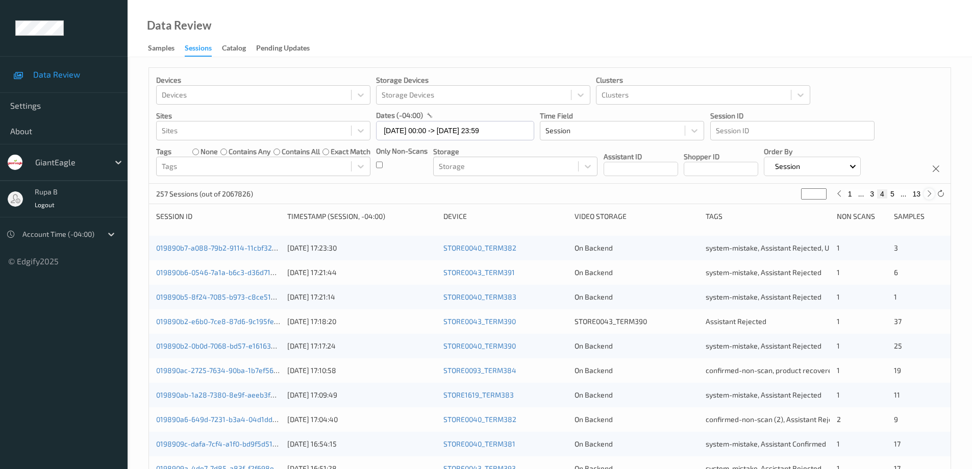
type input "*"
click at [928, 194] on icon at bounding box center [930, 194] width 8 height 8
type input "*"
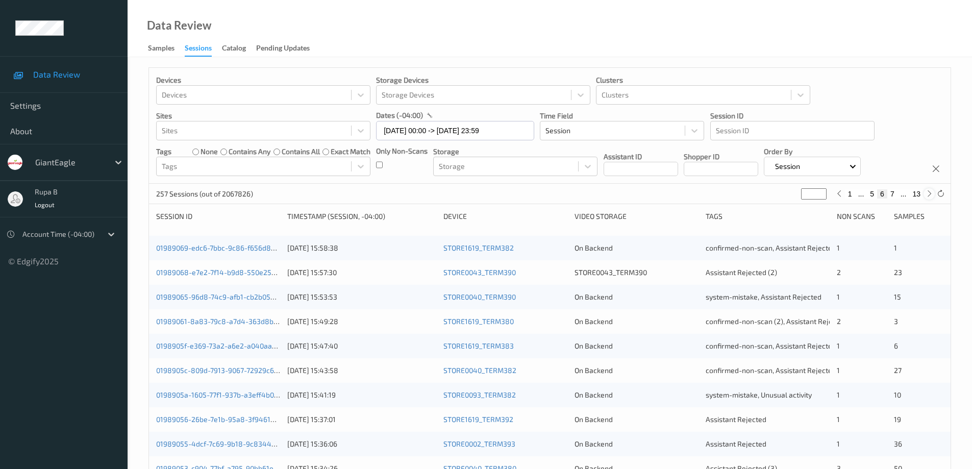
click at [928, 194] on icon at bounding box center [930, 194] width 8 height 8
type input "*"
click at [891, 196] on button "8" at bounding box center [892, 193] width 10 height 9
type input "*"
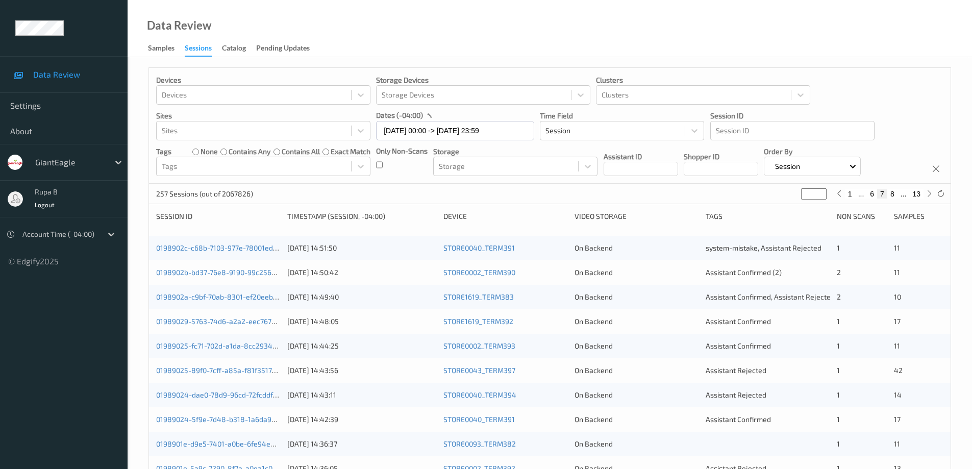
type input "*"
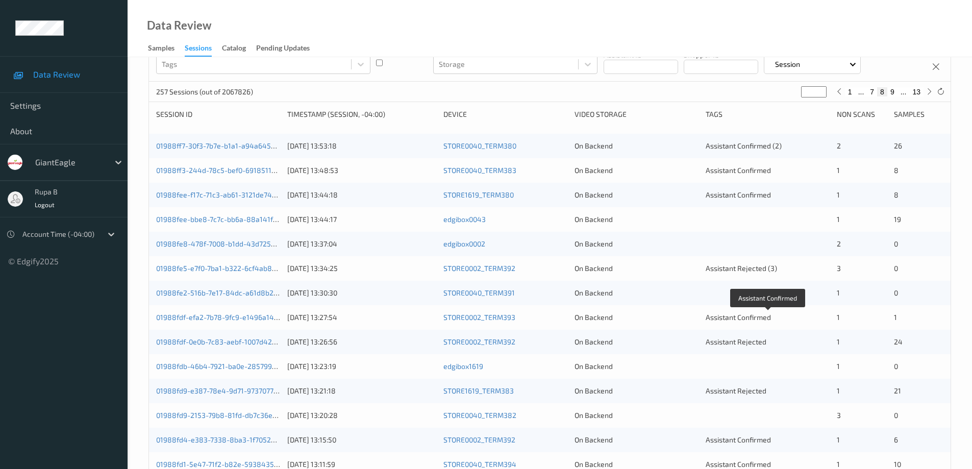
scroll to position [51, 0]
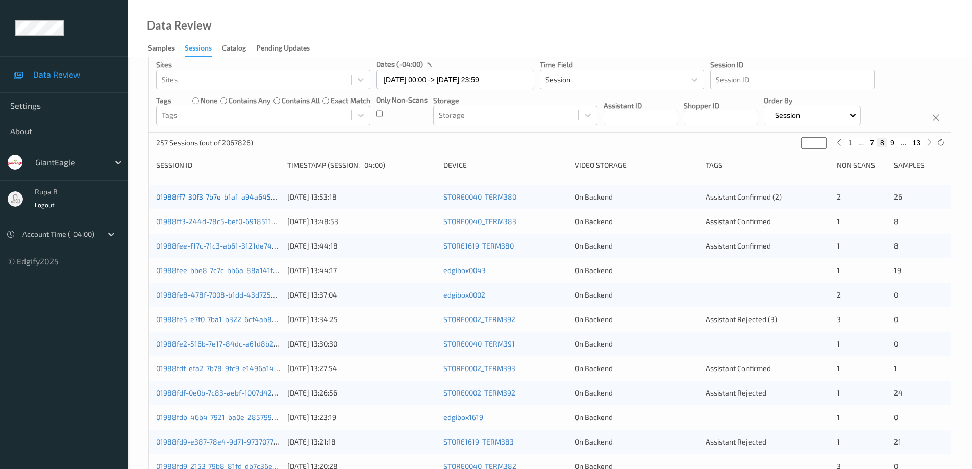
click at [227, 197] on link "01988ff7-30f3-7b7e-b1a1-a94a6459fff3" at bounding box center [221, 196] width 131 height 9
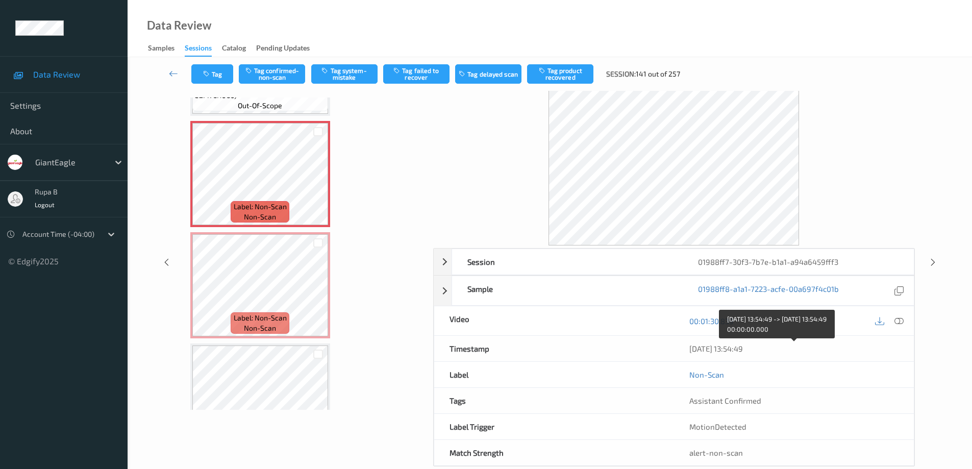
scroll to position [51, 0]
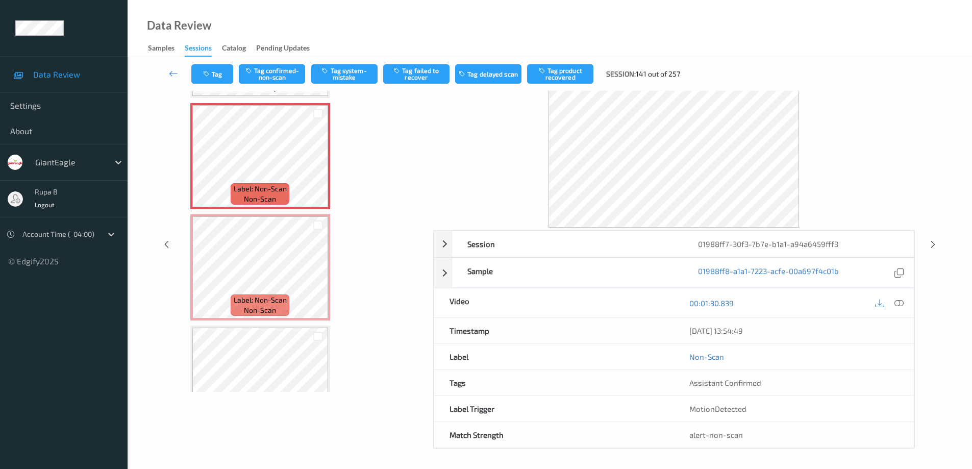
drag, startPoint x: 903, startPoint y: 305, endPoint x: 887, endPoint y: 324, distance: 24.6
click at [904, 305] on icon at bounding box center [899, 303] width 9 height 9
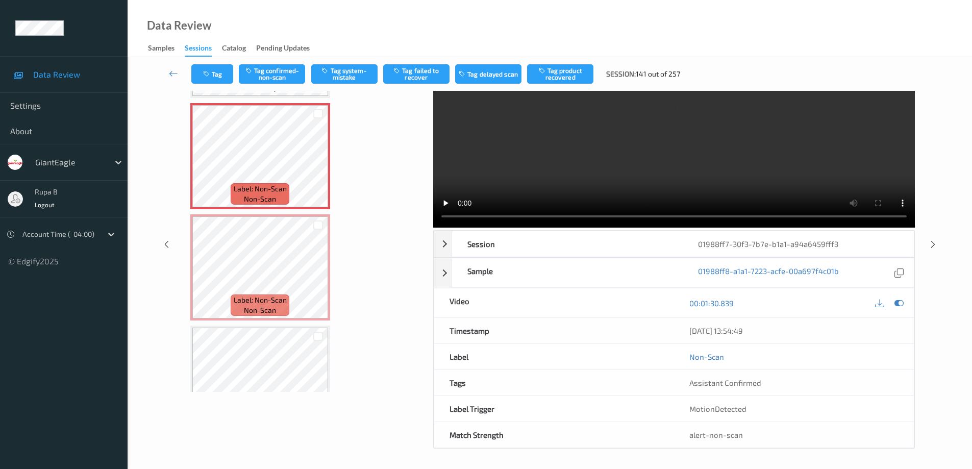
scroll to position [0, 0]
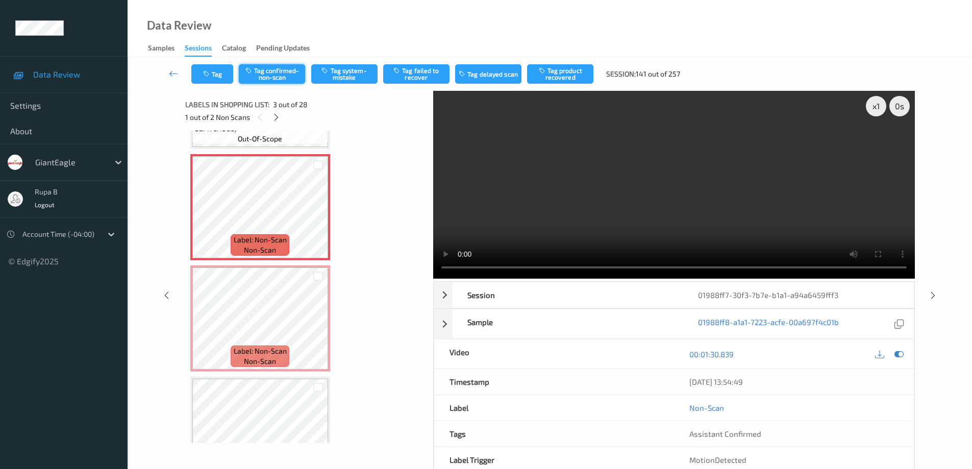
drag, startPoint x: 267, startPoint y: 77, endPoint x: 304, endPoint y: 93, distance: 40.2
click at [268, 76] on button "Tag confirmed-non-scan" at bounding box center [272, 73] width 66 height 19
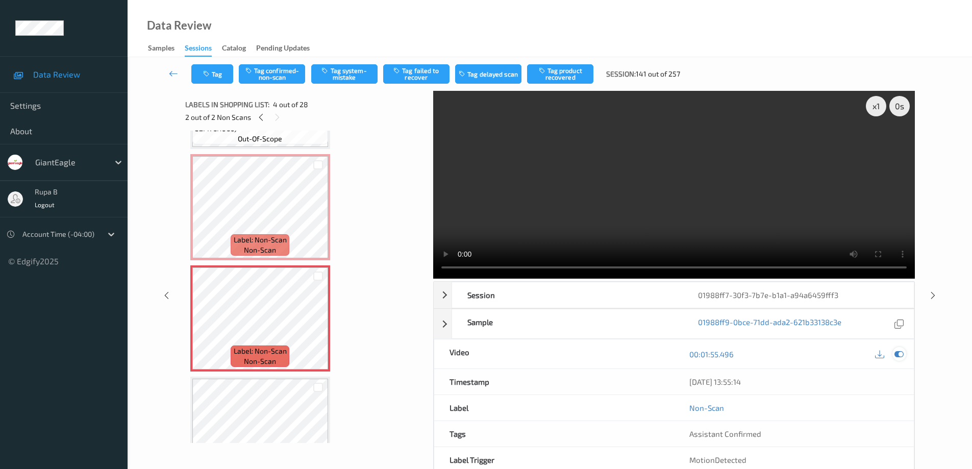
click at [901, 357] on icon at bounding box center [899, 354] width 9 height 9
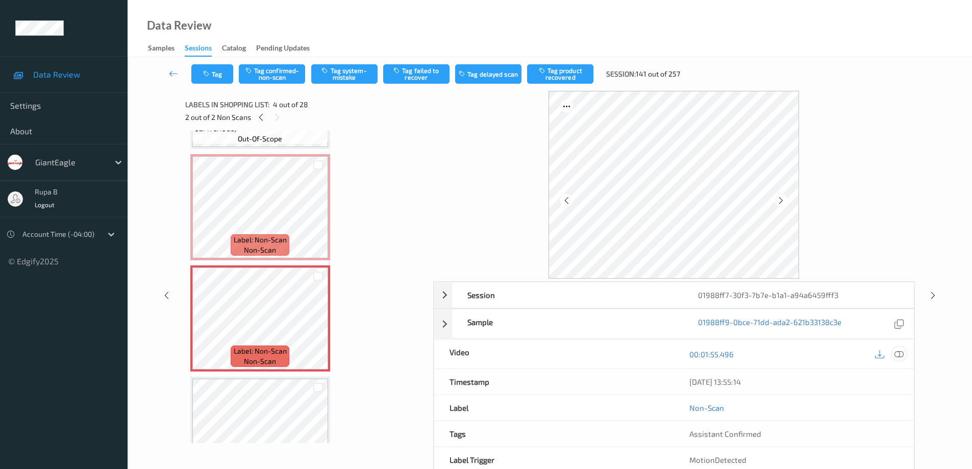
click at [899, 356] on icon at bounding box center [899, 354] width 9 height 9
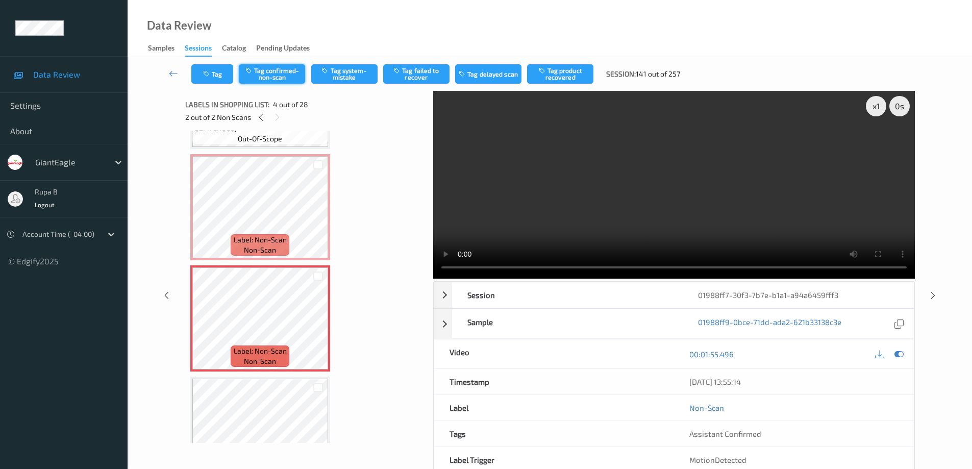
click at [282, 77] on button "Tag confirmed-non-scan" at bounding box center [272, 73] width 66 height 19
click at [171, 73] on icon at bounding box center [173, 73] width 9 height 10
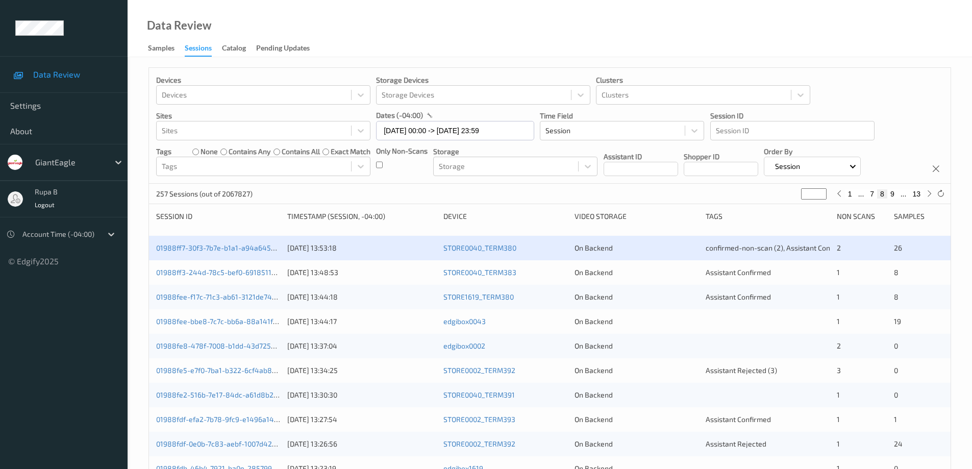
scroll to position [51, 0]
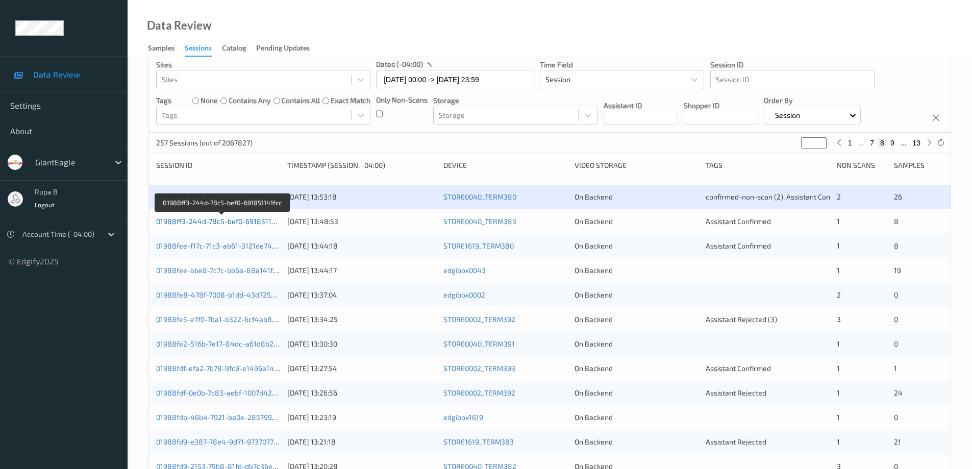
click at [230, 225] on link "01988ff3-244d-78c5-bef0-691851141fcc" at bounding box center [222, 221] width 133 height 9
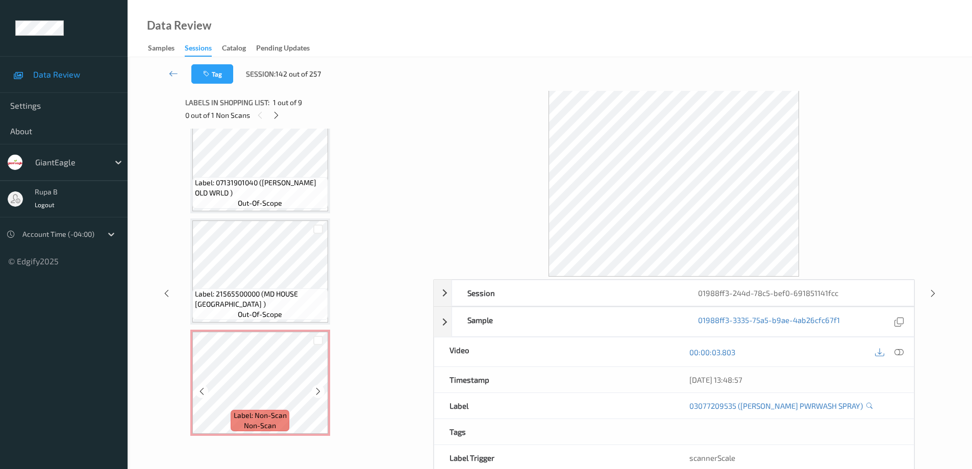
scroll to position [1, 0]
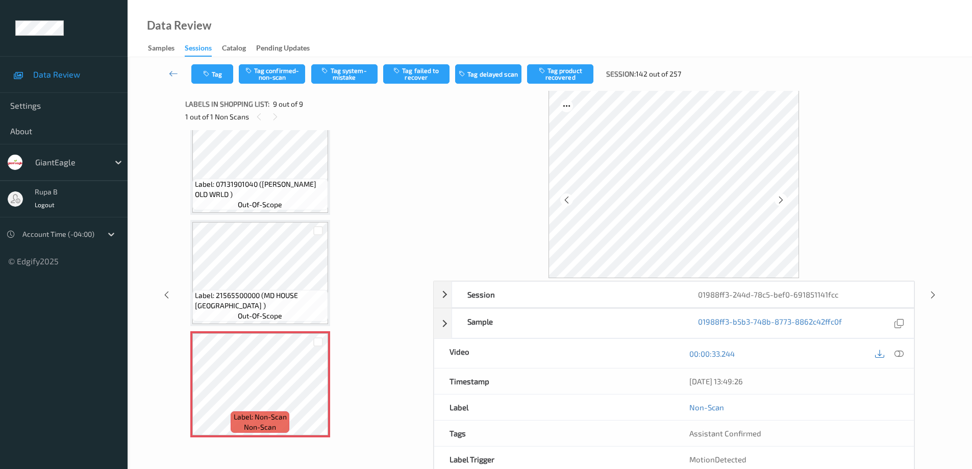
click at [901, 354] on icon at bounding box center [899, 353] width 9 height 9
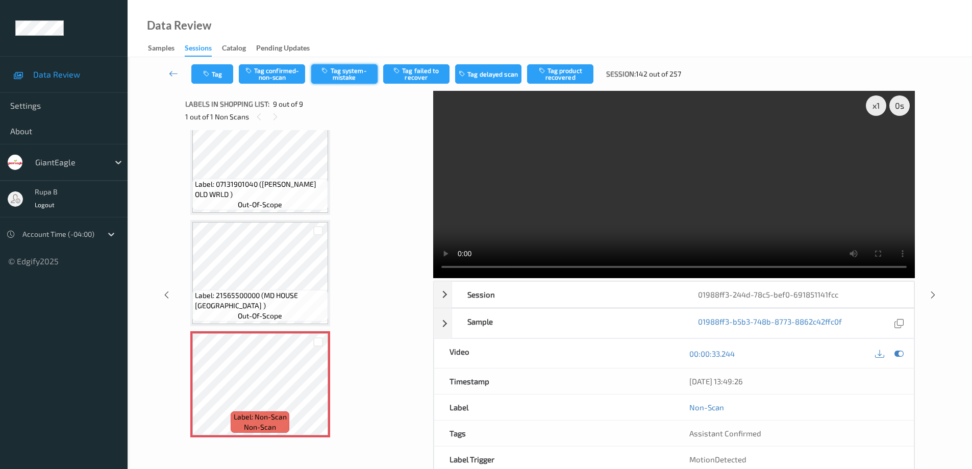
click at [348, 77] on button "Tag system-mistake" at bounding box center [344, 73] width 66 height 19
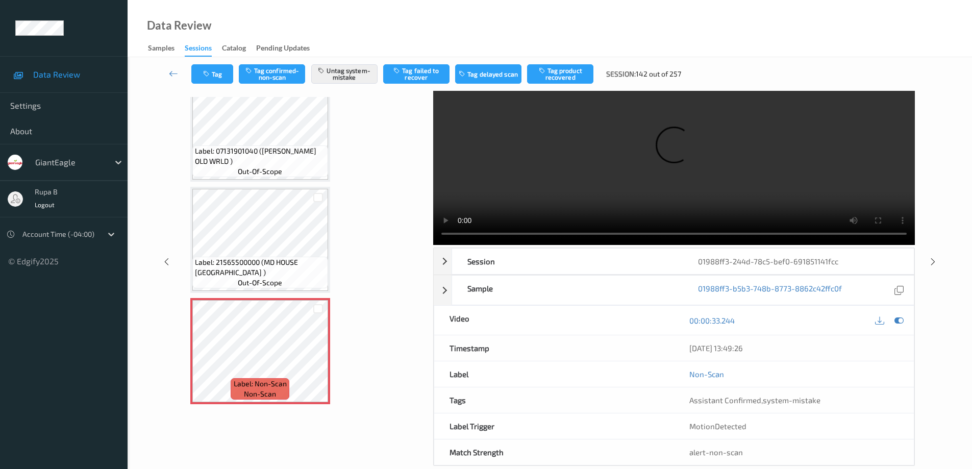
scroll to position [52, 0]
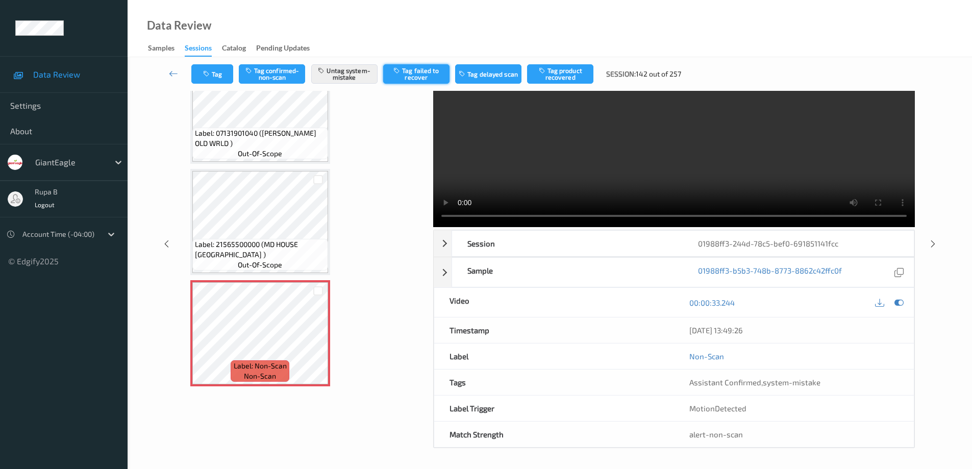
click at [423, 74] on button "Tag failed to recover" at bounding box center [416, 73] width 66 height 19
click at [218, 78] on button "Tag" at bounding box center [212, 73] width 42 height 19
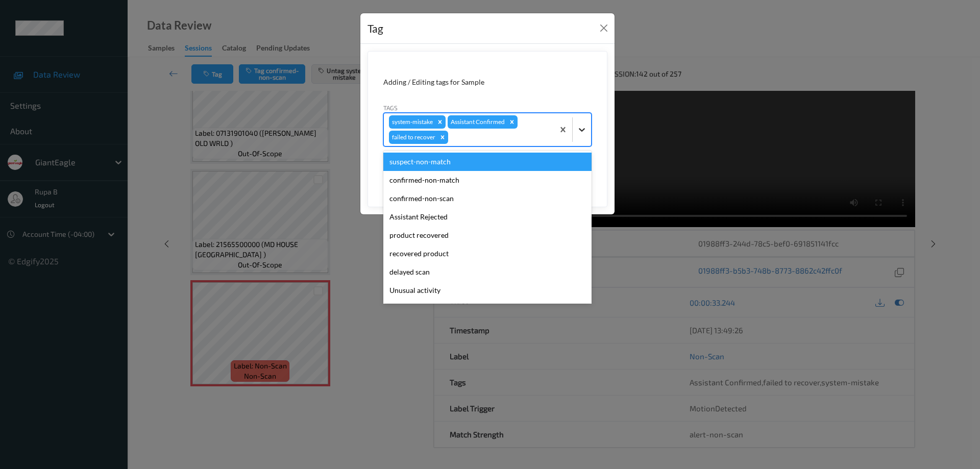
click at [584, 126] on icon at bounding box center [582, 130] width 10 height 10
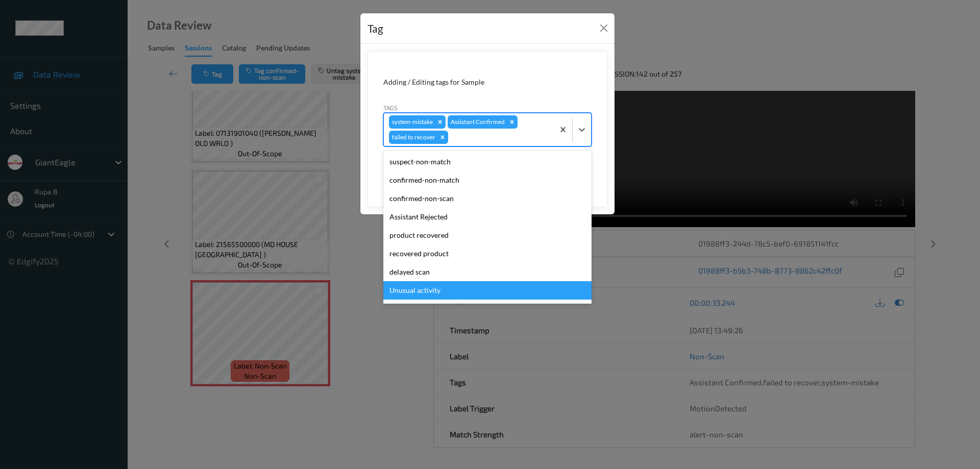
click at [438, 289] on div "Unusual activity" at bounding box center [487, 290] width 208 height 18
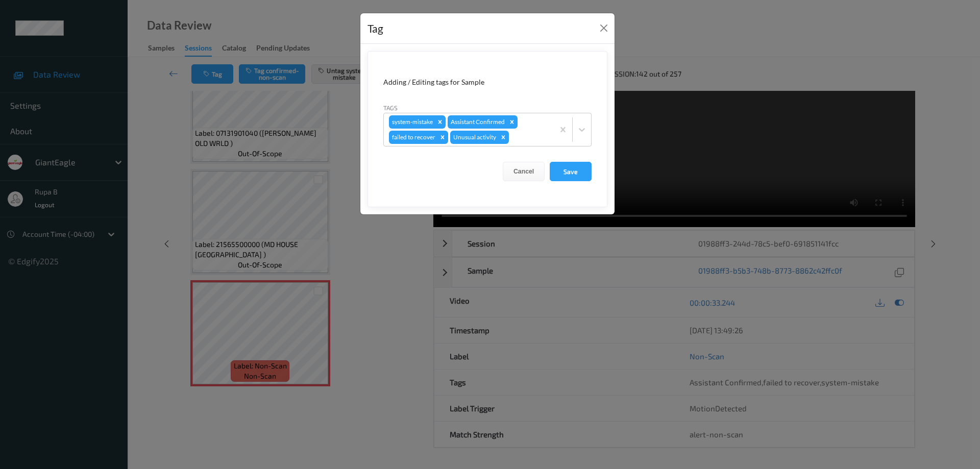
drag, startPoint x: 571, startPoint y: 173, endPoint x: 640, endPoint y: 173, distance: 69.4
click at [572, 173] on button "Save" at bounding box center [571, 171] width 42 height 19
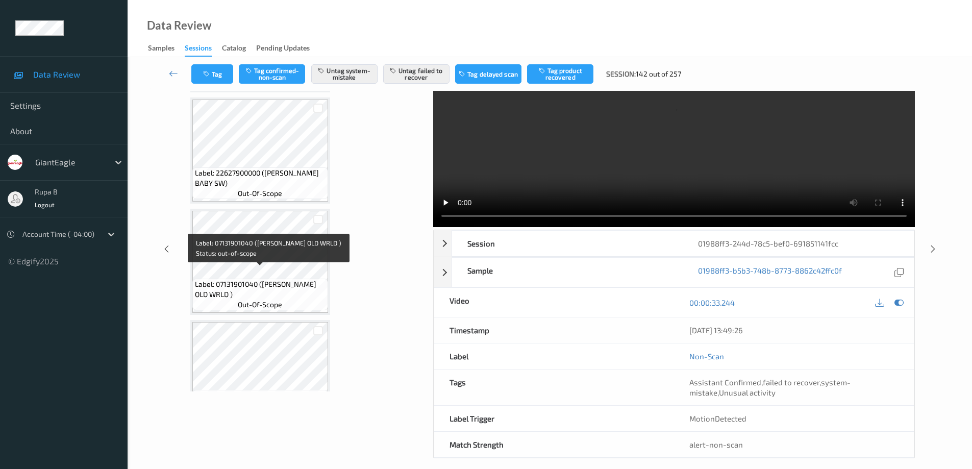
scroll to position [541, 0]
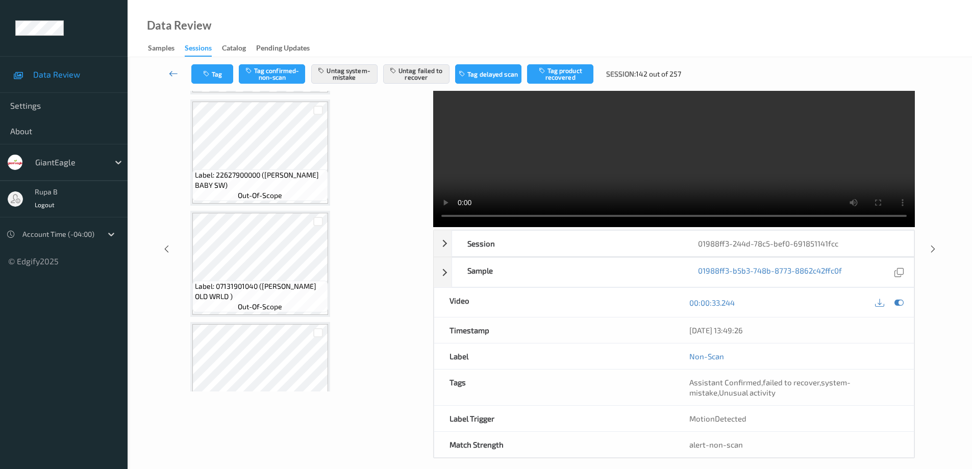
click at [168, 76] on link at bounding box center [174, 73] width 36 height 19
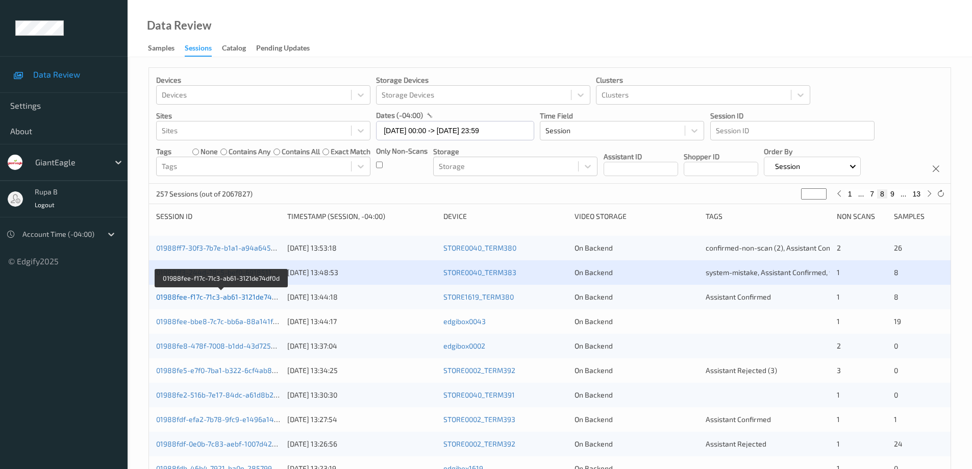
click at [220, 300] on link "01988fee-f17c-71c3-ab61-3121de74df0d" at bounding box center [221, 296] width 131 height 9
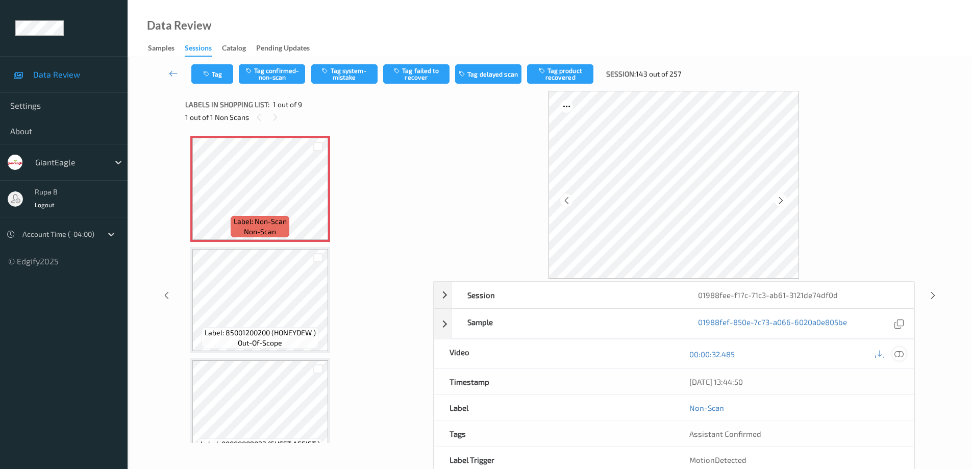
click at [900, 353] on icon at bounding box center [899, 354] width 9 height 9
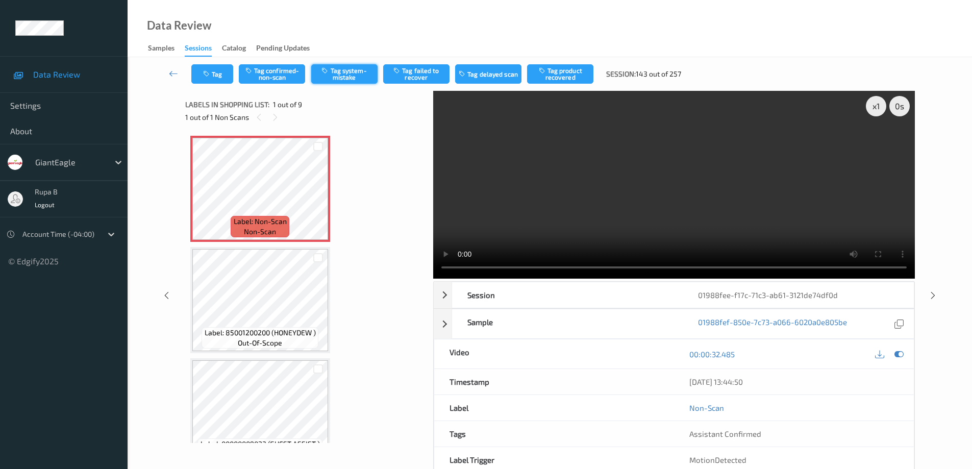
click at [354, 79] on button "Tag system-mistake" at bounding box center [344, 73] width 66 height 19
click at [567, 77] on button "Tag product recovered" at bounding box center [560, 73] width 66 height 19
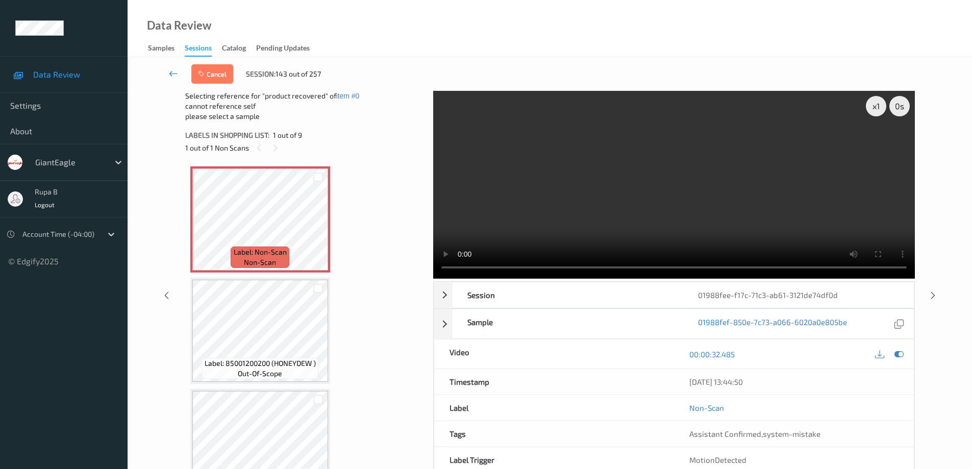
click at [170, 73] on icon at bounding box center [173, 73] width 9 height 10
click at [172, 73] on icon at bounding box center [173, 73] width 9 height 10
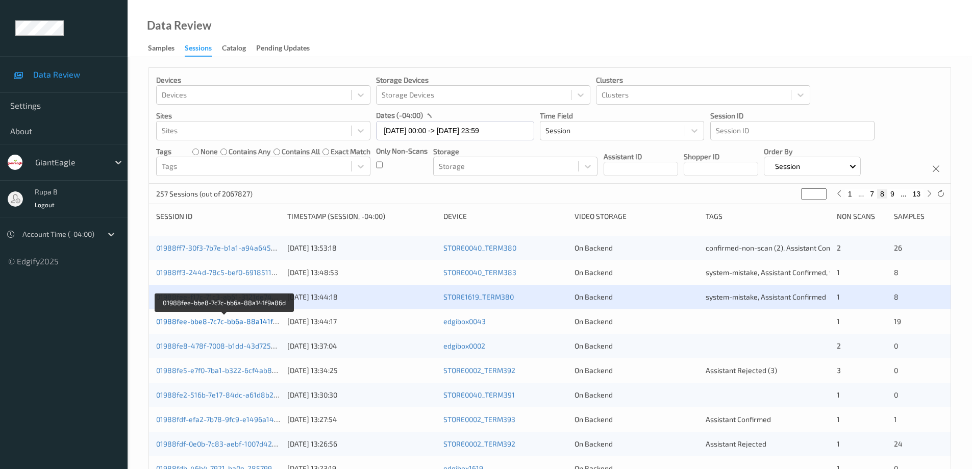
click at [226, 325] on link "01988fee-bbe8-7c7c-bb6a-88a141f9a86d" at bounding box center [225, 321] width 138 height 9
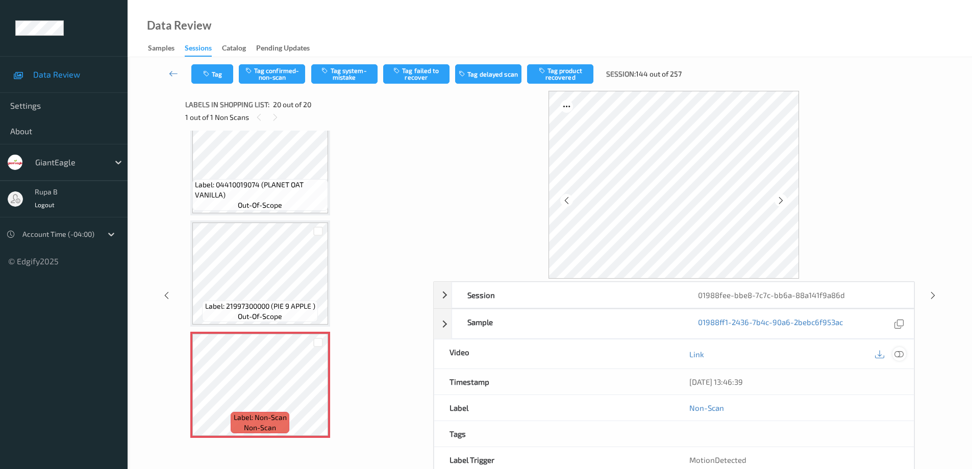
click at [900, 355] on icon at bounding box center [899, 354] width 9 height 9
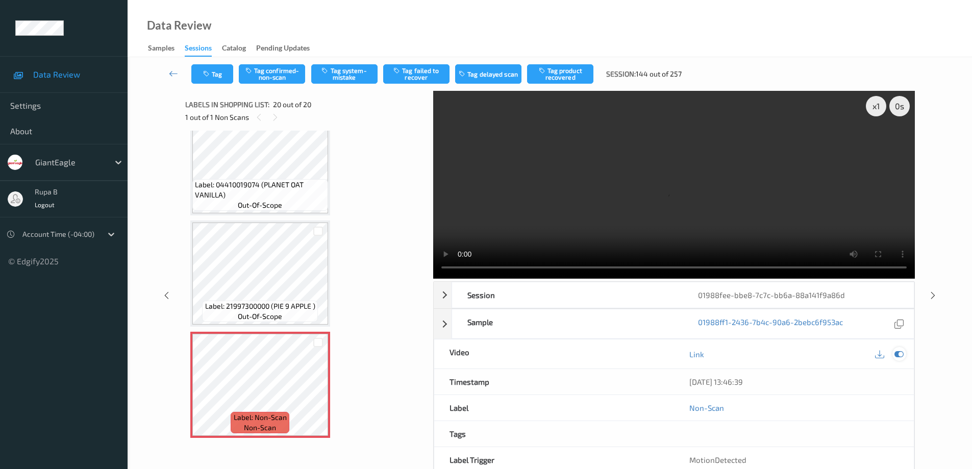
click at [901, 355] on icon at bounding box center [899, 354] width 9 height 9
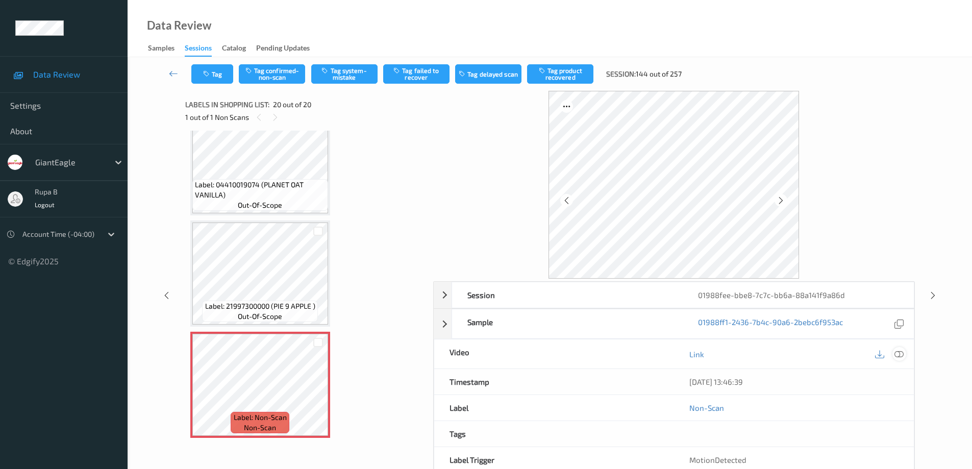
click at [900, 355] on icon at bounding box center [899, 354] width 9 height 9
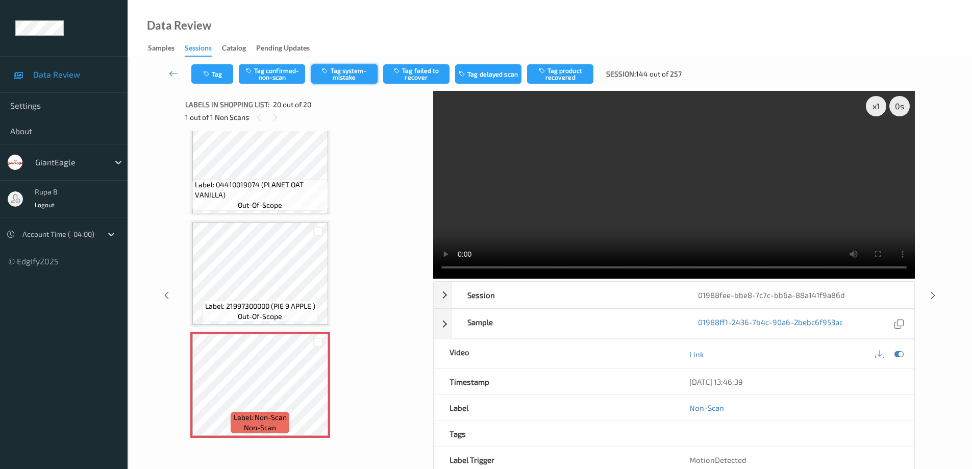
click at [345, 72] on button "Tag system-mistake" at bounding box center [344, 73] width 66 height 19
click at [220, 70] on button "Tag" at bounding box center [212, 73] width 42 height 19
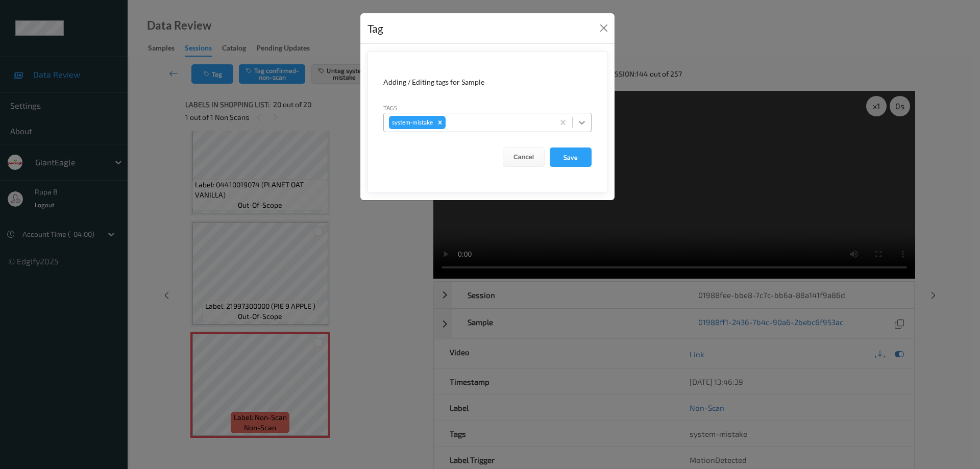
click at [584, 123] on icon at bounding box center [582, 122] width 10 height 10
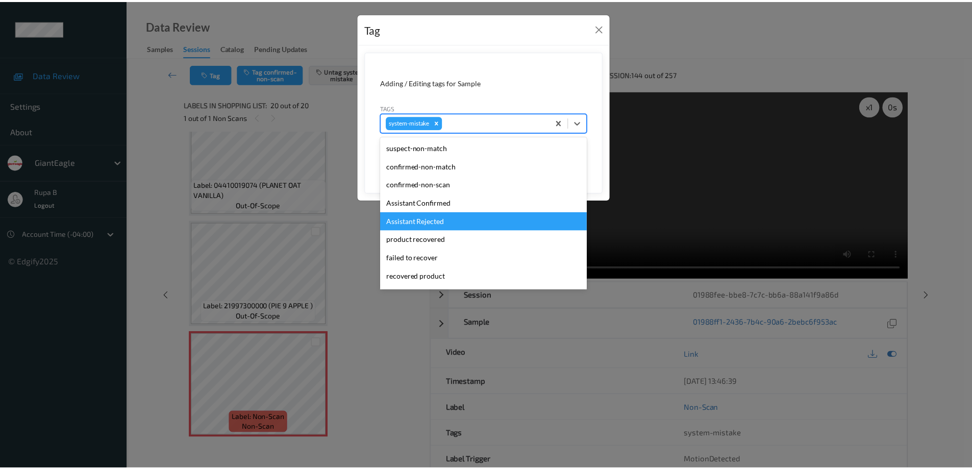
scroll to position [90, 0]
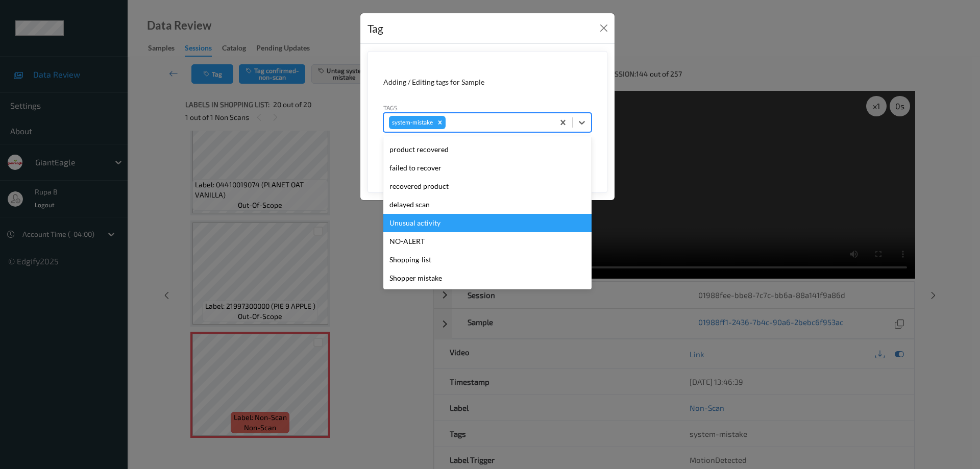
click at [417, 224] on div "Unusual activity" at bounding box center [487, 223] width 208 height 18
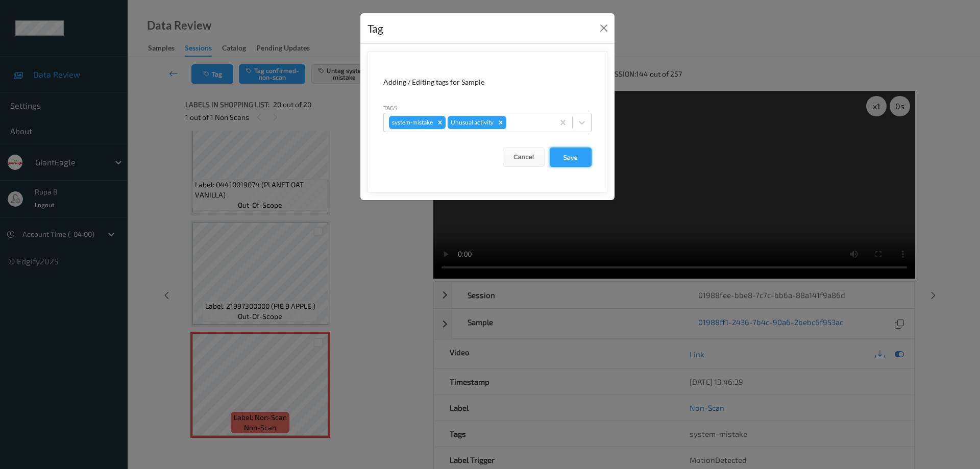
click at [571, 162] on button "Save" at bounding box center [571, 156] width 42 height 19
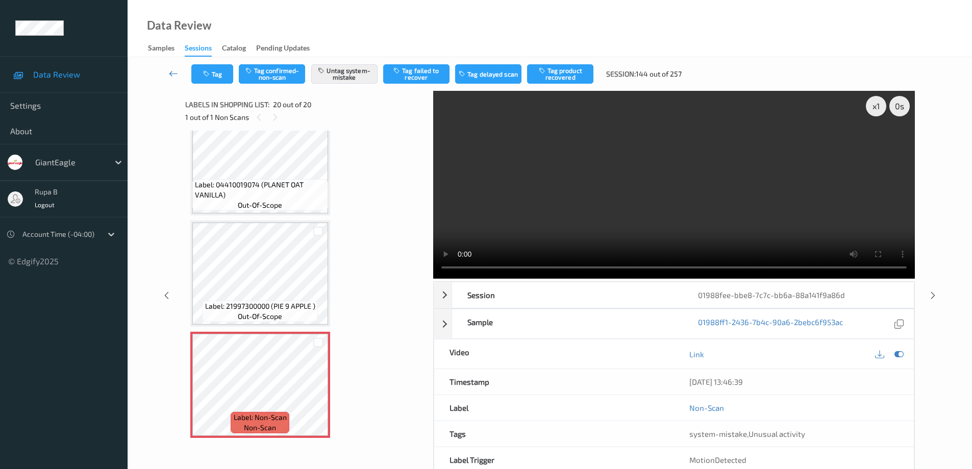
click at [171, 75] on icon at bounding box center [173, 73] width 9 height 10
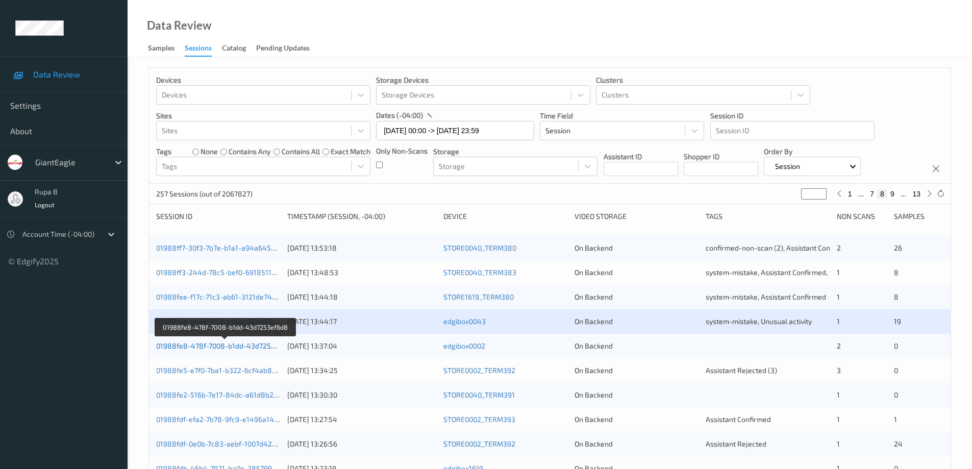
click at [241, 349] on link "01988fe8-478f-7008-b1dd-43d7253ef6d8" at bounding box center [225, 345] width 138 height 9
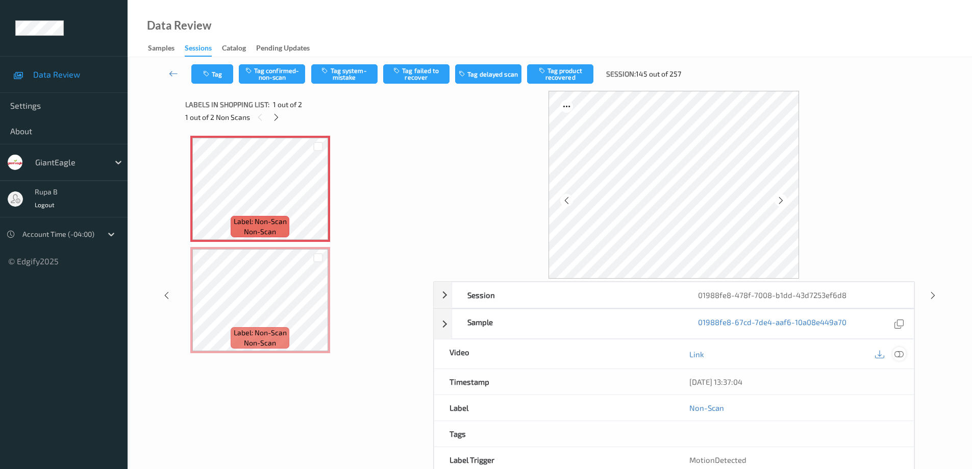
drag, startPoint x: 900, startPoint y: 356, endPoint x: 713, endPoint y: 374, distance: 187.1
click at [899, 356] on icon at bounding box center [899, 354] width 9 height 9
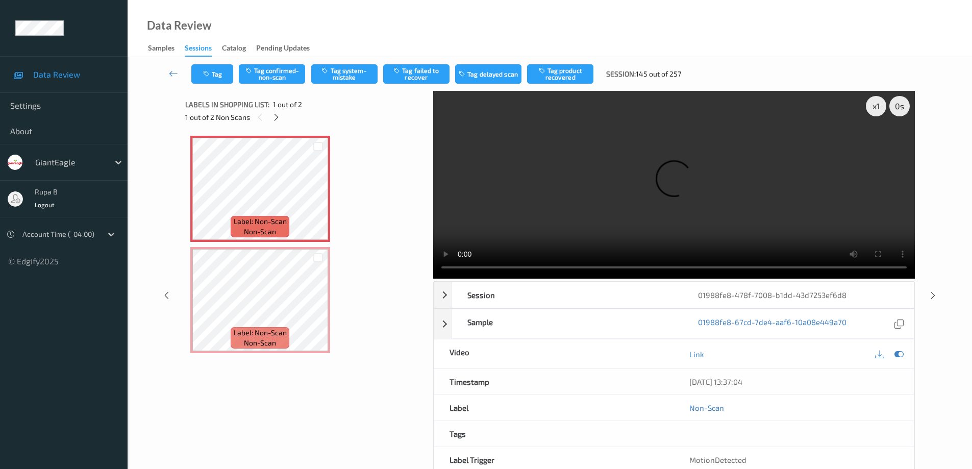
drag, startPoint x: 901, startPoint y: 354, endPoint x: 889, endPoint y: 355, distance: 11.8
click at [901, 354] on icon at bounding box center [899, 354] width 9 height 9
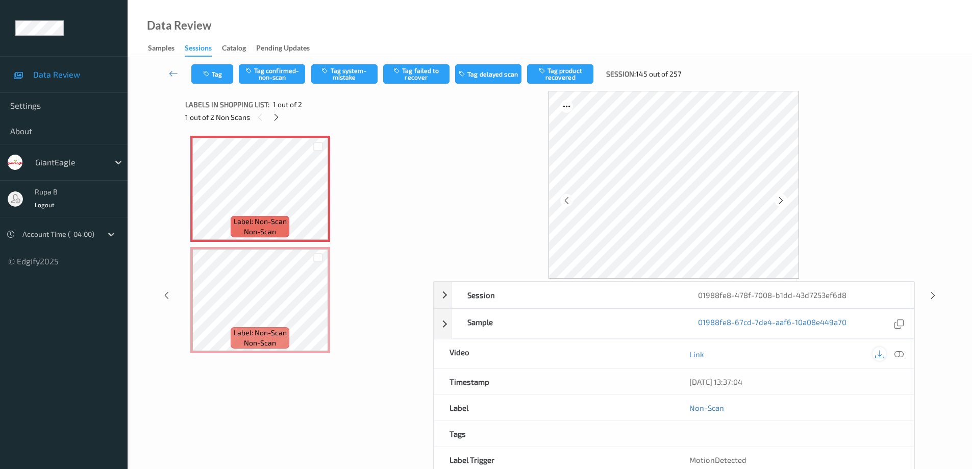
click at [900, 358] on icon at bounding box center [899, 354] width 9 height 9
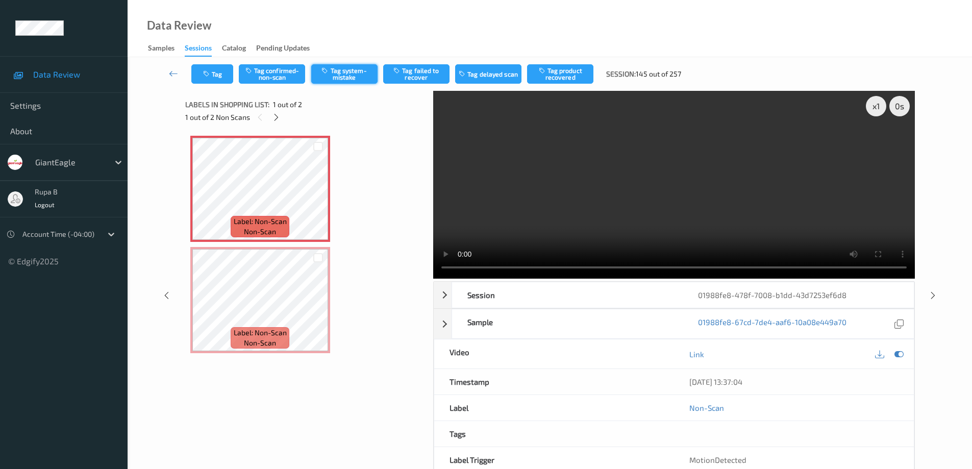
click at [350, 79] on button "Tag system-mistake" at bounding box center [344, 73] width 66 height 19
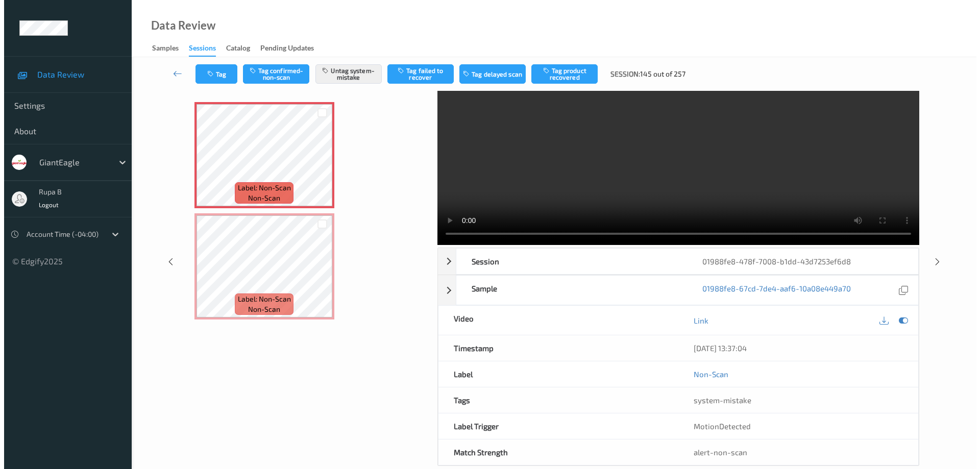
scroll to position [52, 0]
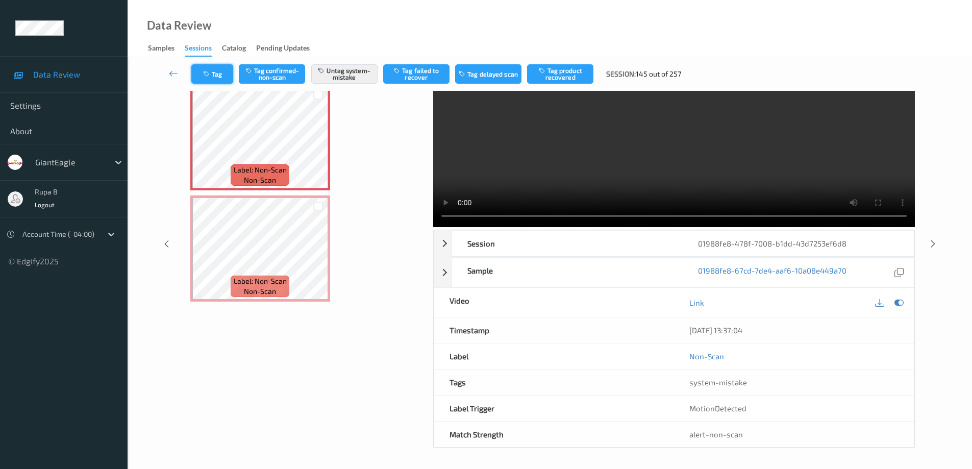
click at [219, 75] on button "Tag" at bounding box center [212, 73] width 42 height 19
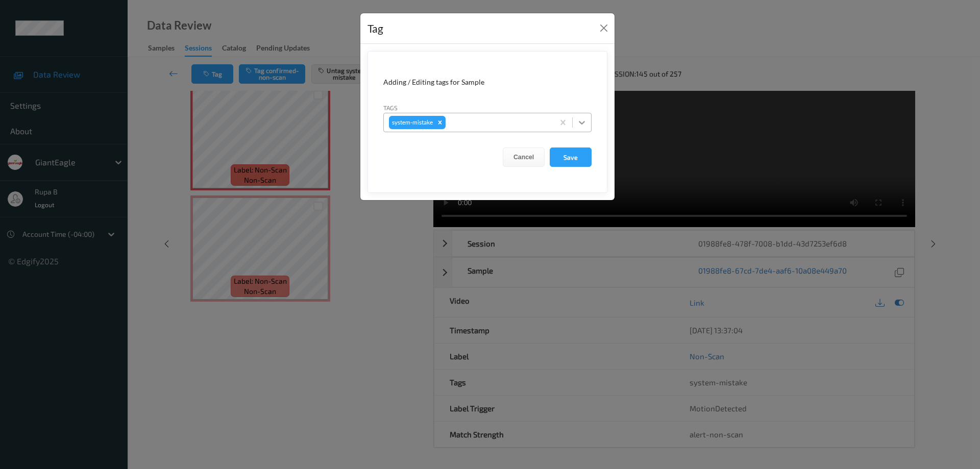
click at [583, 121] on icon at bounding box center [582, 122] width 10 height 10
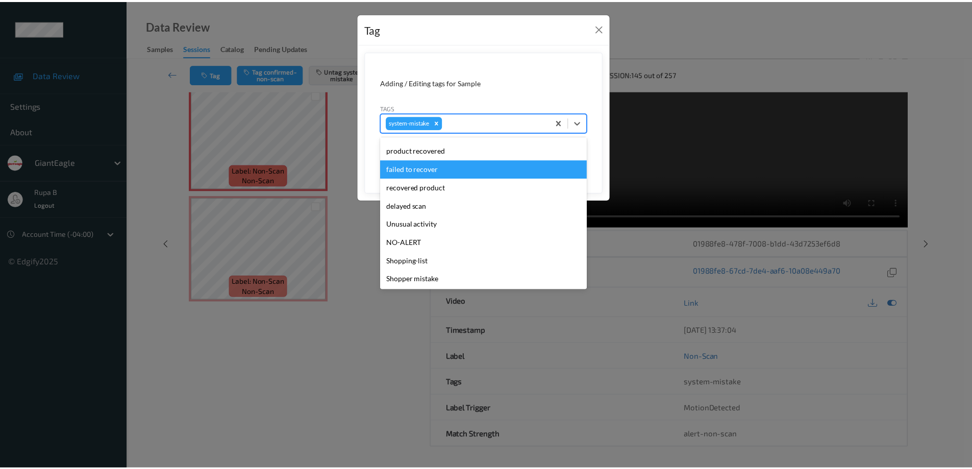
scroll to position [90, 0]
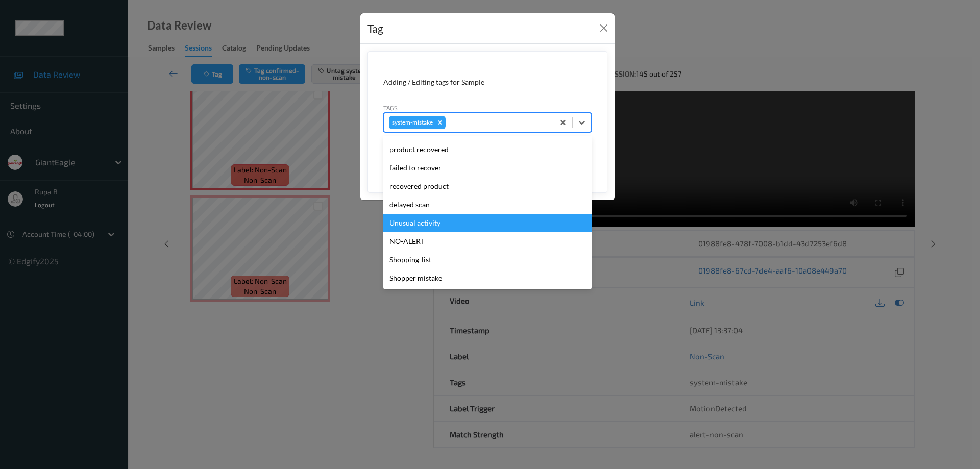
drag, startPoint x: 434, startPoint y: 224, endPoint x: 484, endPoint y: 207, distance: 53.4
click at [436, 224] on div "Unusual activity" at bounding box center [487, 223] width 208 height 18
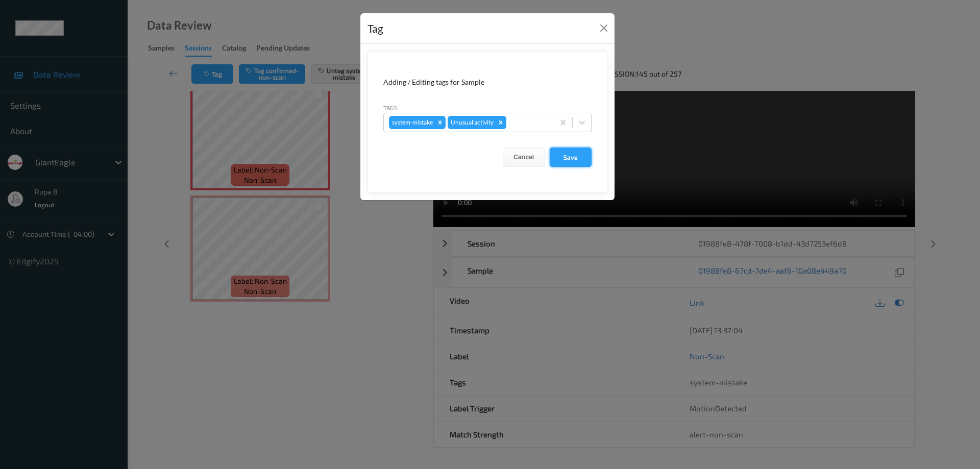
click at [576, 161] on button "Save" at bounding box center [571, 156] width 42 height 19
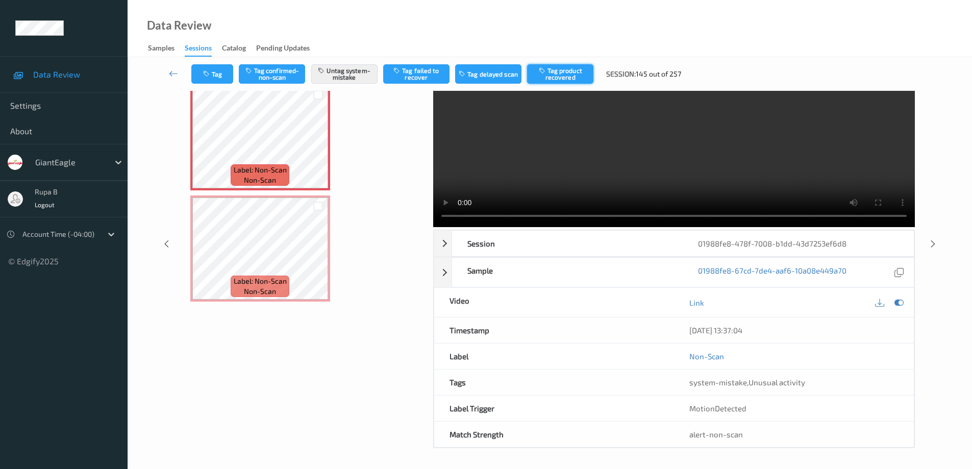
click at [568, 77] on button "Tag product recovered" at bounding box center [560, 73] width 66 height 19
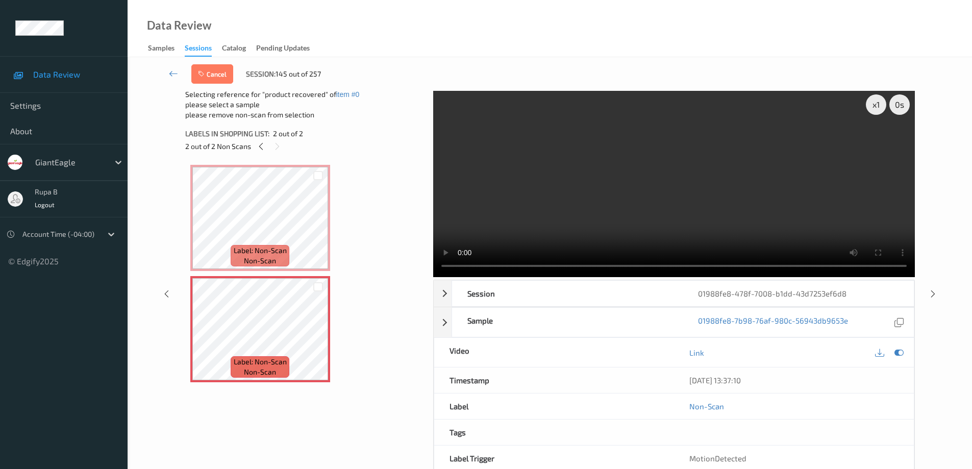
scroll to position [0, 0]
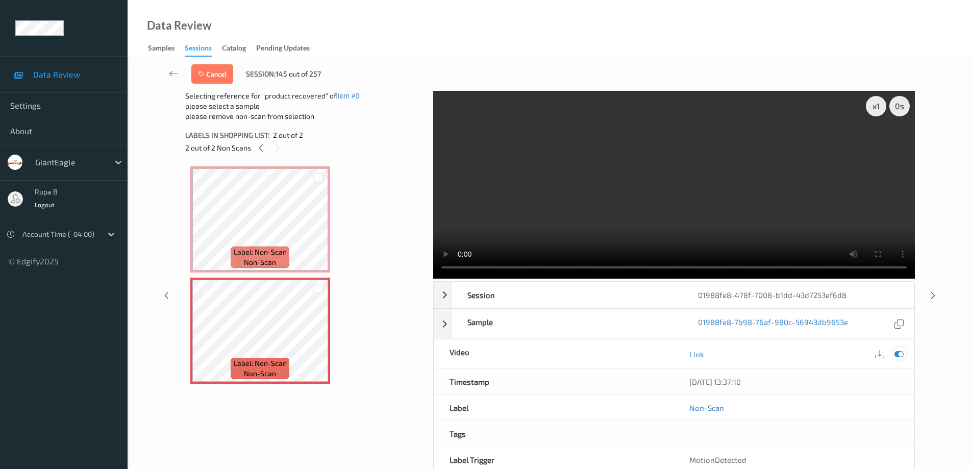
click at [903, 355] on icon at bounding box center [899, 354] width 9 height 9
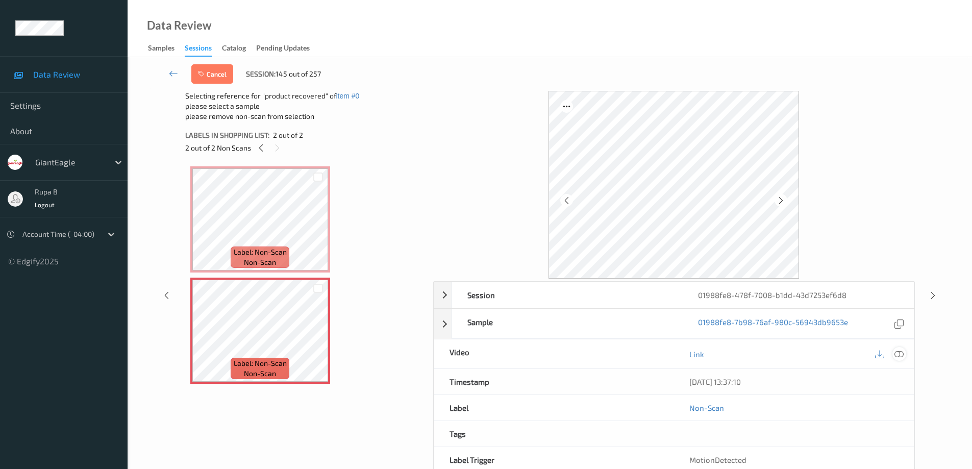
click at [901, 355] on icon at bounding box center [899, 354] width 9 height 9
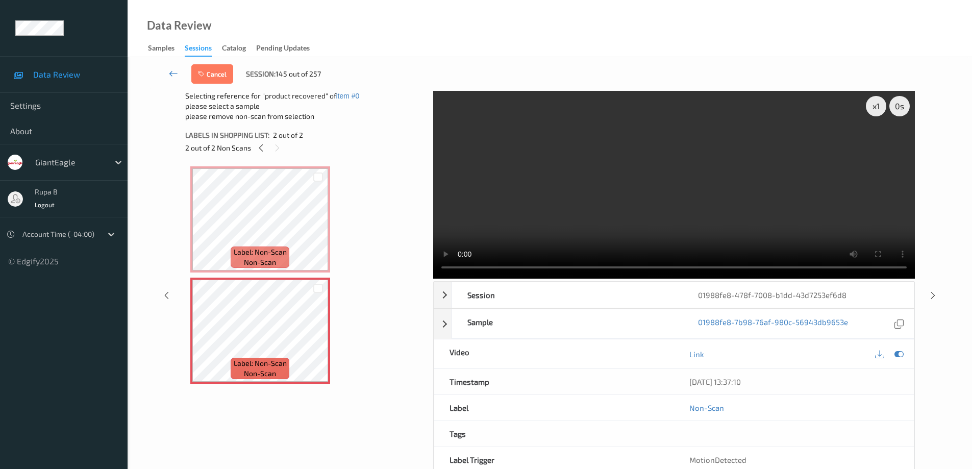
click at [170, 72] on icon at bounding box center [173, 73] width 9 height 10
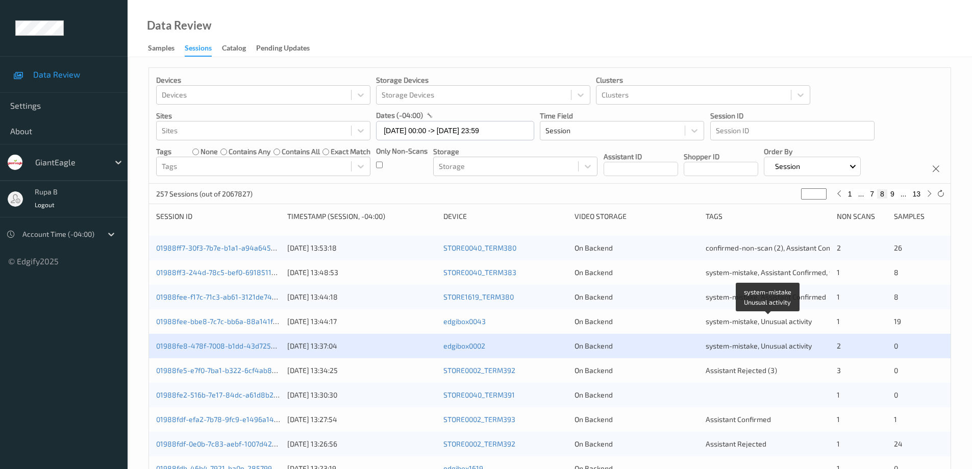
scroll to position [51, 0]
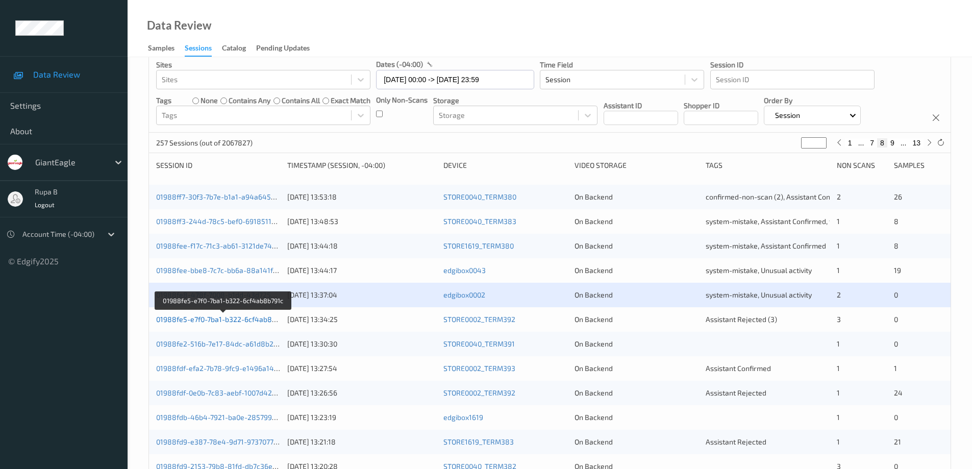
click at [219, 320] on link "01988fe5-e7f0-7ba1-b322-6cf4ab8b791c" at bounding box center [223, 319] width 134 height 9
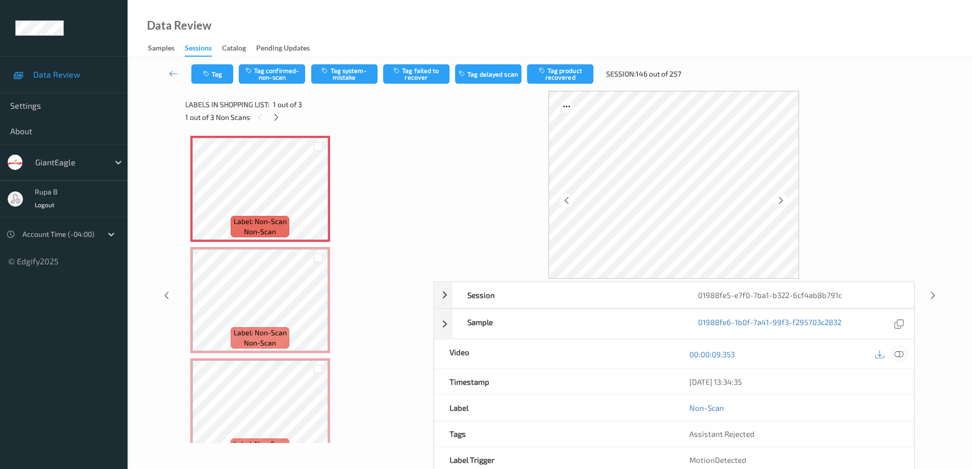
click at [900, 357] on icon at bounding box center [899, 354] width 9 height 9
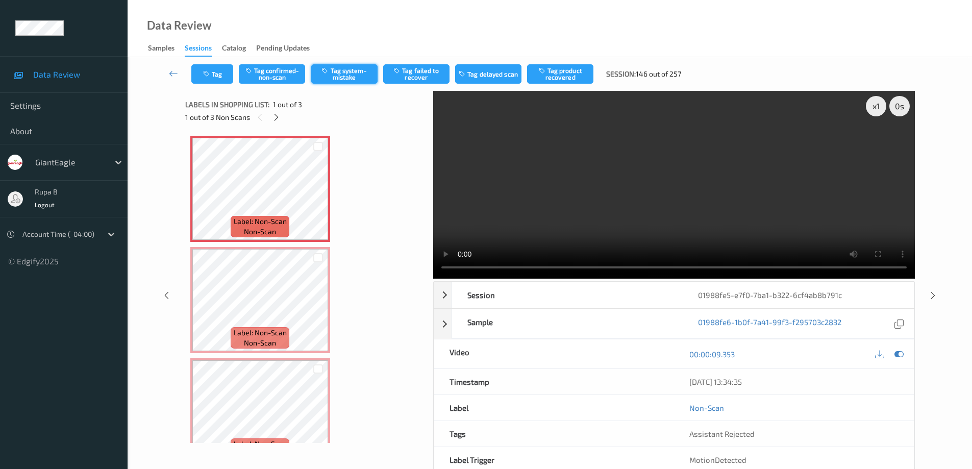
click at [352, 75] on button "Tag system-mistake" at bounding box center [344, 73] width 66 height 19
click at [225, 74] on button "Tag" at bounding box center [212, 73] width 42 height 19
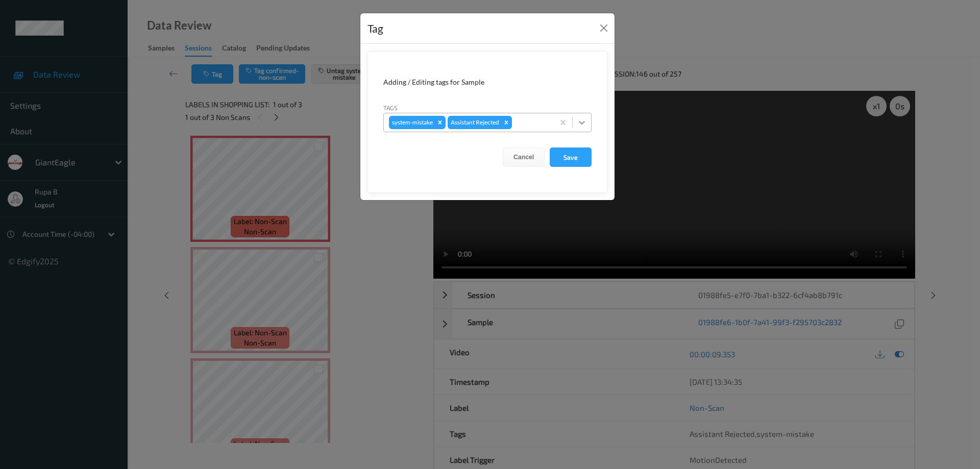
click at [580, 120] on icon at bounding box center [582, 122] width 10 height 10
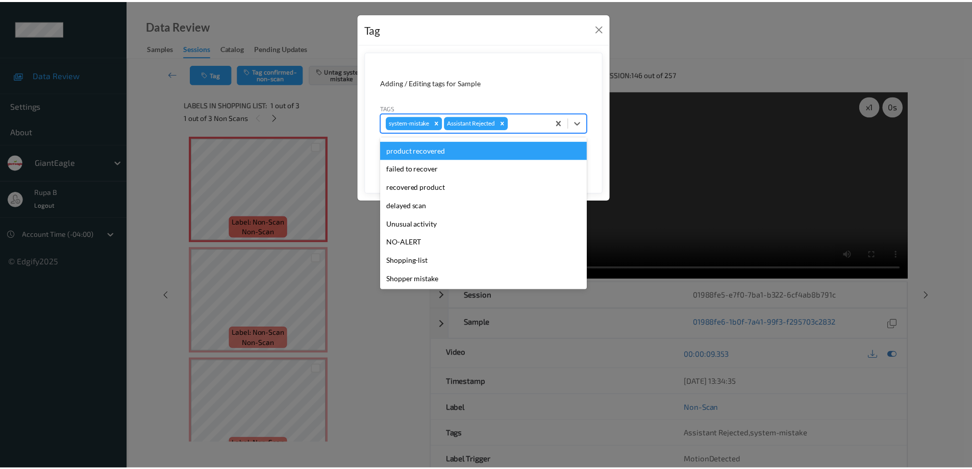
scroll to position [71, 0]
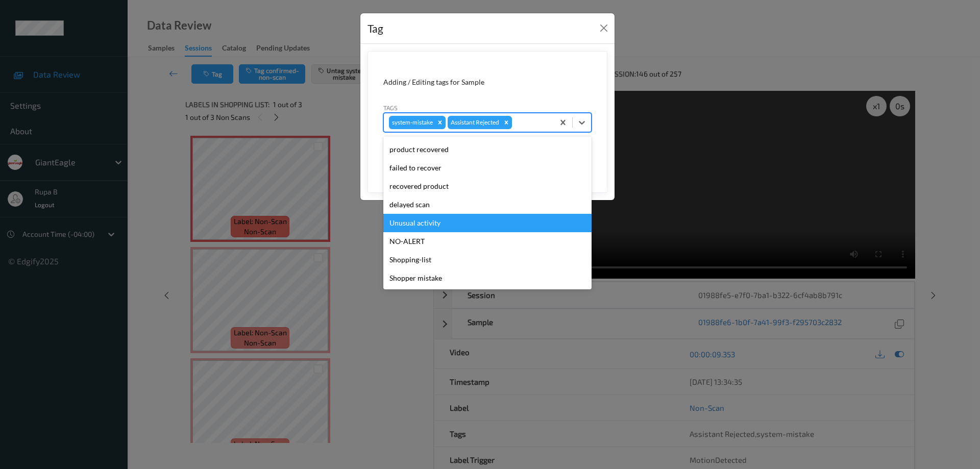
click at [439, 228] on div "Unusual activity" at bounding box center [487, 223] width 208 height 18
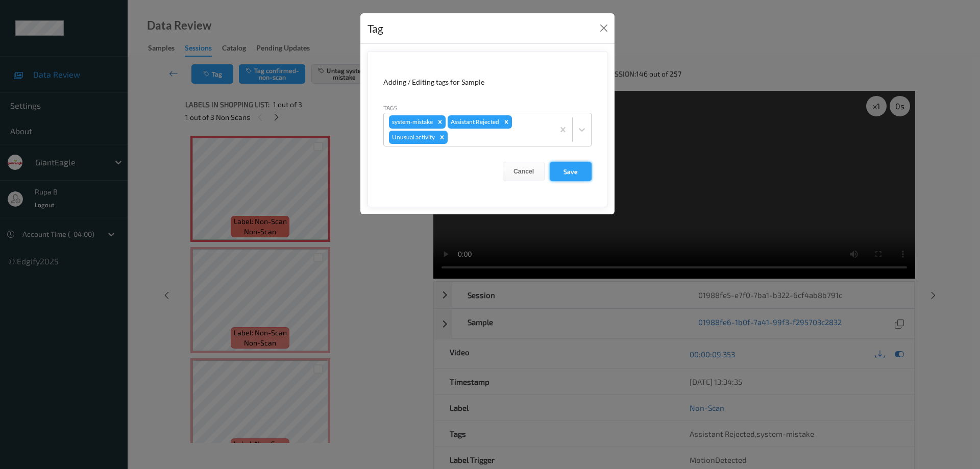
click at [577, 174] on button "Save" at bounding box center [571, 171] width 42 height 19
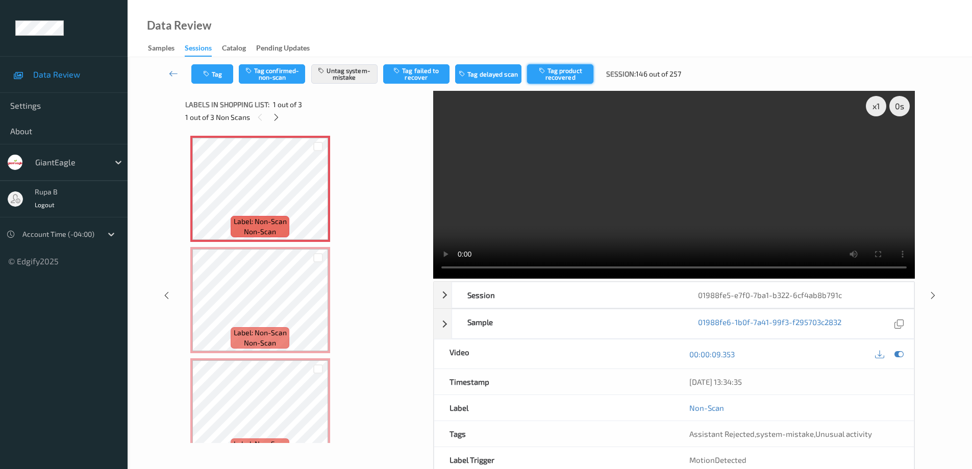
click at [571, 78] on button "Tag product recovered" at bounding box center [560, 73] width 66 height 19
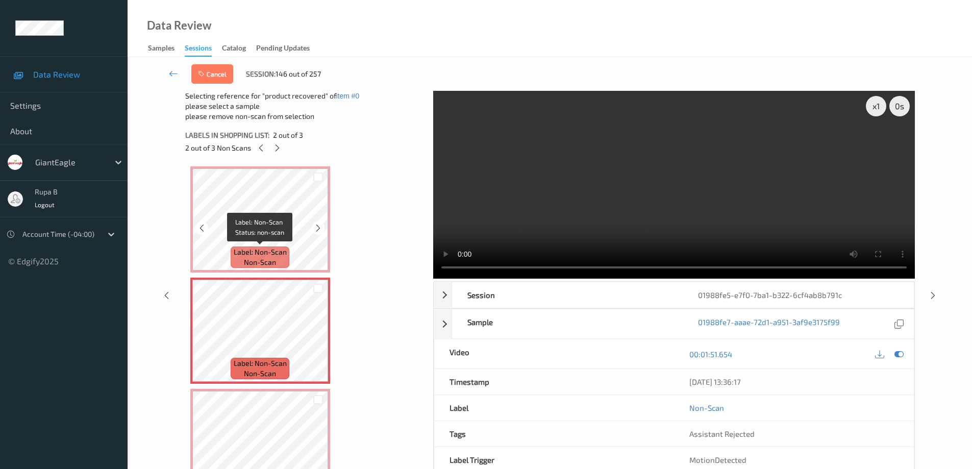
click at [282, 250] on span "Label: Non-Scan" at bounding box center [260, 252] width 53 height 10
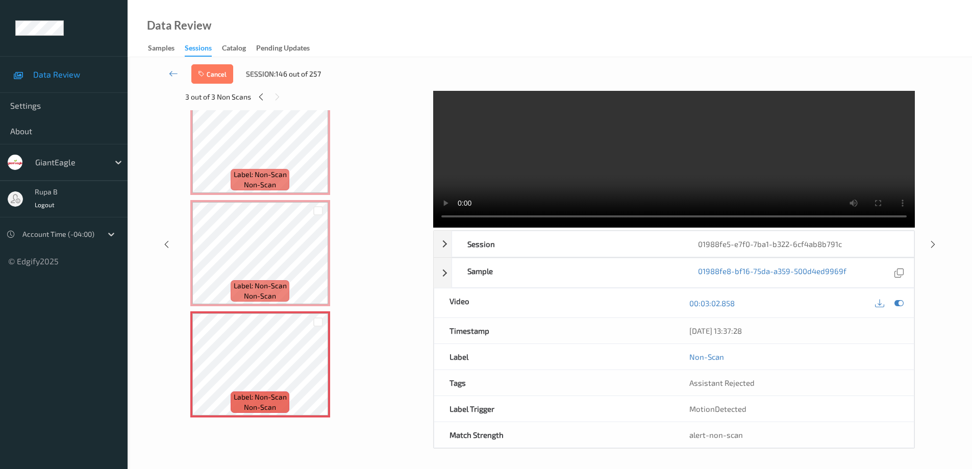
scroll to position [52, 0]
click at [900, 304] on icon at bounding box center [899, 302] width 9 height 9
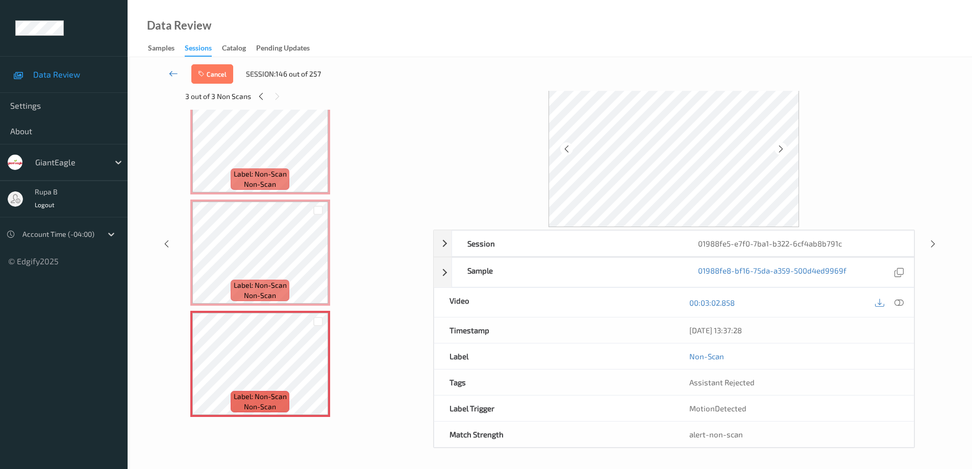
click at [171, 74] on icon at bounding box center [173, 73] width 9 height 10
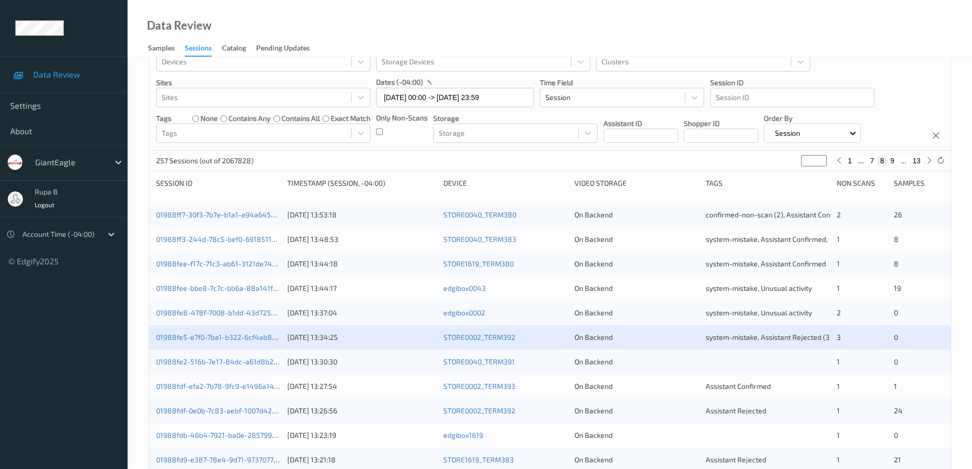
scroll to position [51, 0]
